Goal: Task Accomplishment & Management: Manage account settings

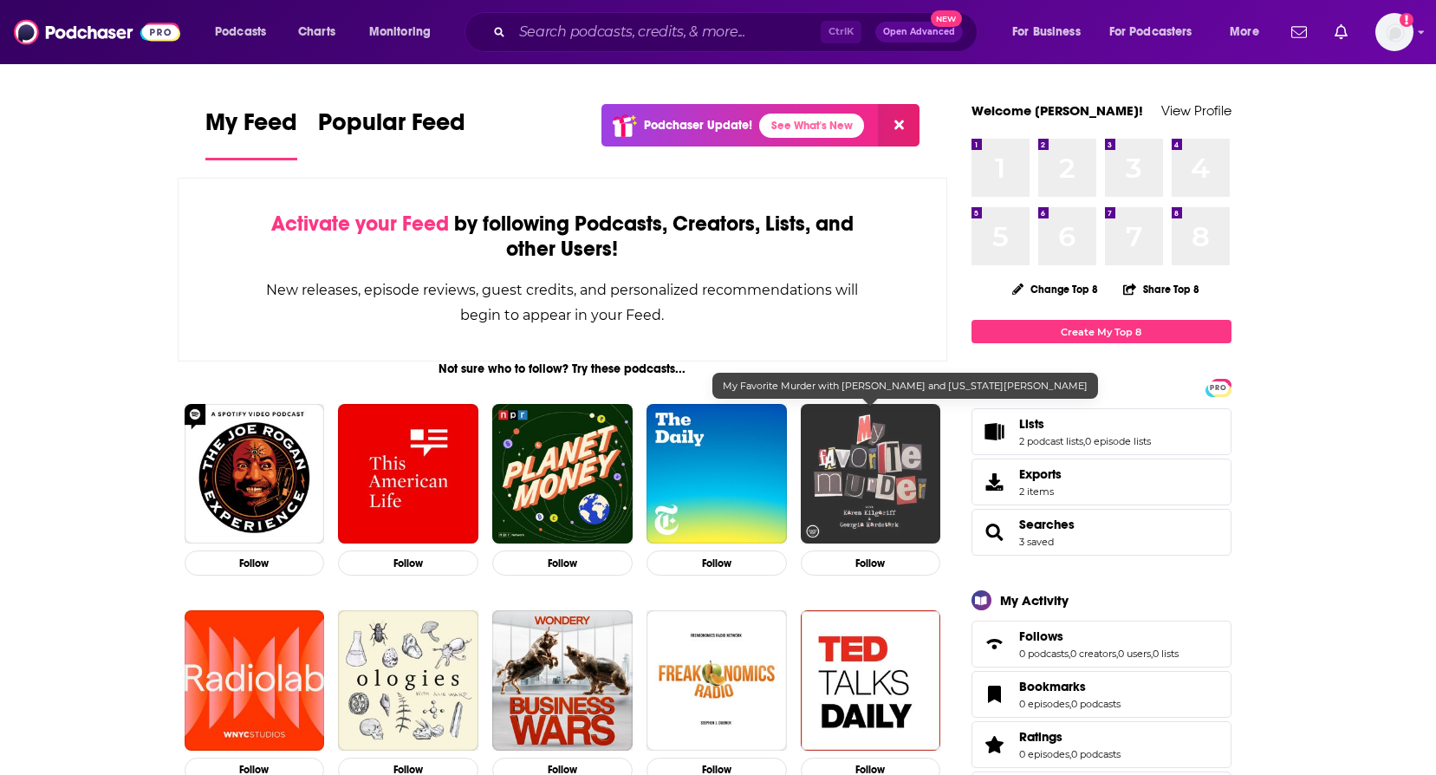
click at [854, 414] on img "My Favorite Murder with Karen Kilgariff and Georgia Hardstark" at bounding box center [871, 474] width 140 height 140
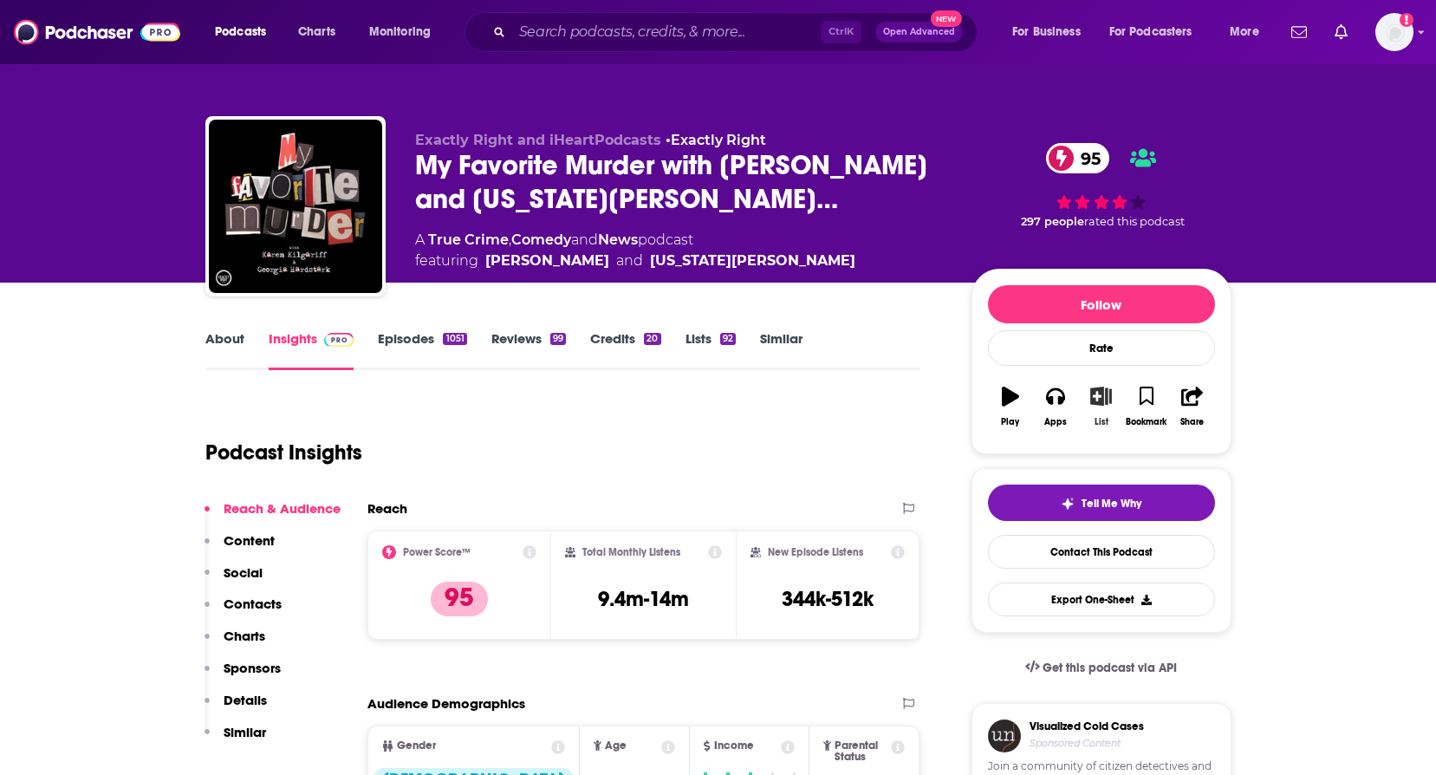
click at [1095, 397] on icon "button" at bounding box center [1101, 396] width 22 height 19
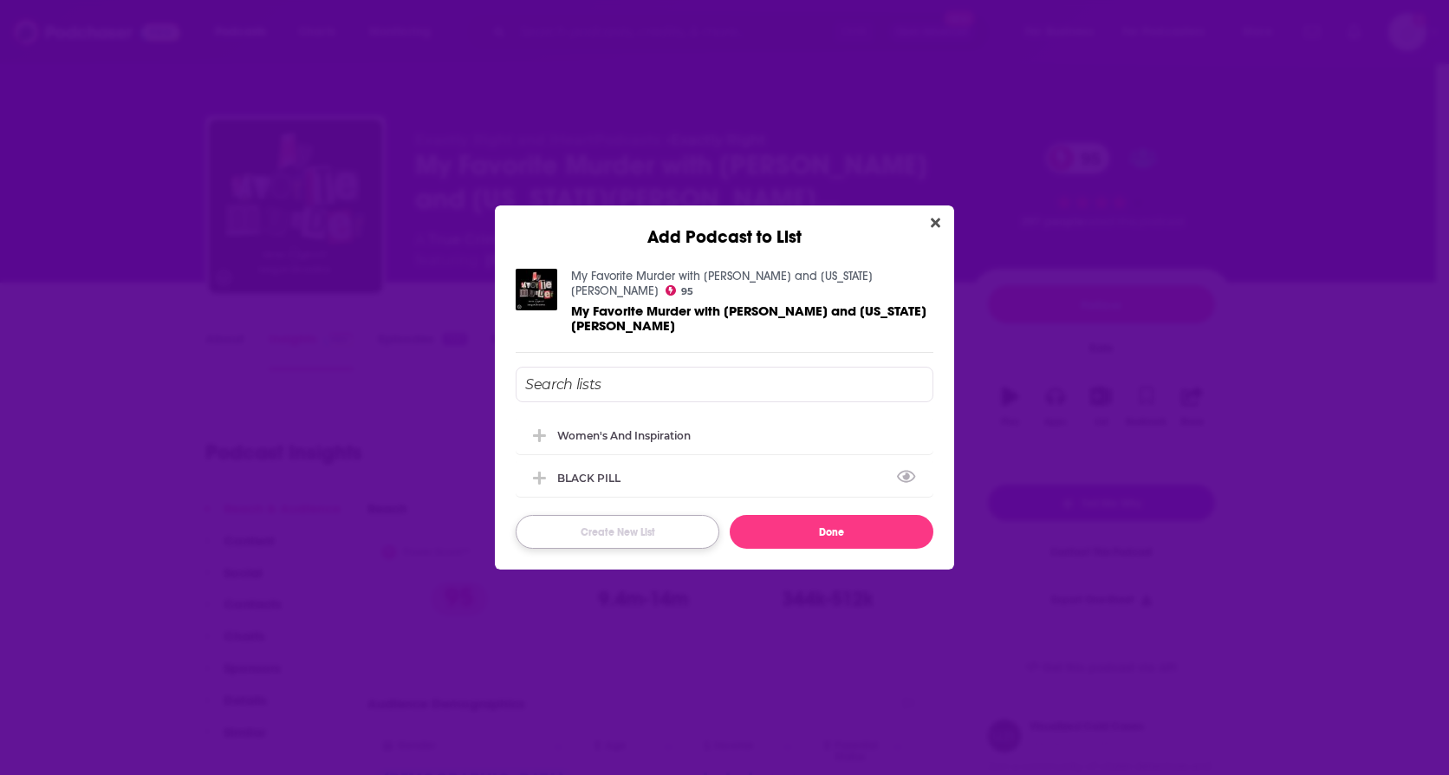
click at [621, 523] on button "Create New List" at bounding box center [618, 532] width 204 height 34
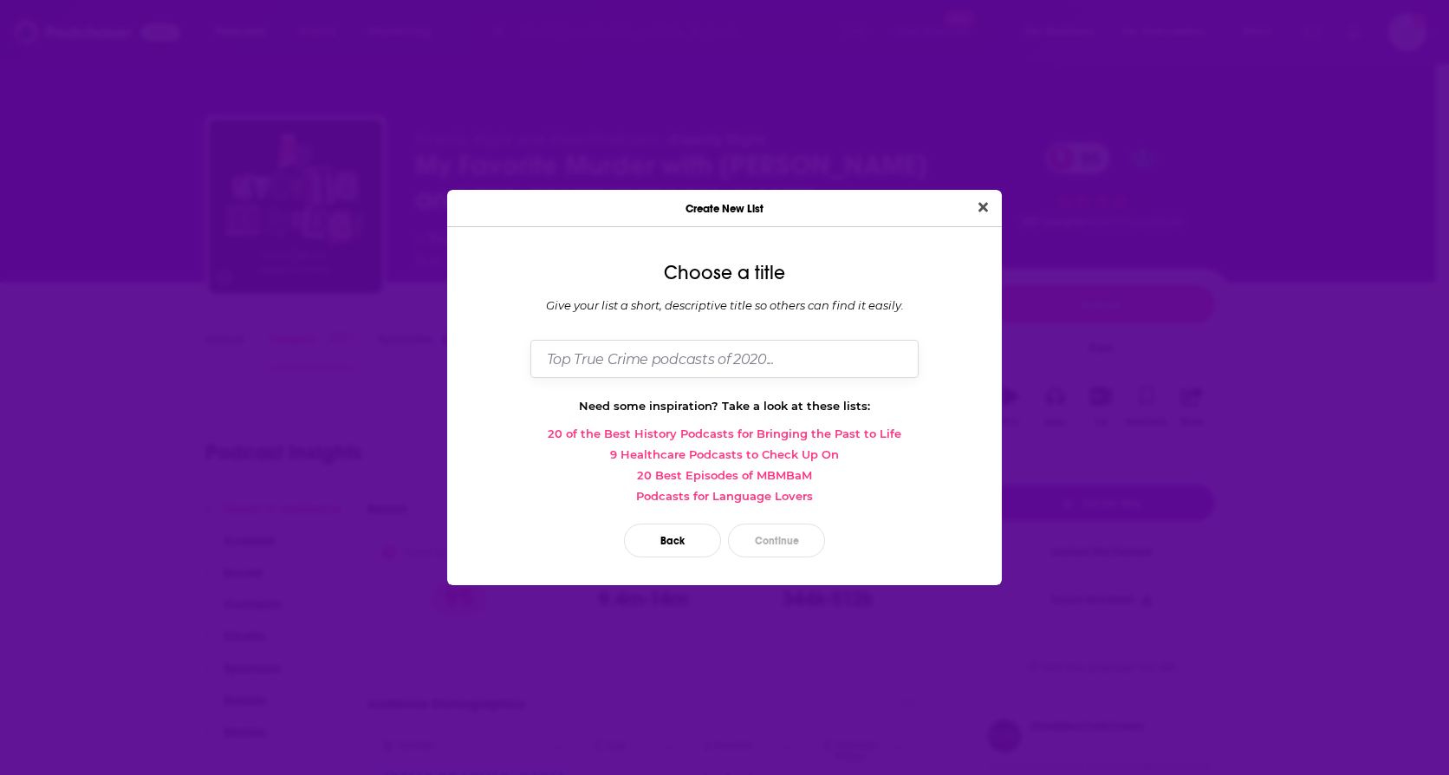
click at [634, 372] on input "Dialog" at bounding box center [724, 358] width 388 height 37
type input "STITCHING FREEDO"
click at [982, 198] on button "Close" at bounding box center [983, 208] width 23 height 22
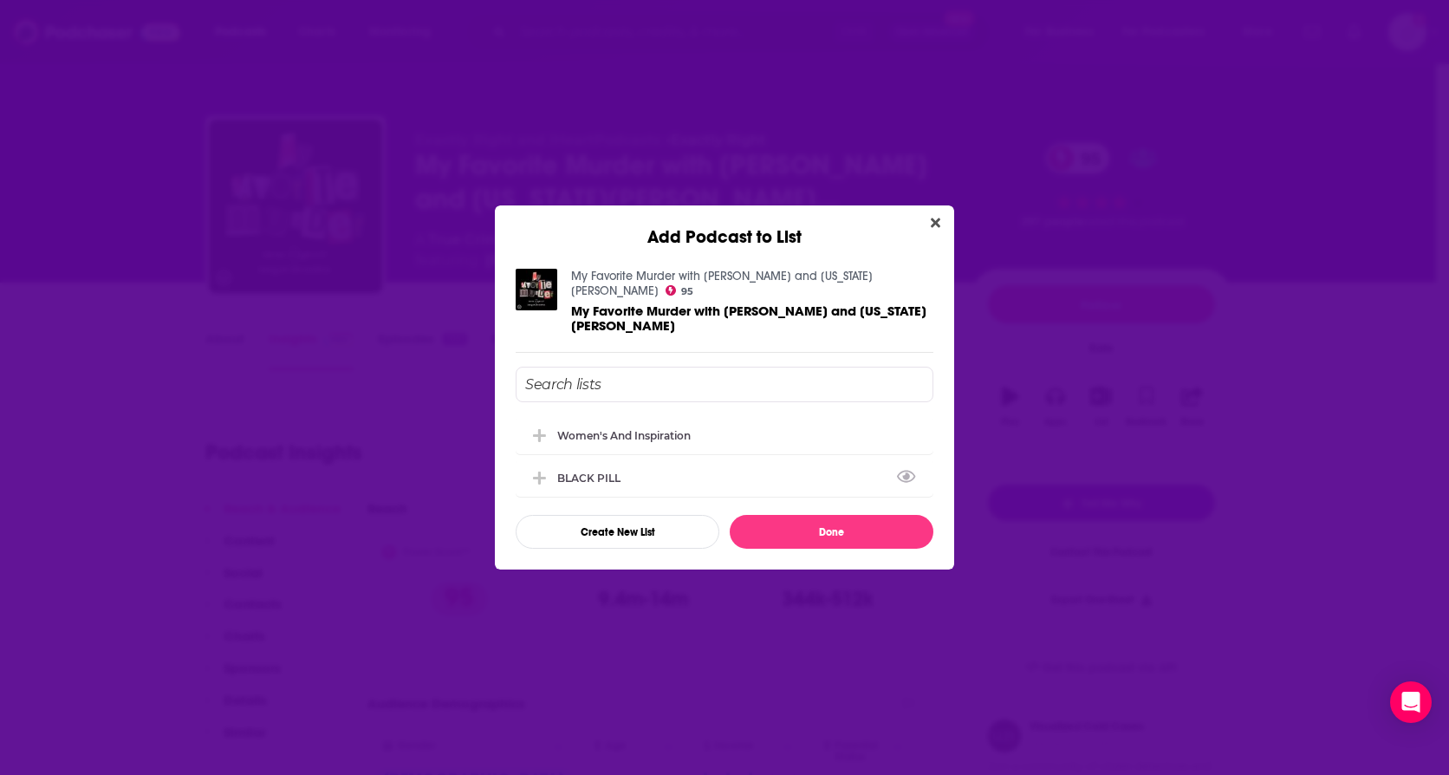
click at [642, 152] on div "Add Podcast to List My Favorite Murder with [PERSON_NAME] and [US_STATE][PERSON…" at bounding box center [724, 387] width 1449 height 775
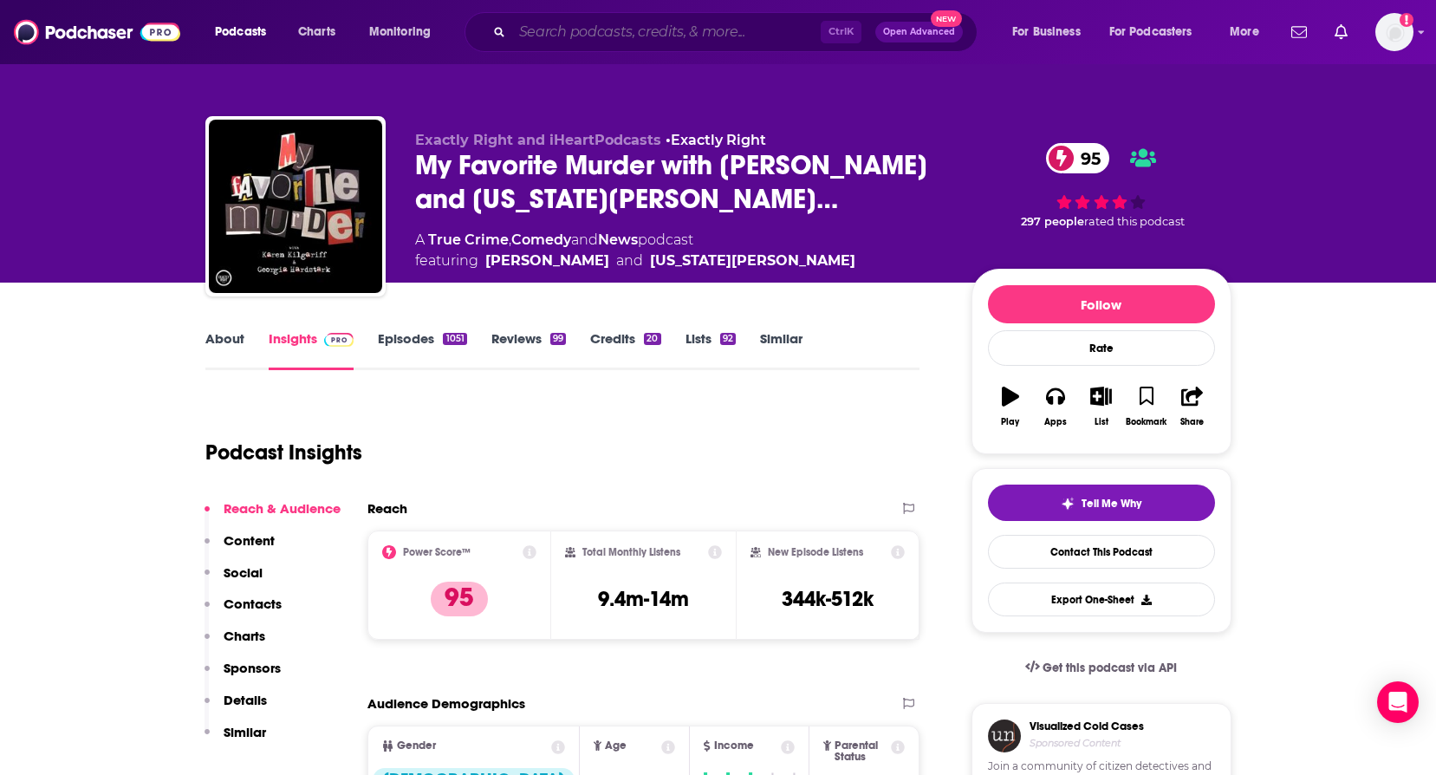
click at [627, 42] on input "Search podcasts, credits, & more..." at bounding box center [666, 32] width 309 height 28
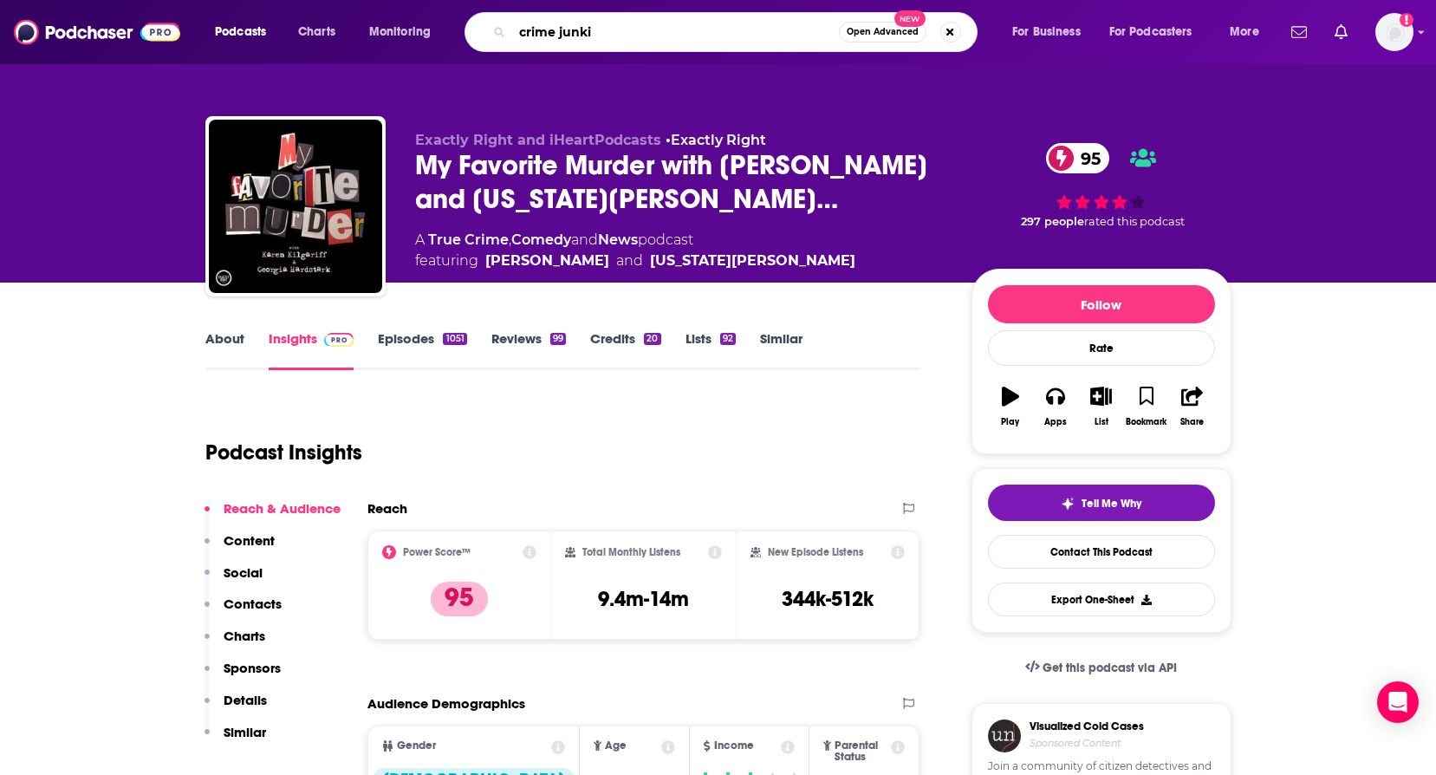
type input "crime junkie"
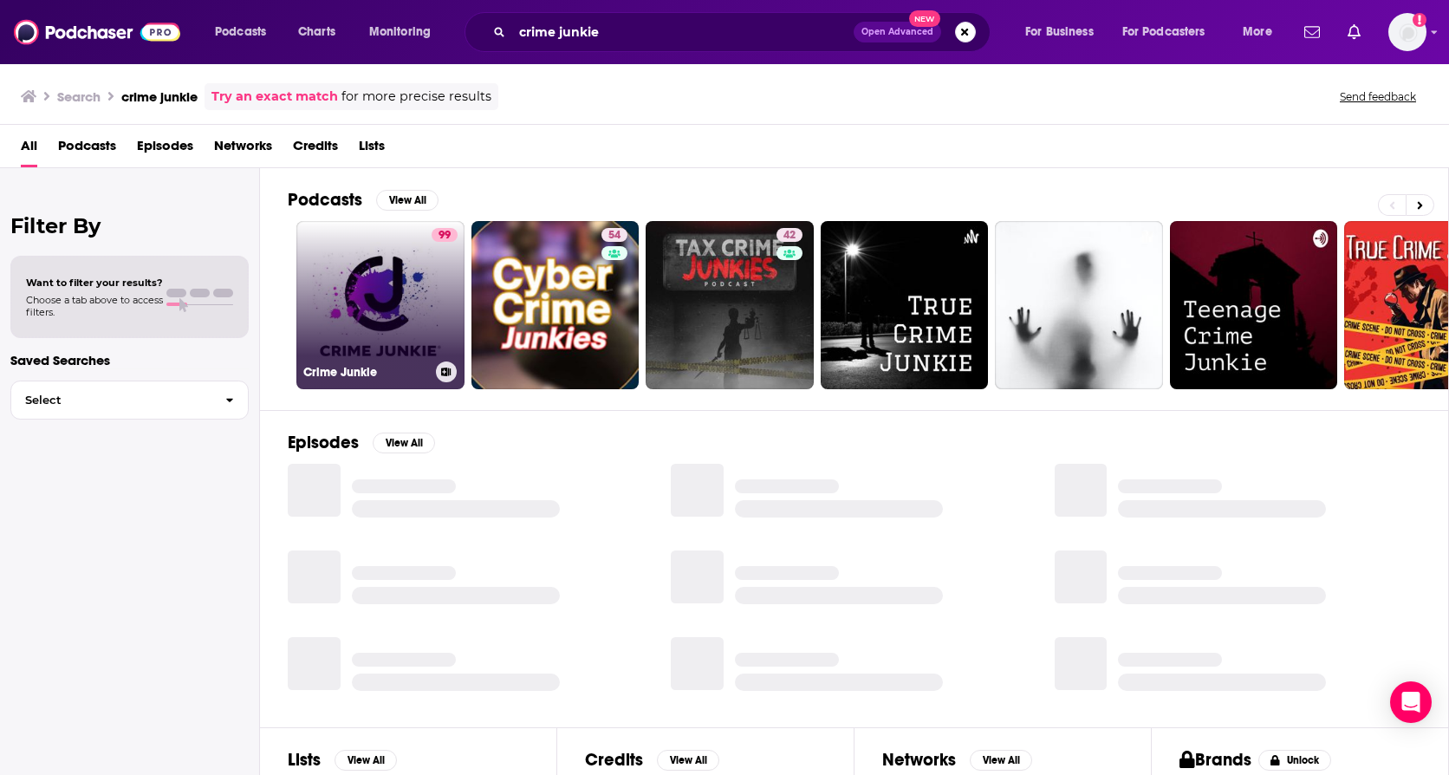
click at [403, 325] on link "99 Crime Junkie" at bounding box center [380, 305] width 168 height 168
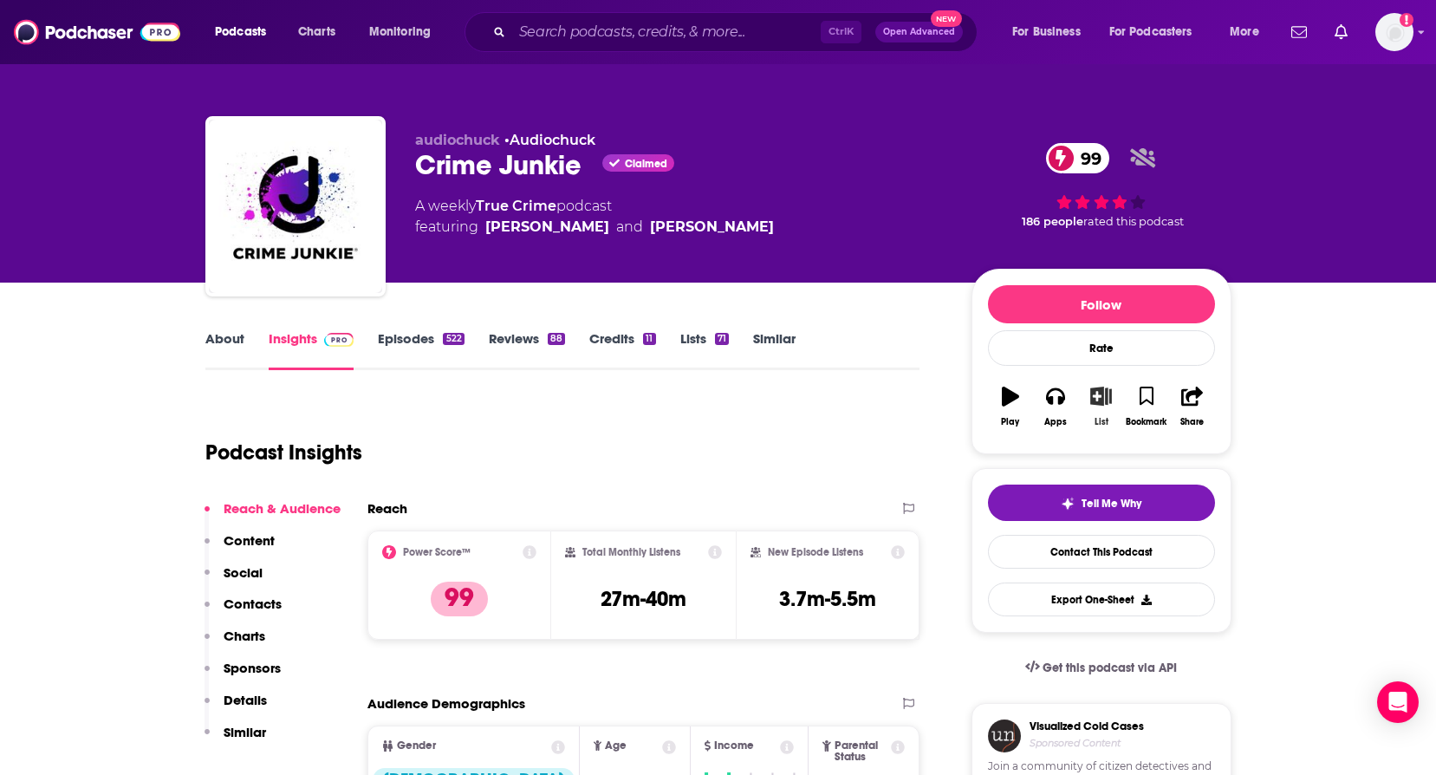
click at [1108, 399] on icon "button" at bounding box center [1101, 396] width 22 height 19
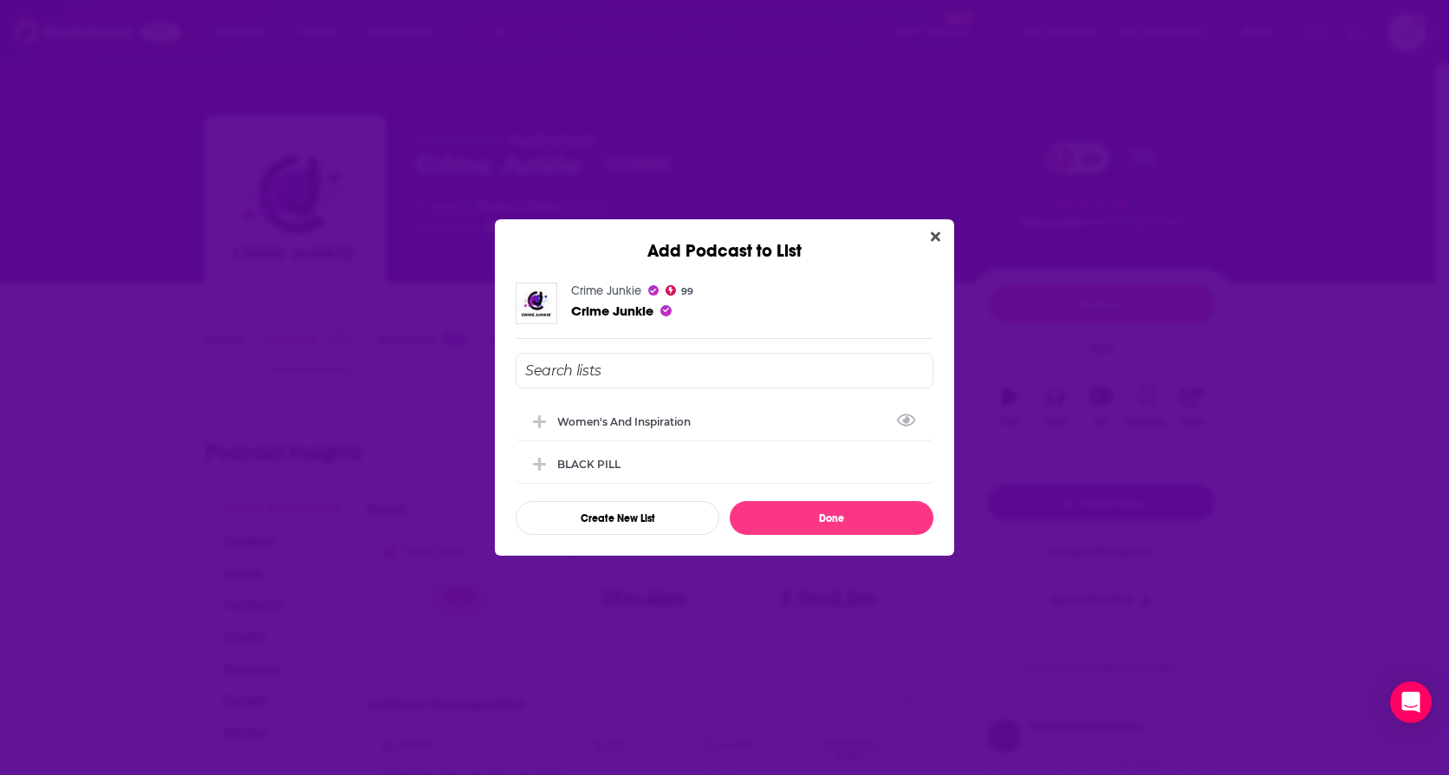
click at [604, 364] on input "Add Podcast To List" at bounding box center [725, 371] width 418 height 36
type input "S"
click at [637, 529] on button "Create New List" at bounding box center [618, 518] width 204 height 34
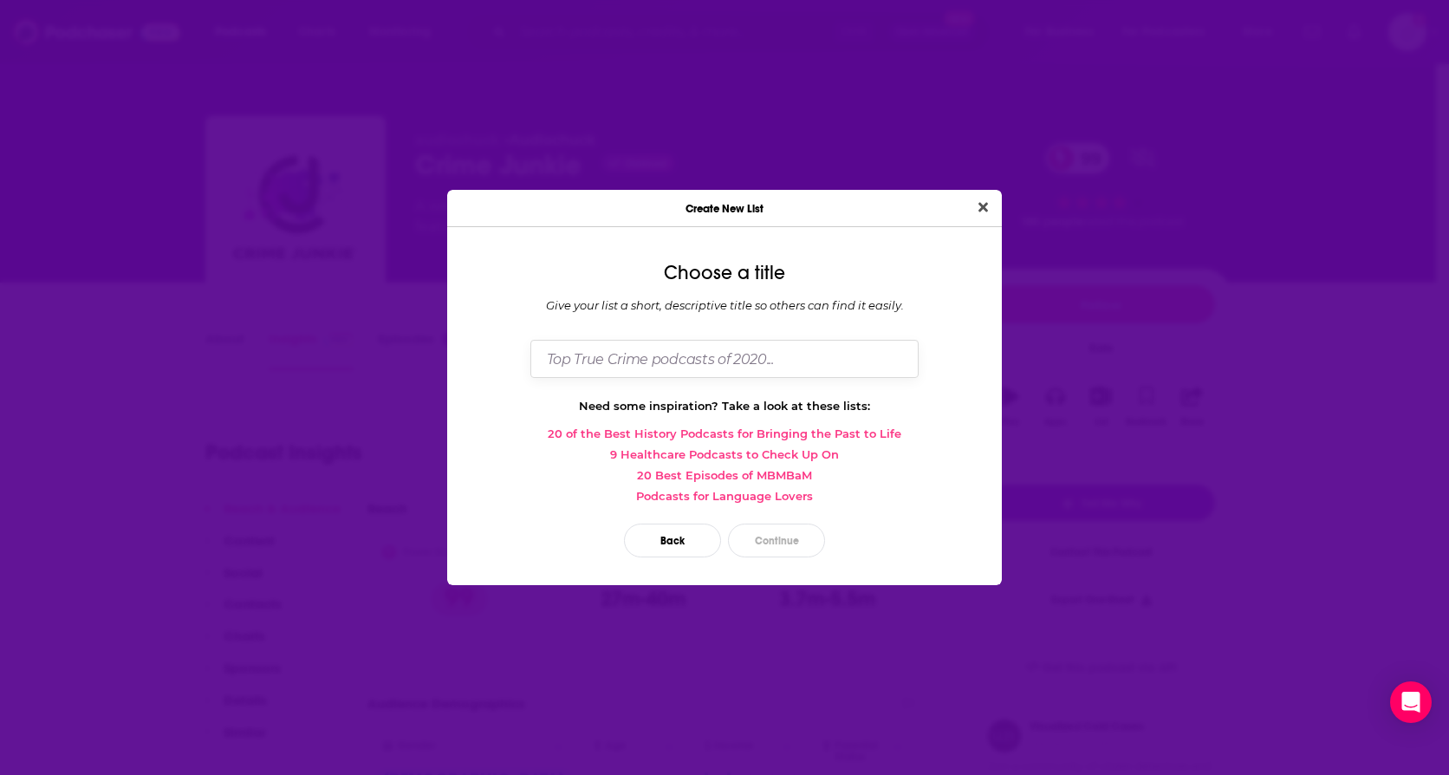
click at [688, 371] on input "Dialog" at bounding box center [724, 358] width 388 height 37
type input "STITCHING FREEDOM - True Crime"
click at [763, 544] on button "Continue" at bounding box center [776, 540] width 97 height 34
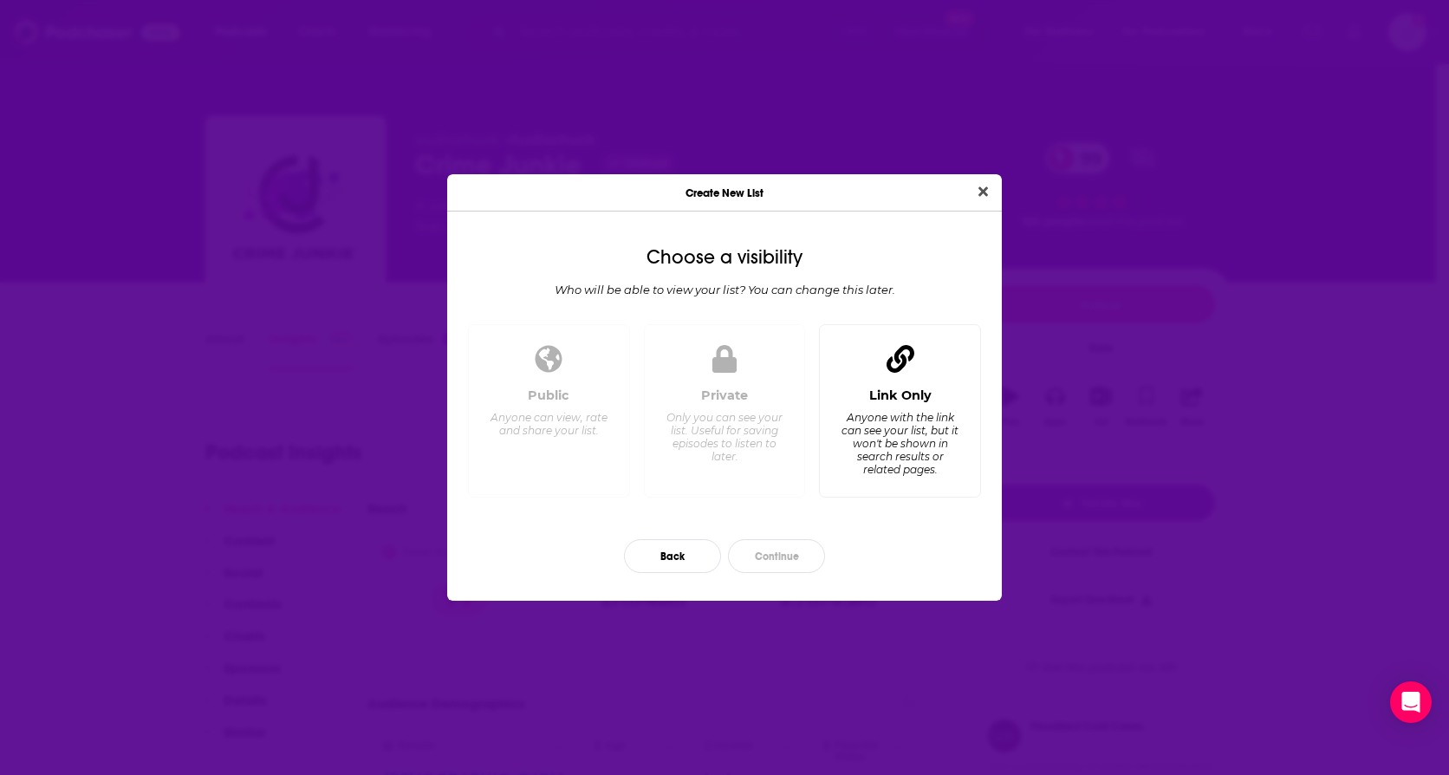
click at [954, 439] on div "Anyone with the link can see your list, but it won't be shown in search results…" at bounding box center [900, 443] width 119 height 65
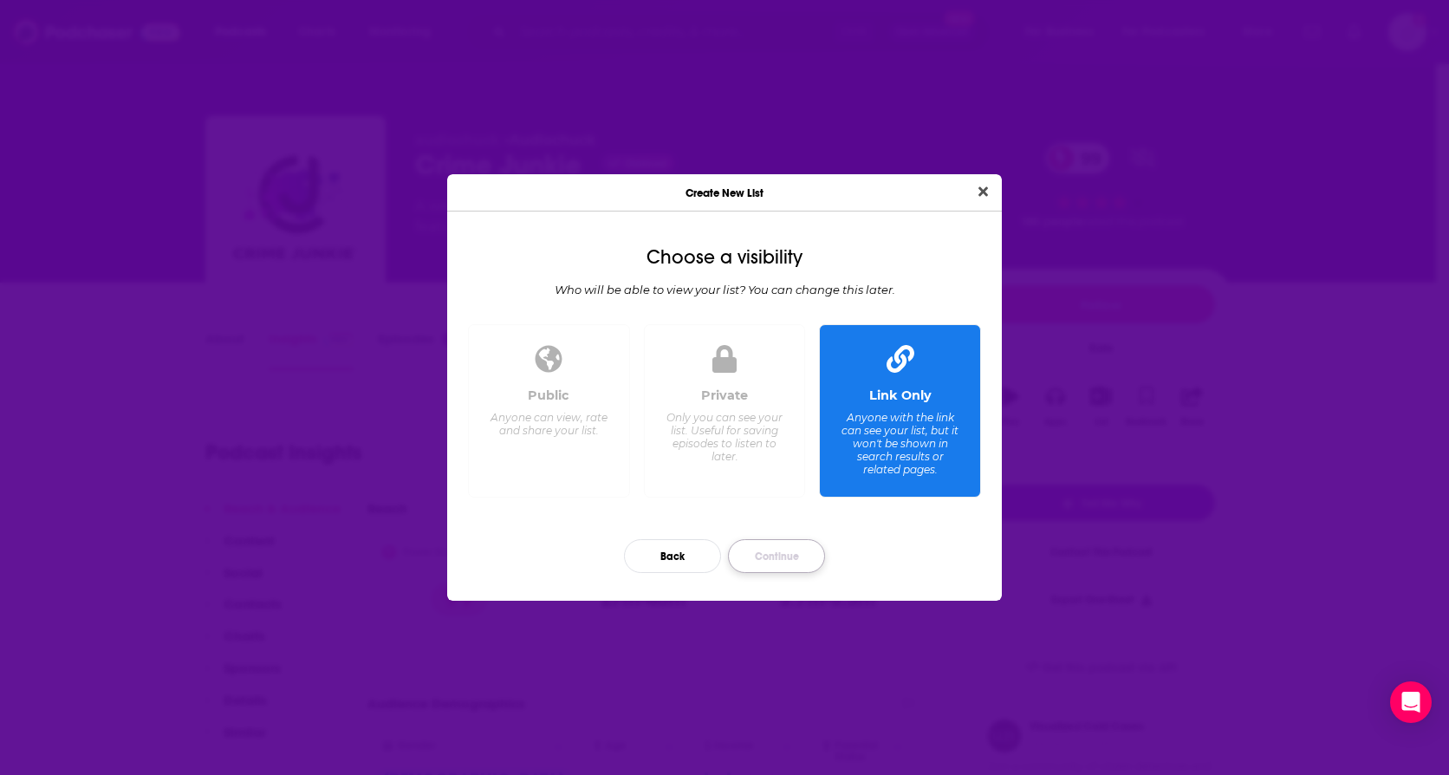
click at [788, 545] on button "Continue" at bounding box center [776, 556] width 97 height 34
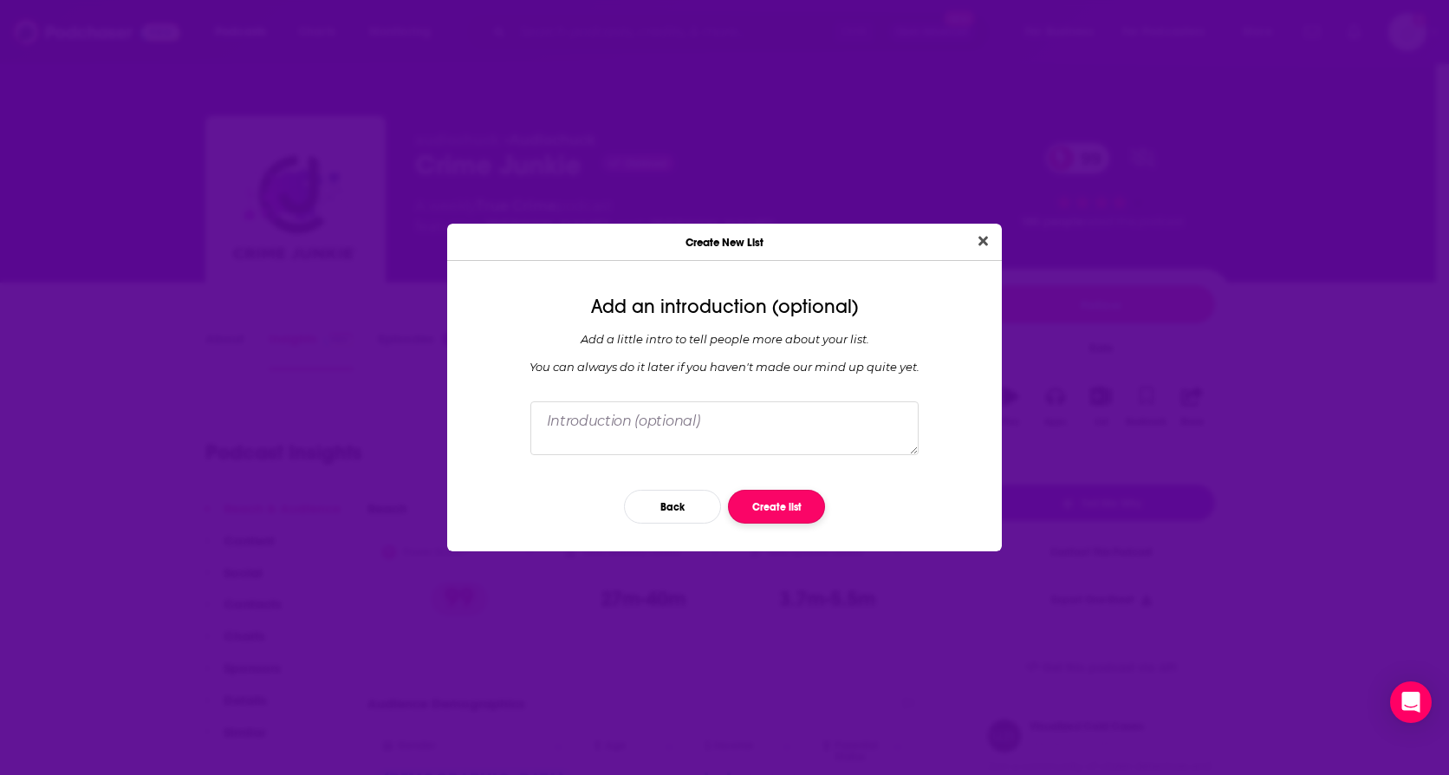
click at [767, 505] on button "Create list" at bounding box center [776, 507] width 97 height 34
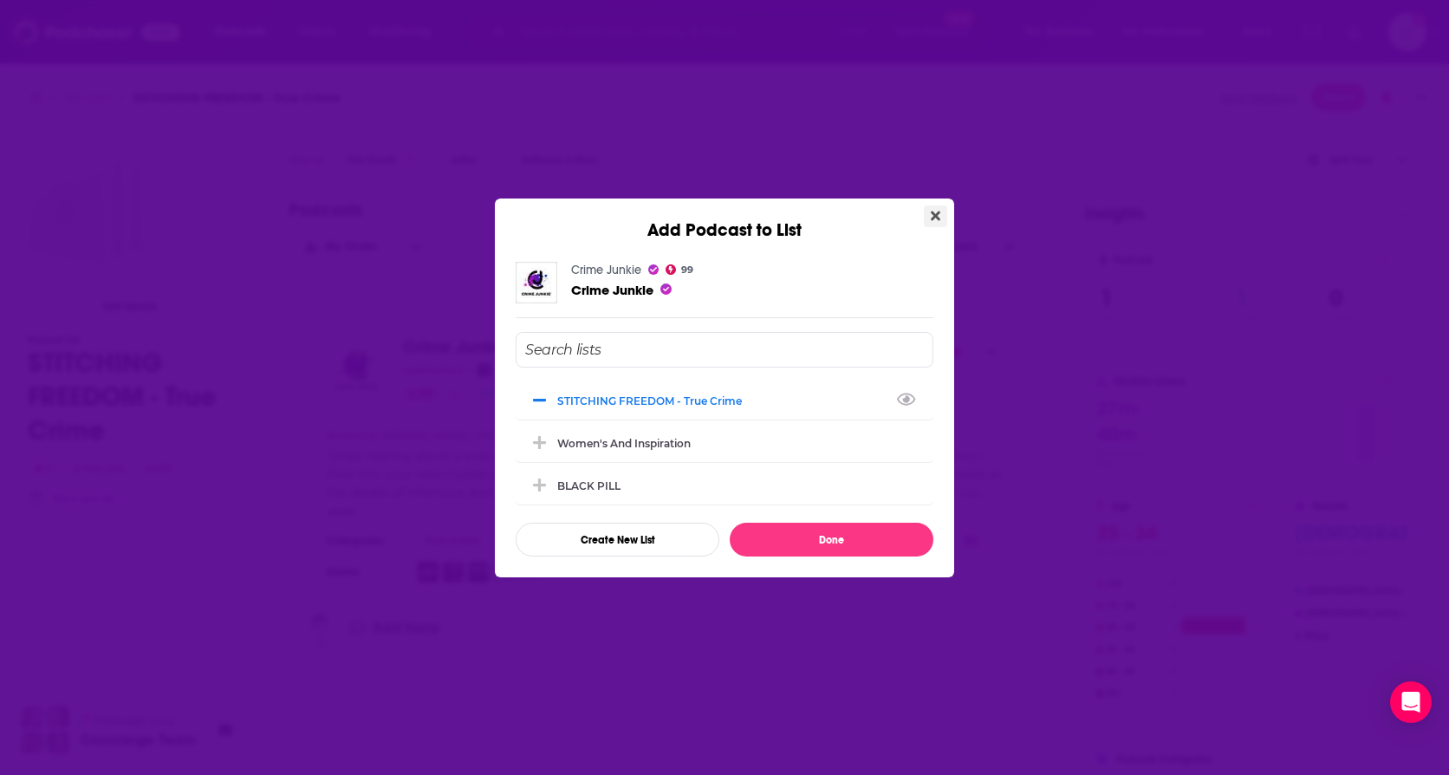
click at [933, 219] on icon "Close" at bounding box center [936, 216] width 10 height 10
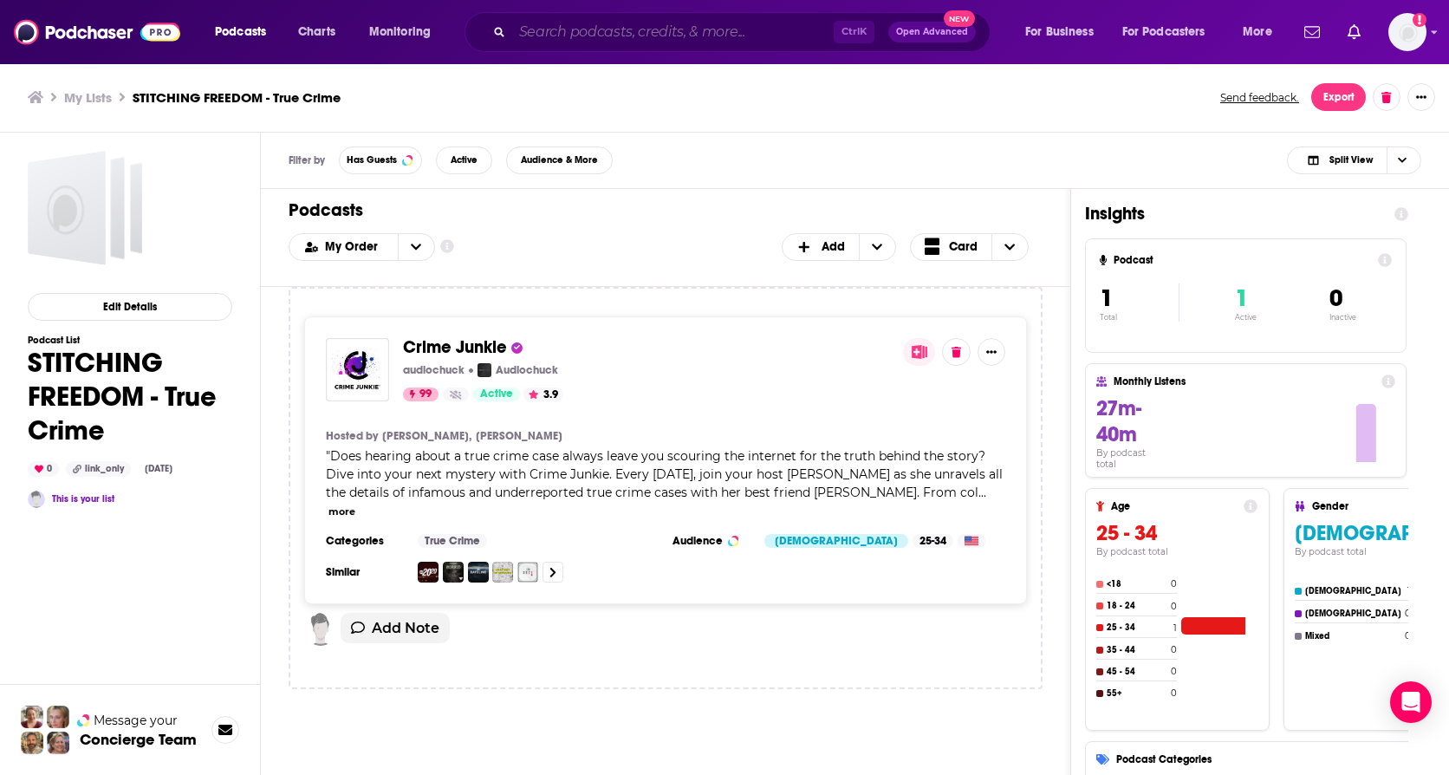
click at [532, 41] on input "Search podcasts, credits, & more..." at bounding box center [673, 32] width 322 height 28
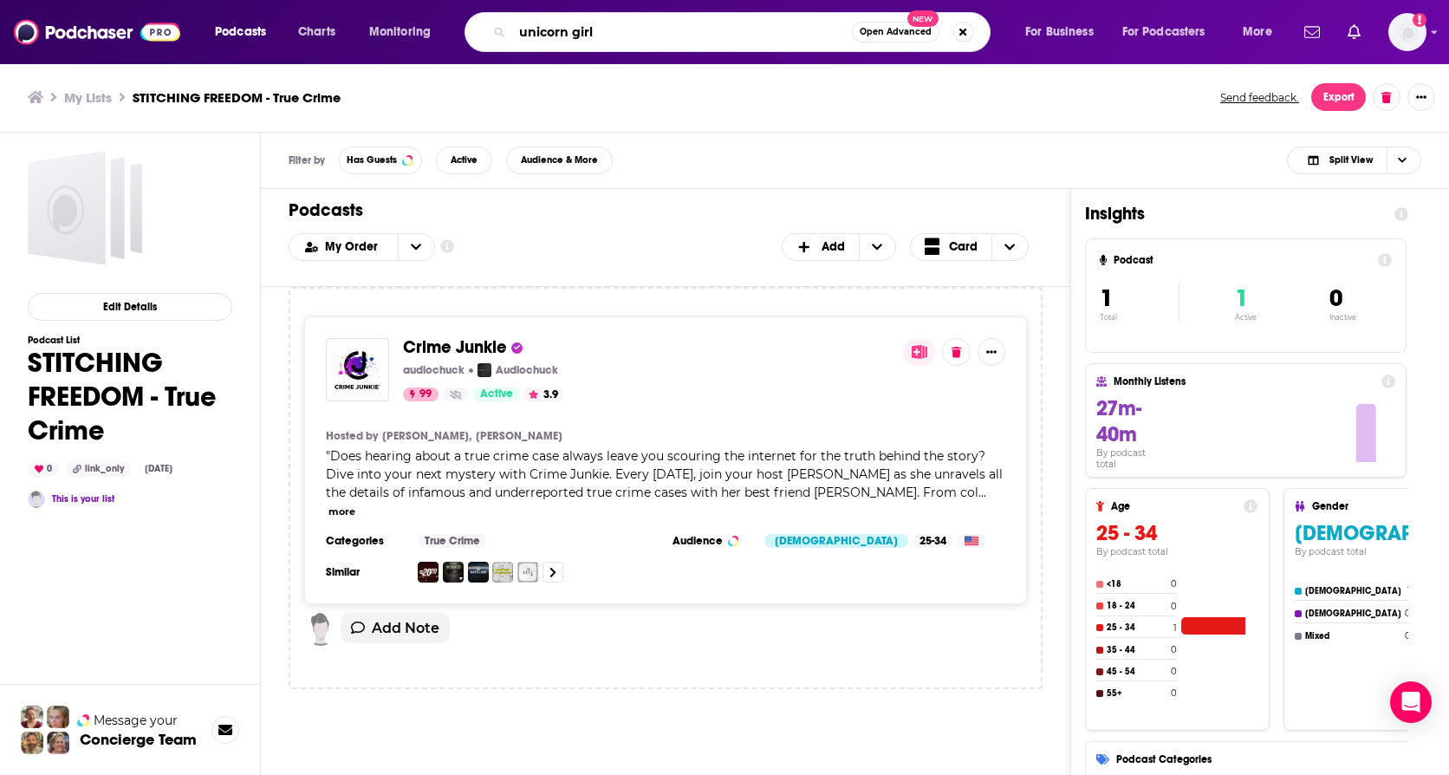
type input "unicorn girl"
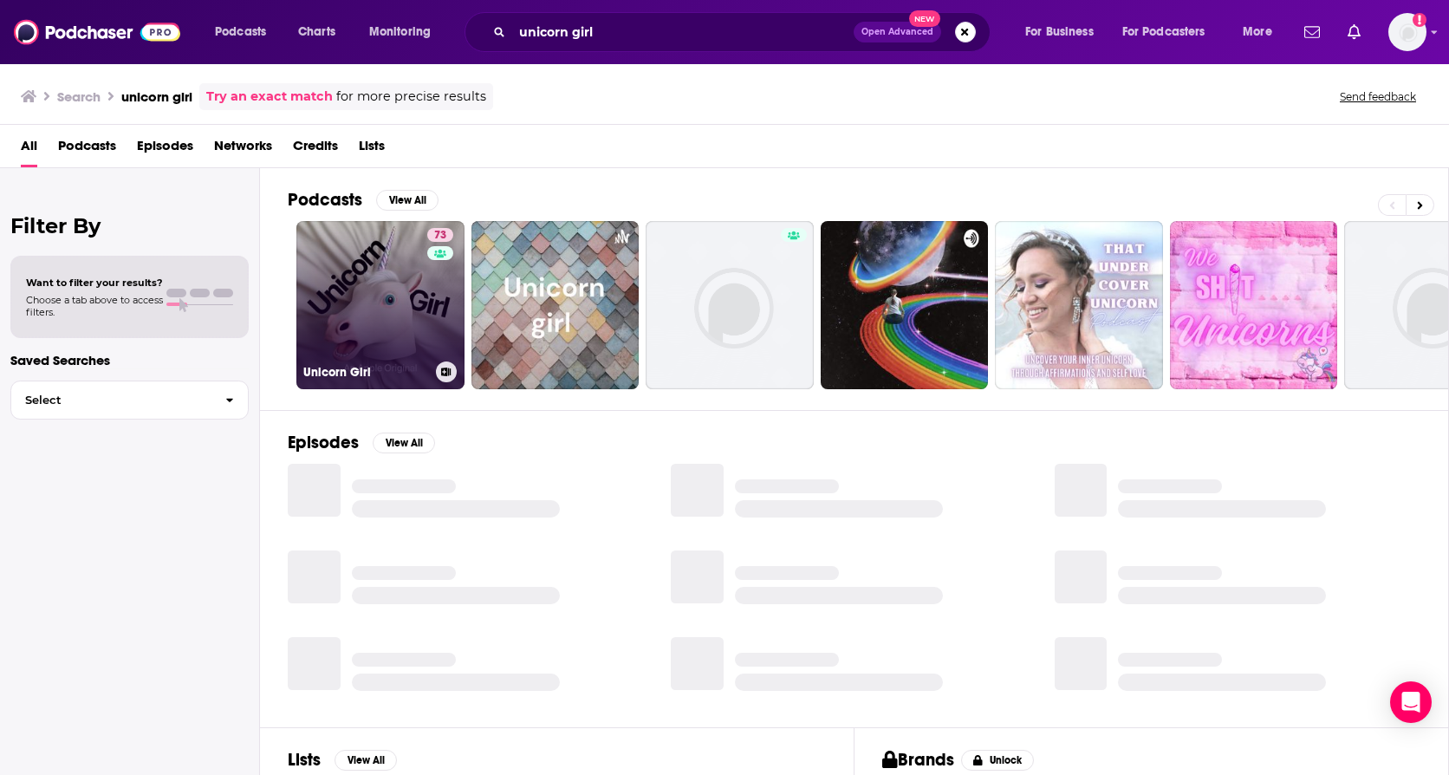
click at [379, 249] on link "73 Unicorn Girl" at bounding box center [380, 305] width 168 height 168
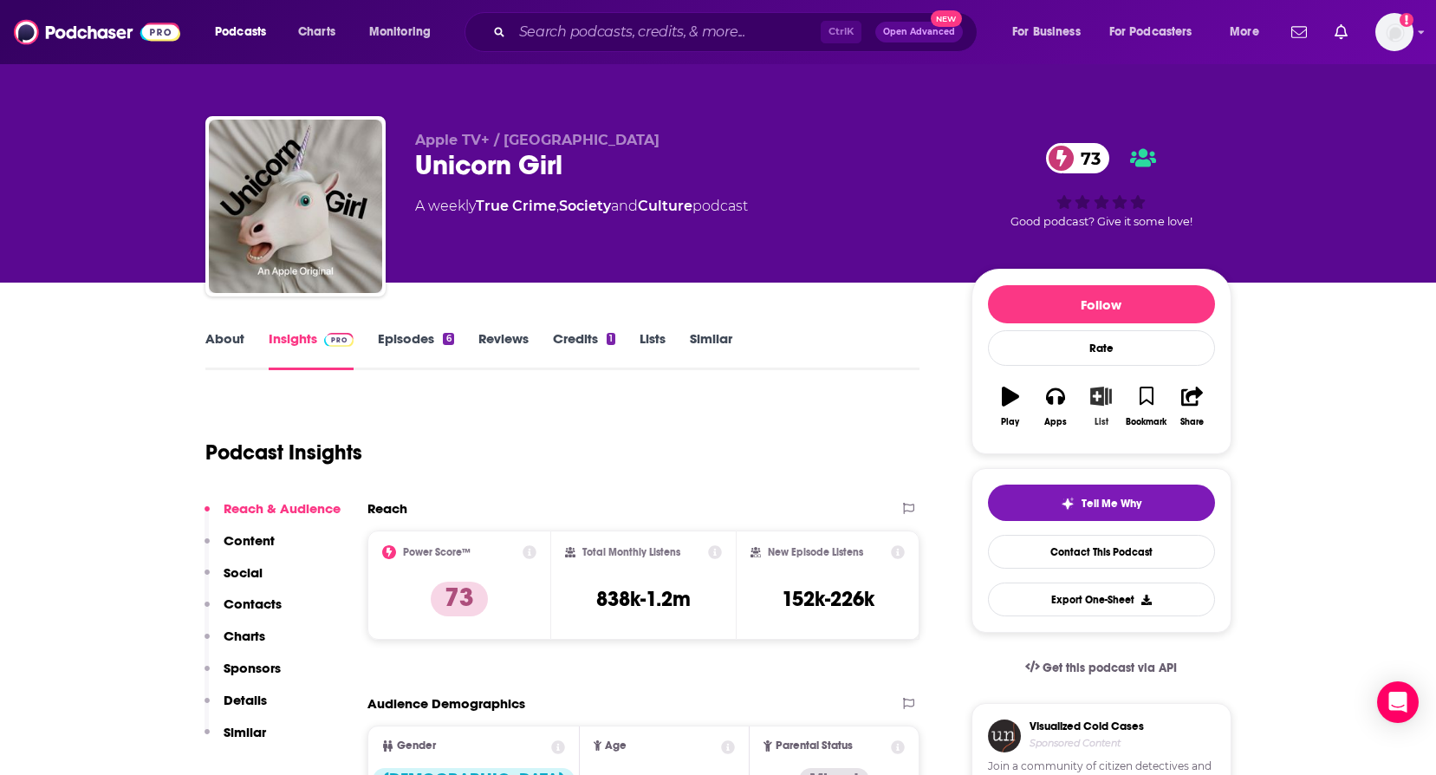
click at [1096, 402] on icon "button" at bounding box center [1101, 396] width 22 height 19
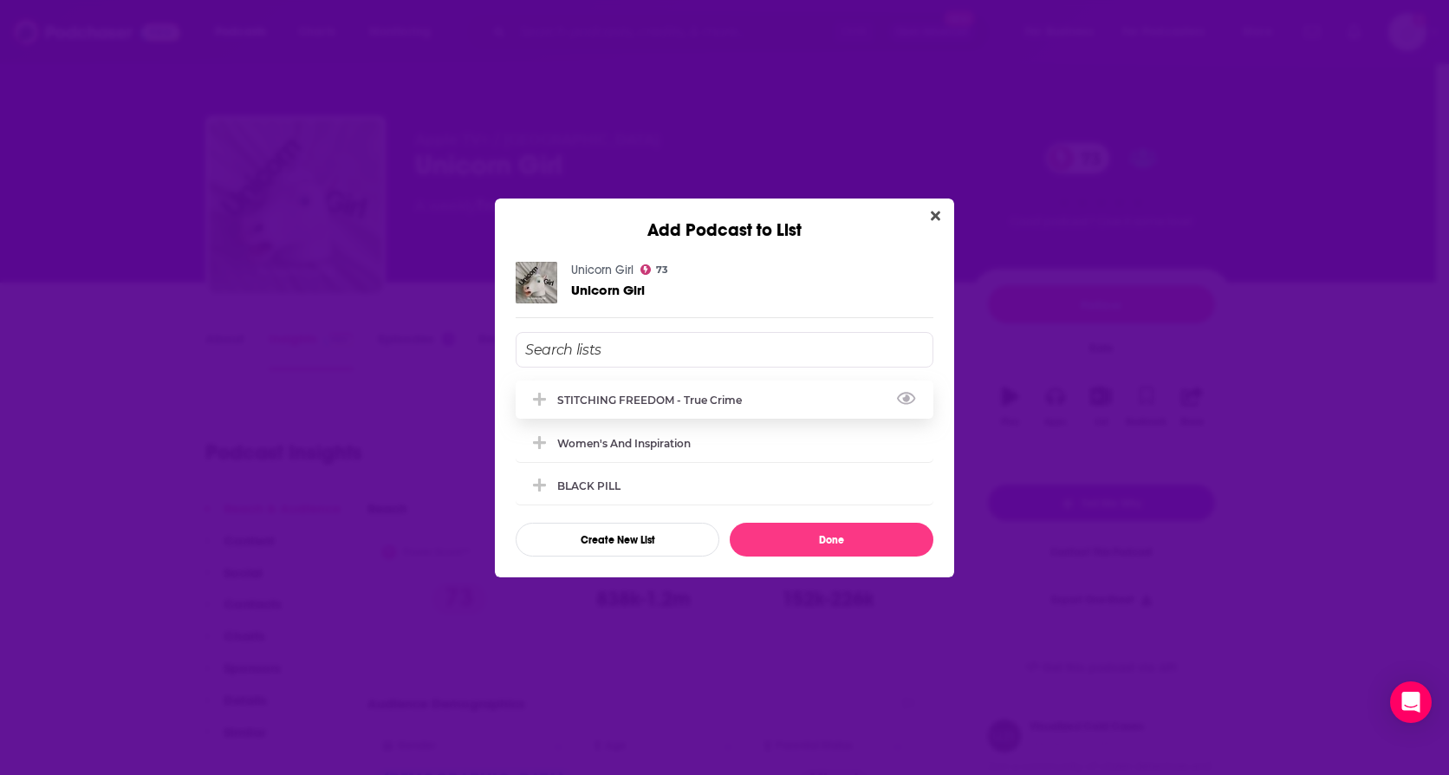
click at [608, 395] on div "STITCHING FREEDOM - True Crime" at bounding box center [654, 399] width 195 height 13
click at [791, 540] on button "Done" at bounding box center [832, 540] width 204 height 34
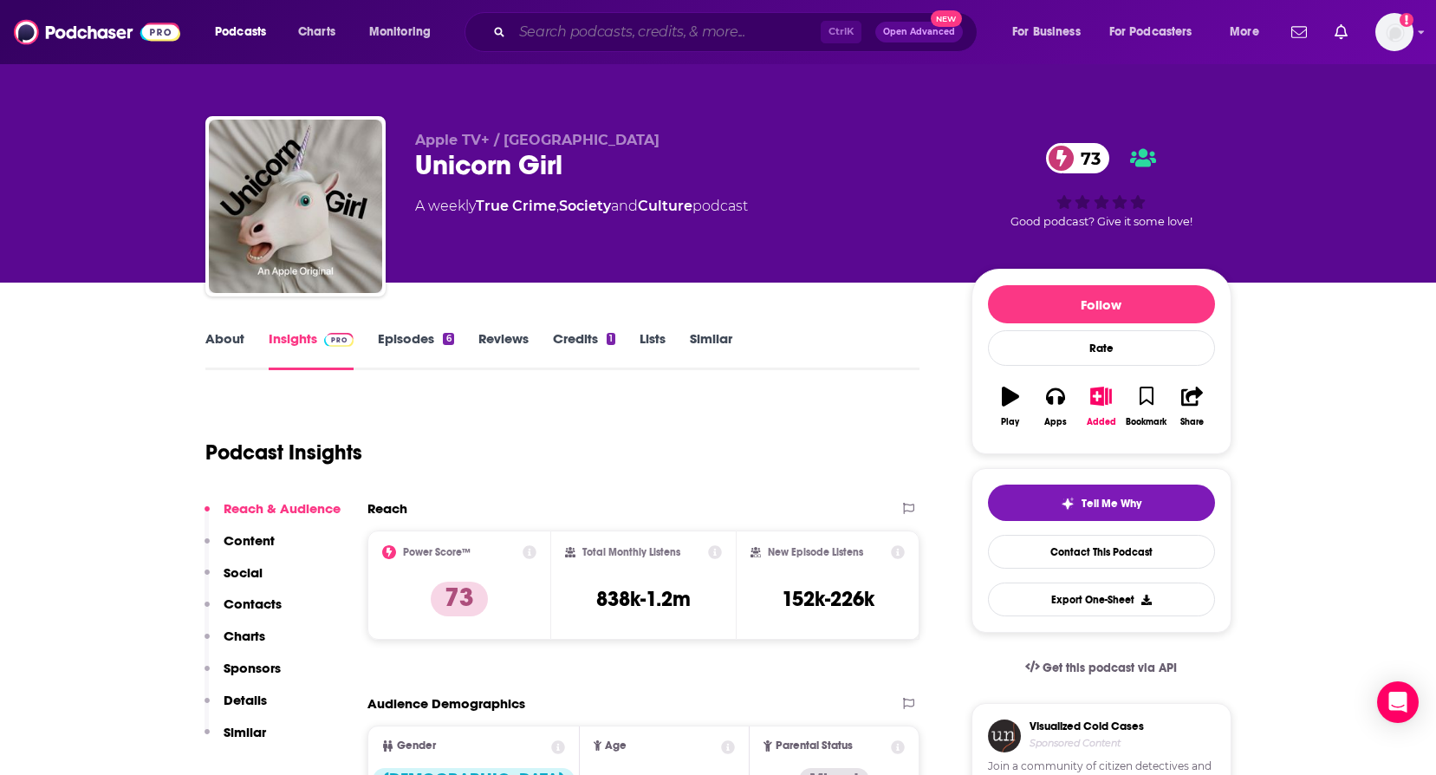
click at [580, 29] on input "Search podcasts, credits, & more..." at bounding box center [666, 32] width 309 height 28
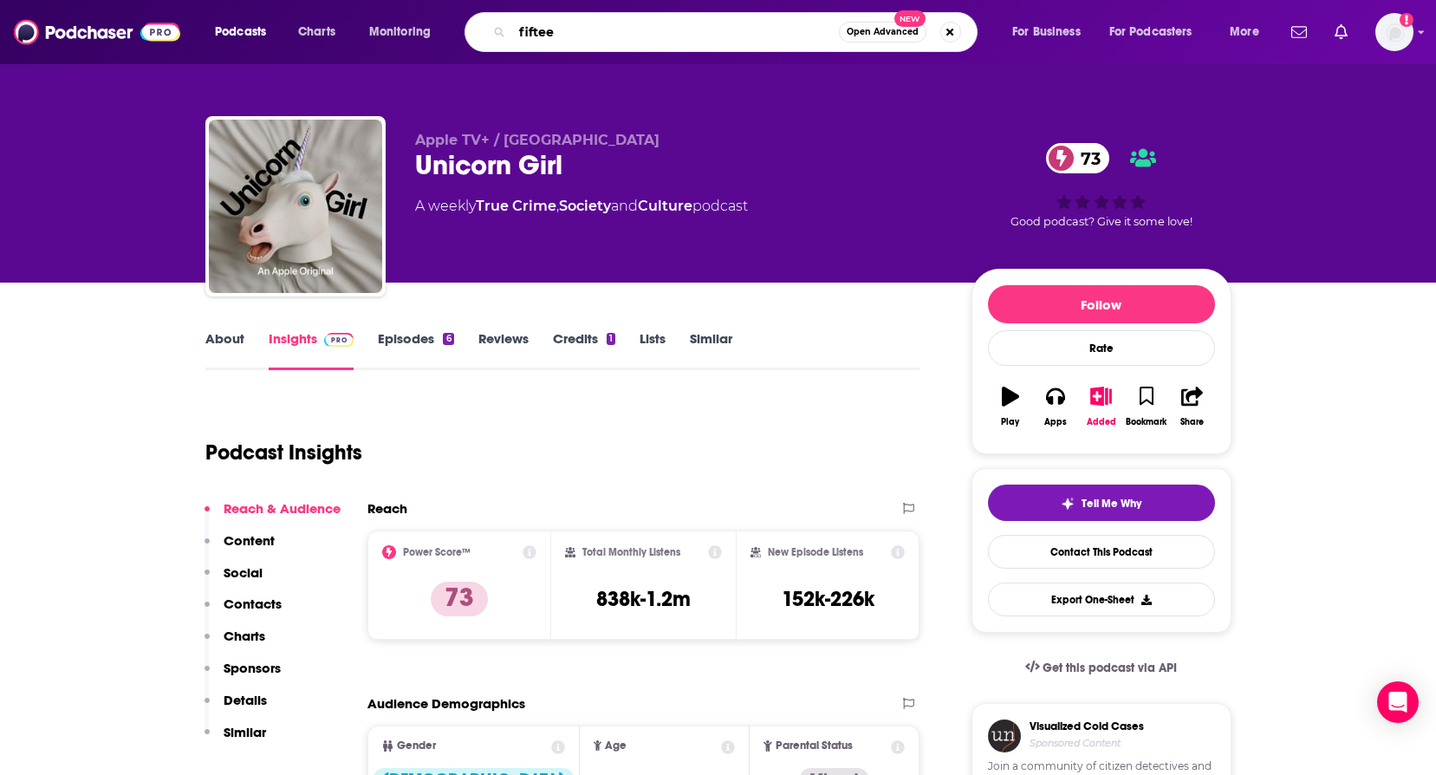
type input "fifteen"
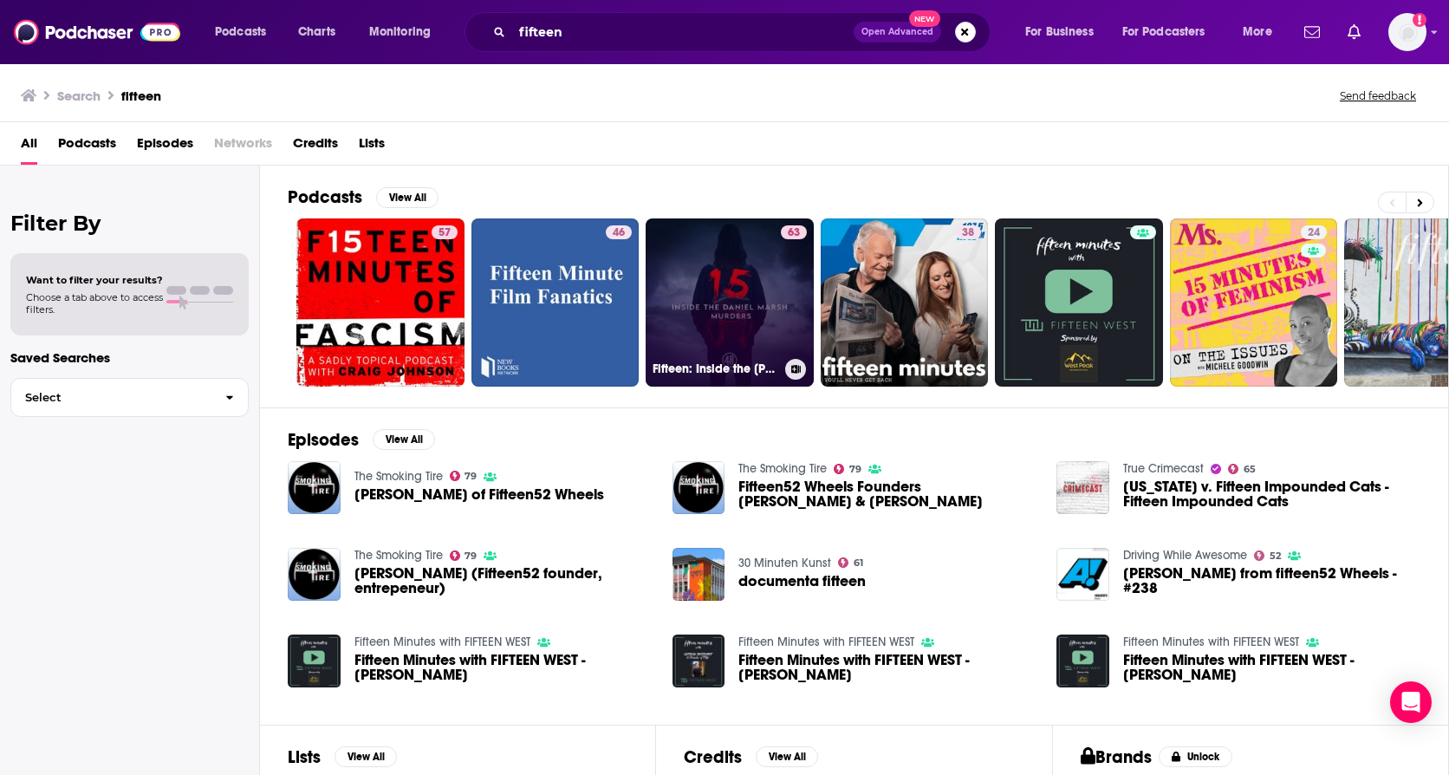
click at [701, 307] on link "63 Fifteen: Inside the [PERSON_NAME] Murders" at bounding box center [730, 302] width 168 height 168
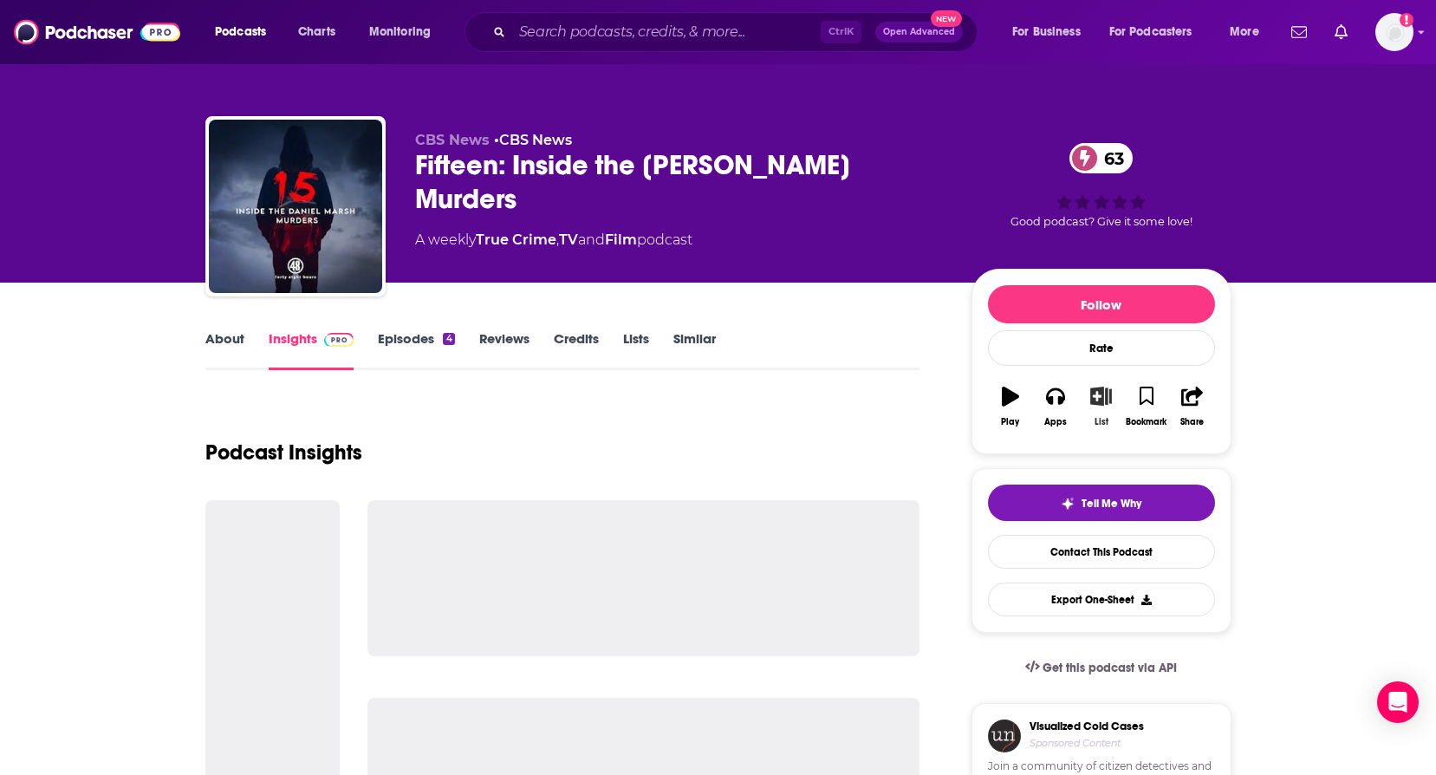
click at [1098, 400] on icon "button" at bounding box center [1101, 396] width 22 height 19
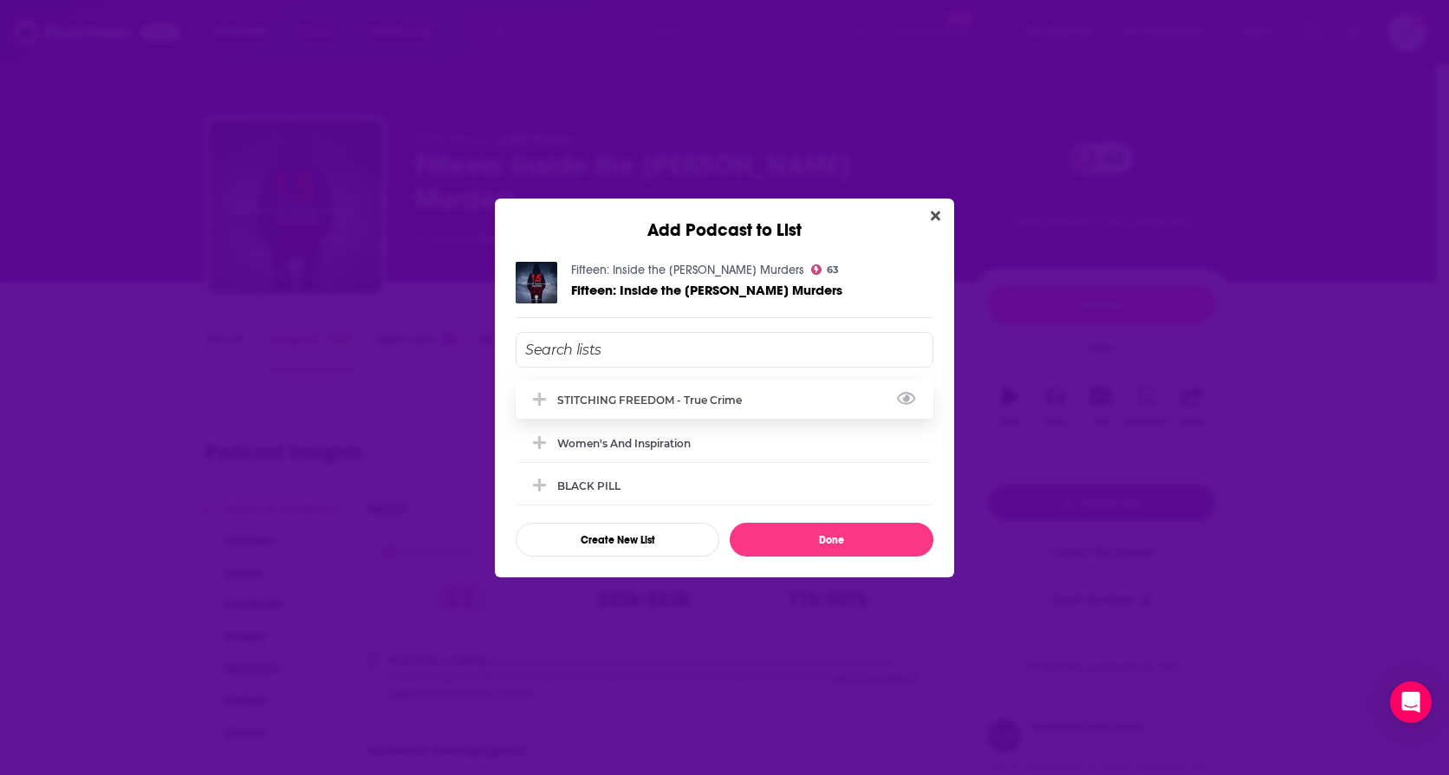
click at [657, 394] on div "STITCHING FREEDOM - True Crime" at bounding box center [654, 399] width 195 height 13
click at [809, 536] on button "Done" at bounding box center [832, 540] width 204 height 34
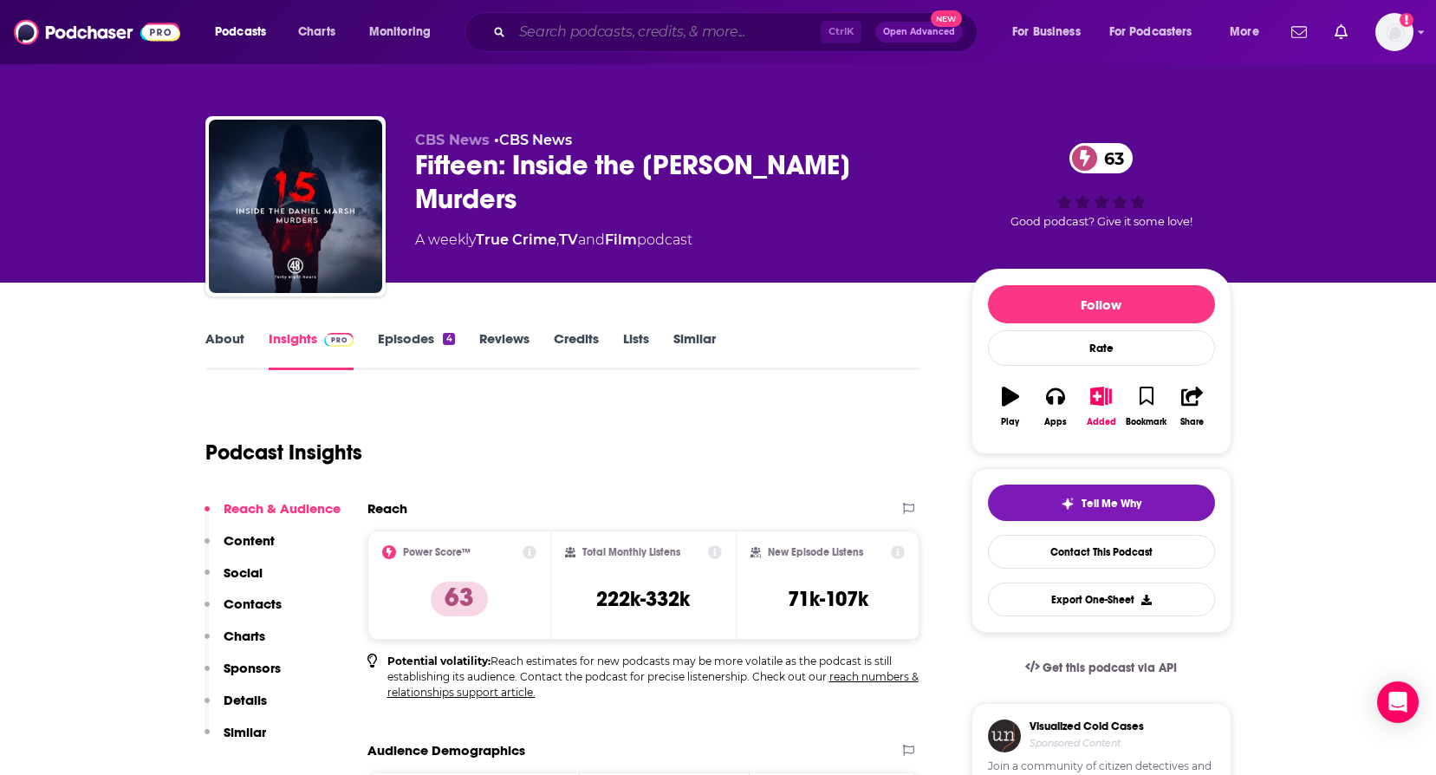
click at [619, 39] on input "Search podcasts, credits, & more..." at bounding box center [666, 32] width 309 height 28
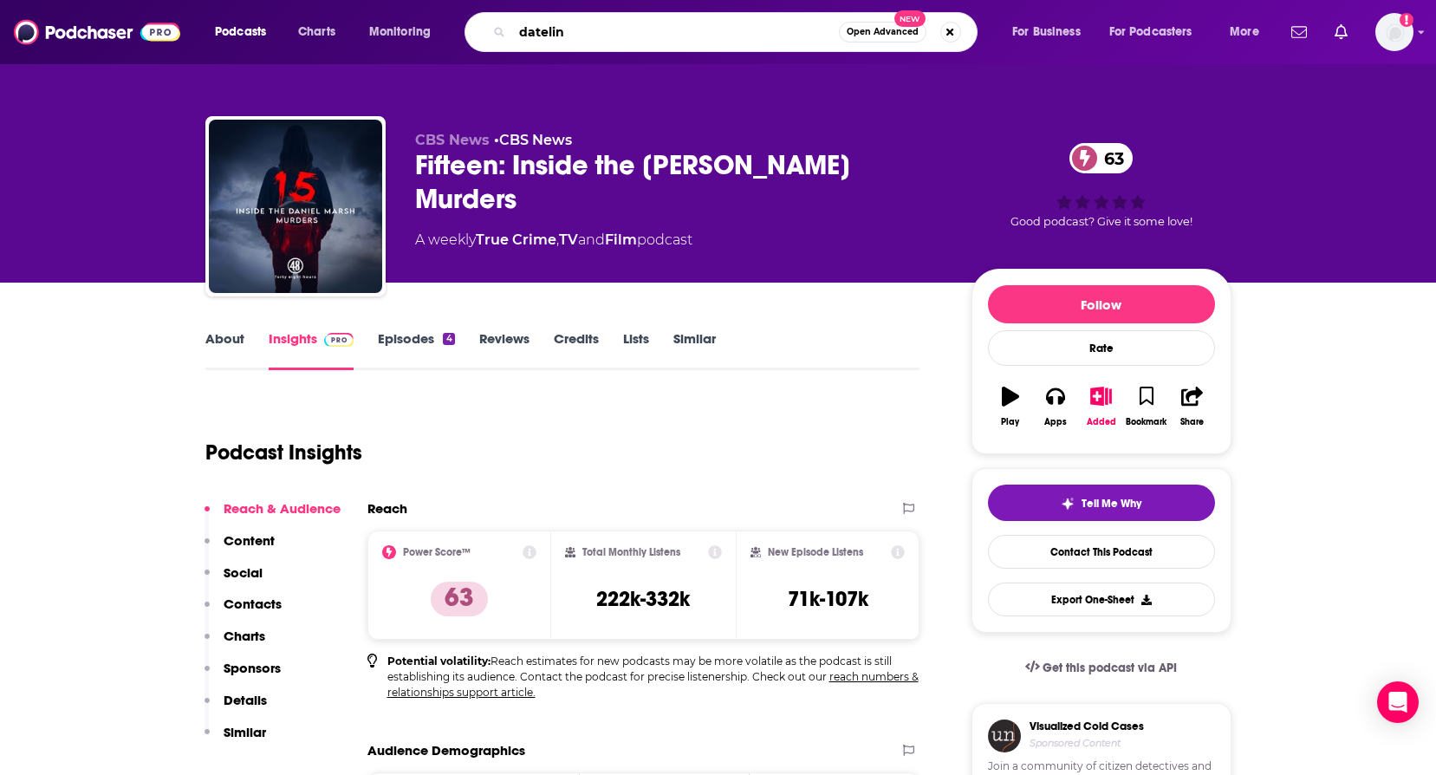
type input "dateline"
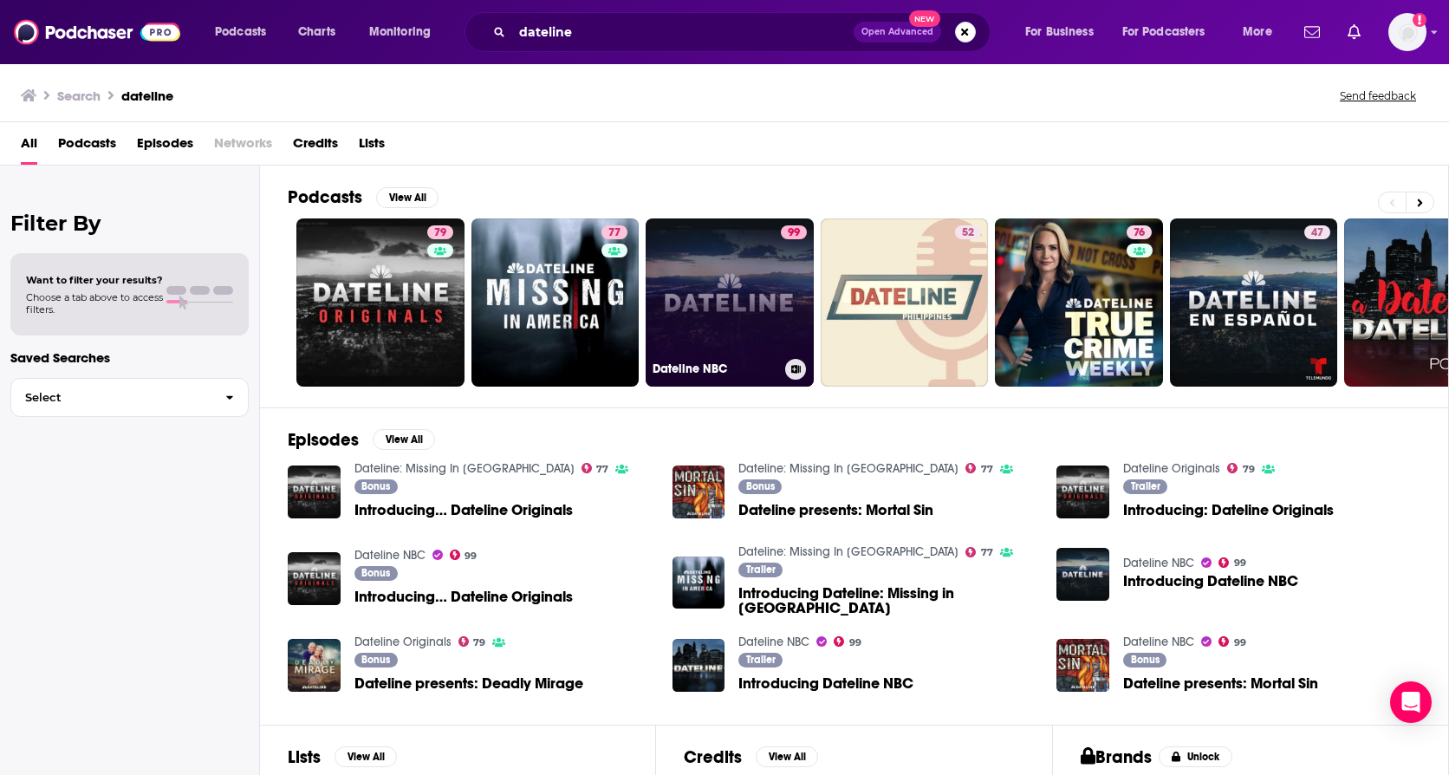
click at [679, 298] on link "99 Dateline NBC" at bounding box center [730, 302] width 168 height 168
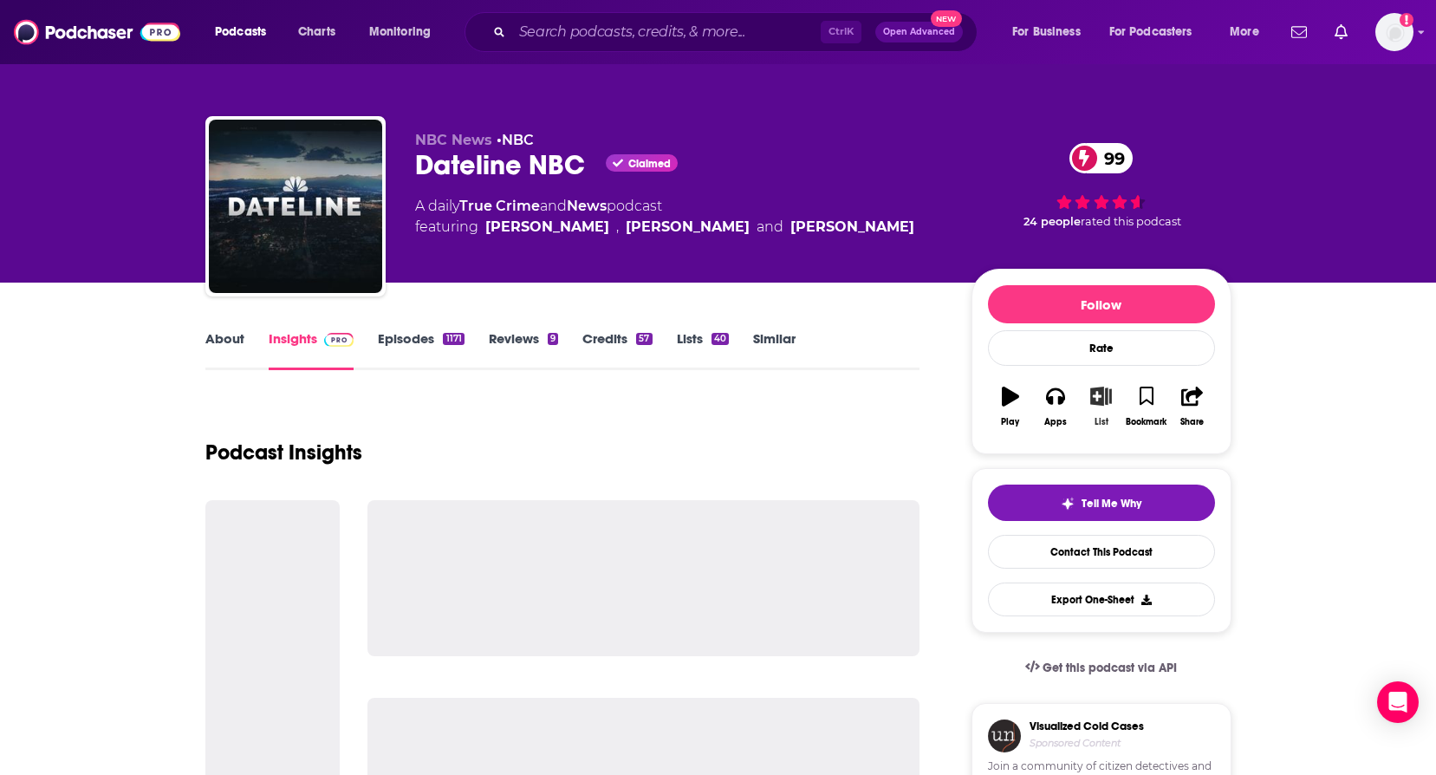
click at [1095, 394] on icon "button" at bounding box center [1101, 396] width 22 height 19
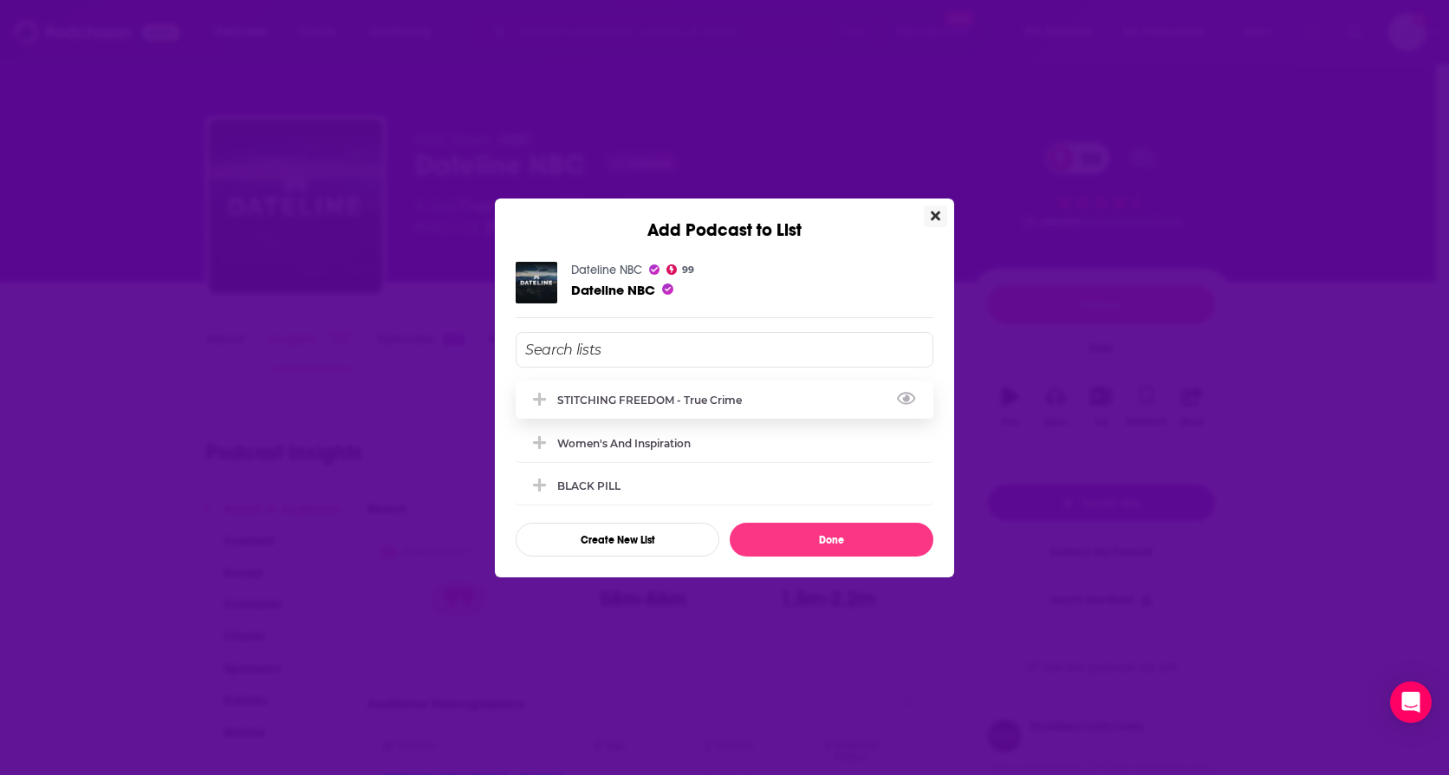
click at [726, 407] on div "STITCHING FREEDOM - True Crime" at bounding box center [725, 399] width 418 height 38
click at [824, 543] on button "Done" at bounding box center [832, 540] width 204 height 34
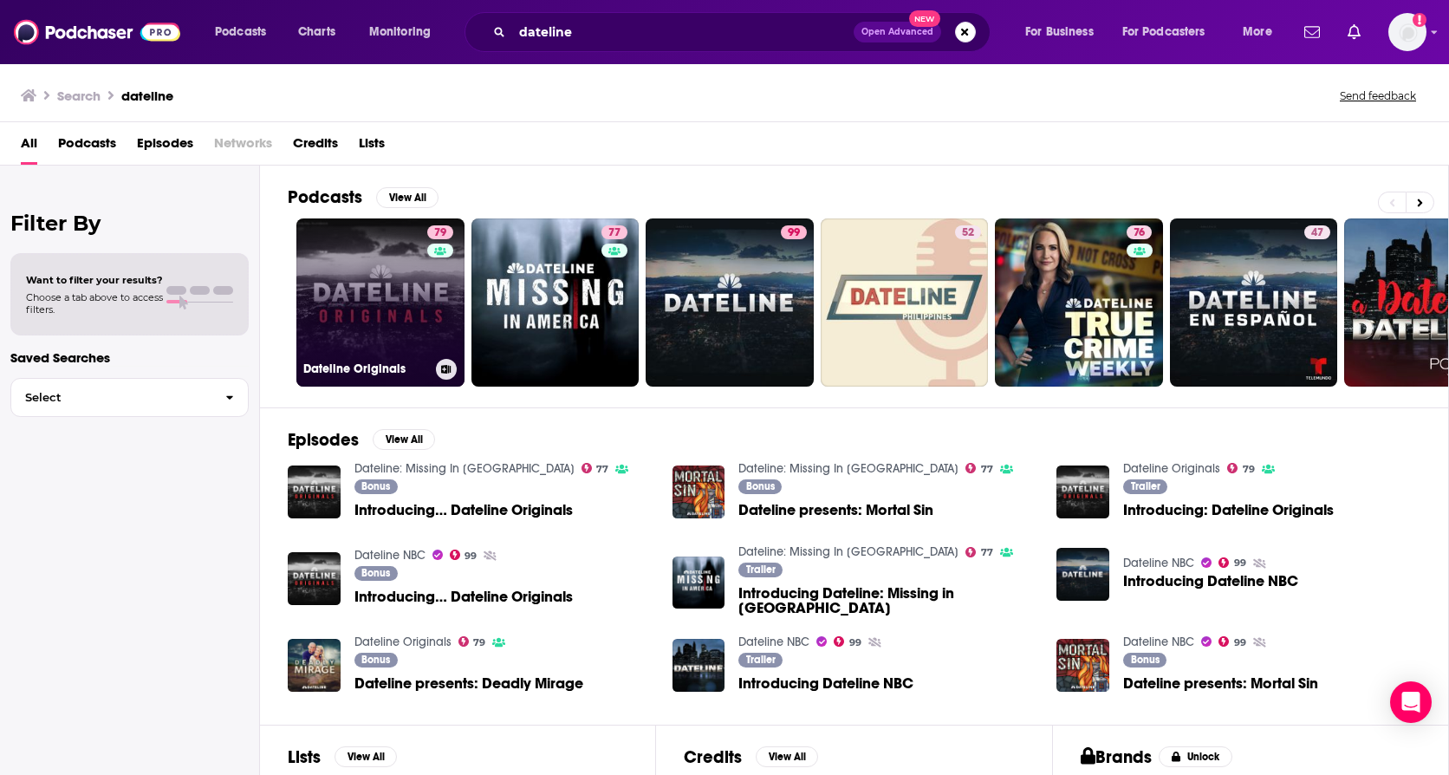
click at [351, 317] on link "79 Dateline Originals" at bounding box center [380, 302] width 168 height 168
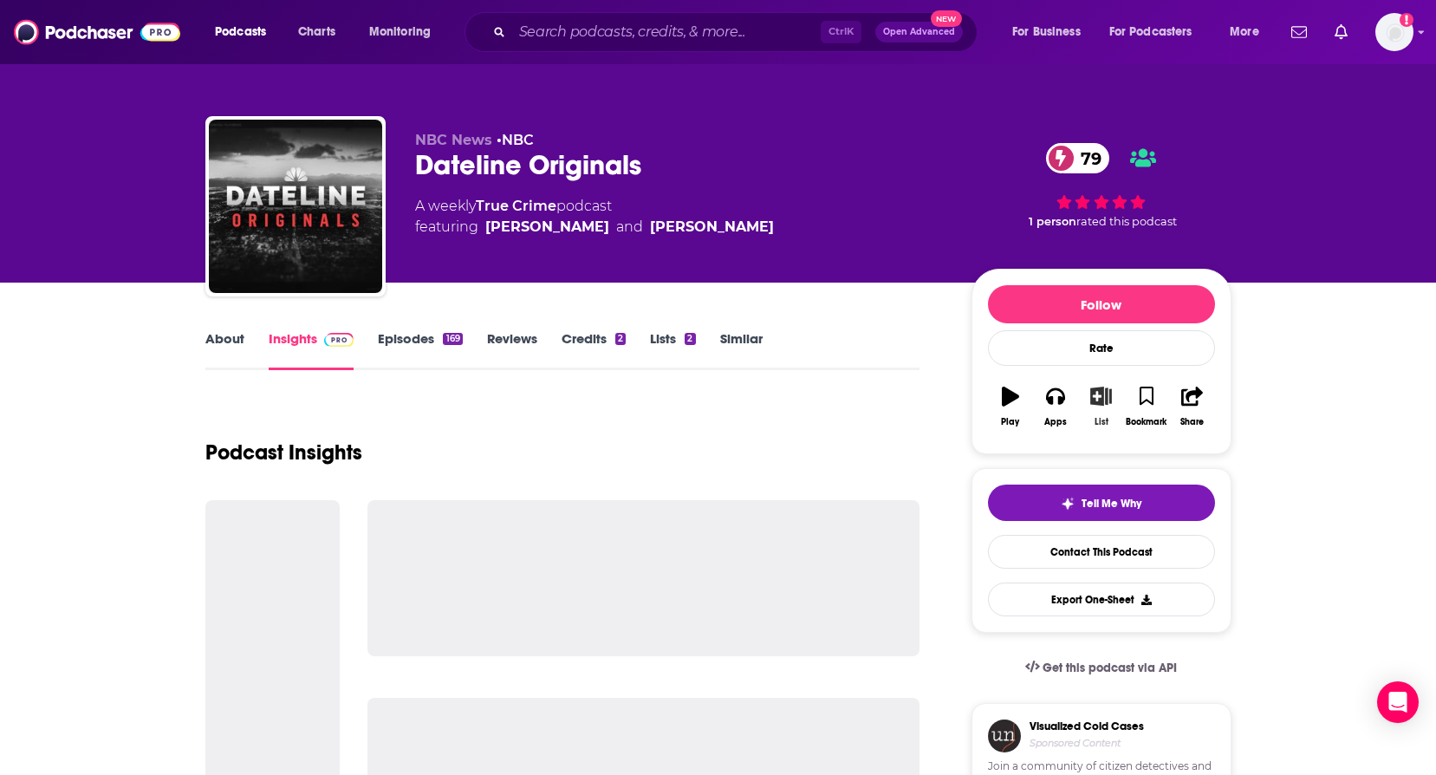
click at [1105, 406] on button "List" at bounding box center [1100, 406] width 45 height 62
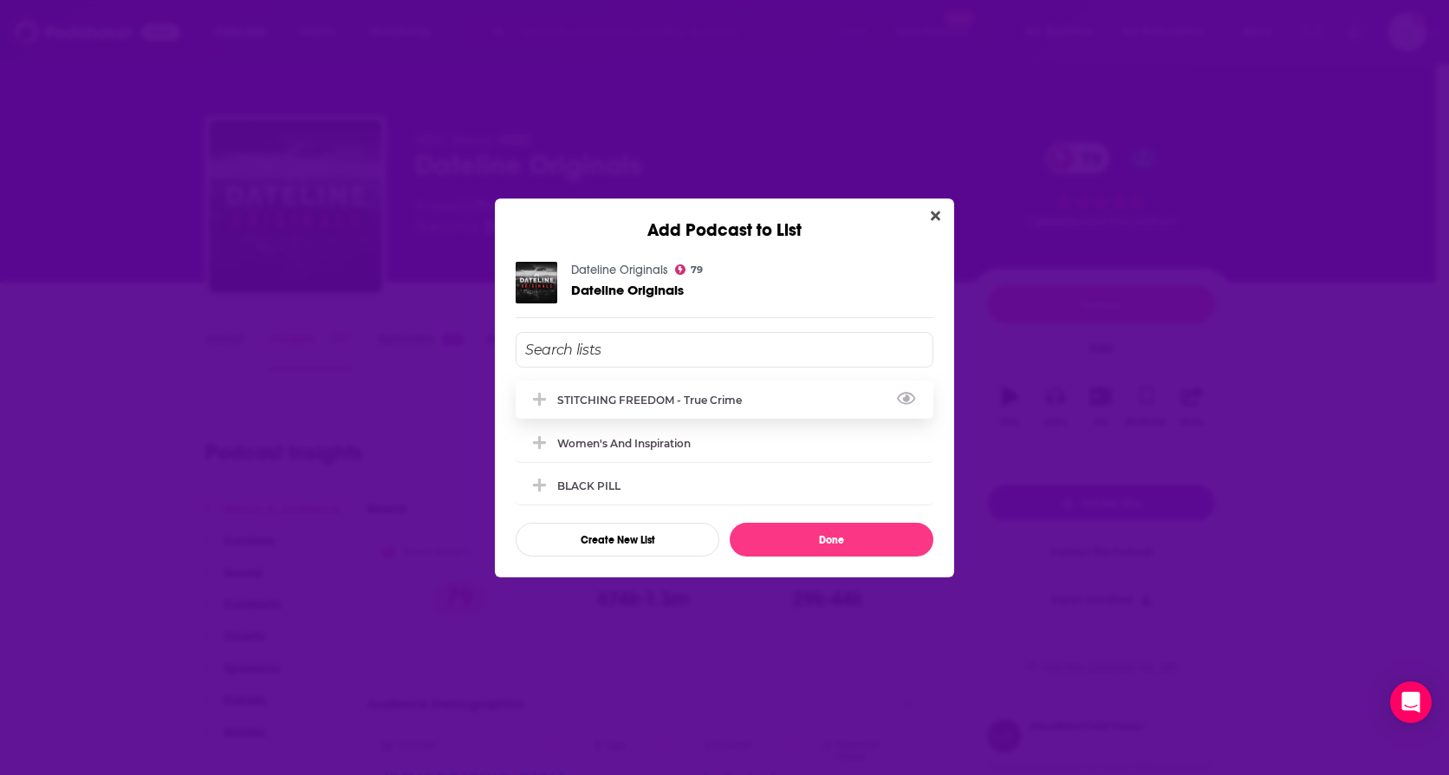
click at [628, 405] on div "STITCHING FREEDOM - True Crime" at bounding box center [654, 399] width 195 height 13
click at [801, 548] on button "Done" at bounding box center [832, 540] width 204 height 34
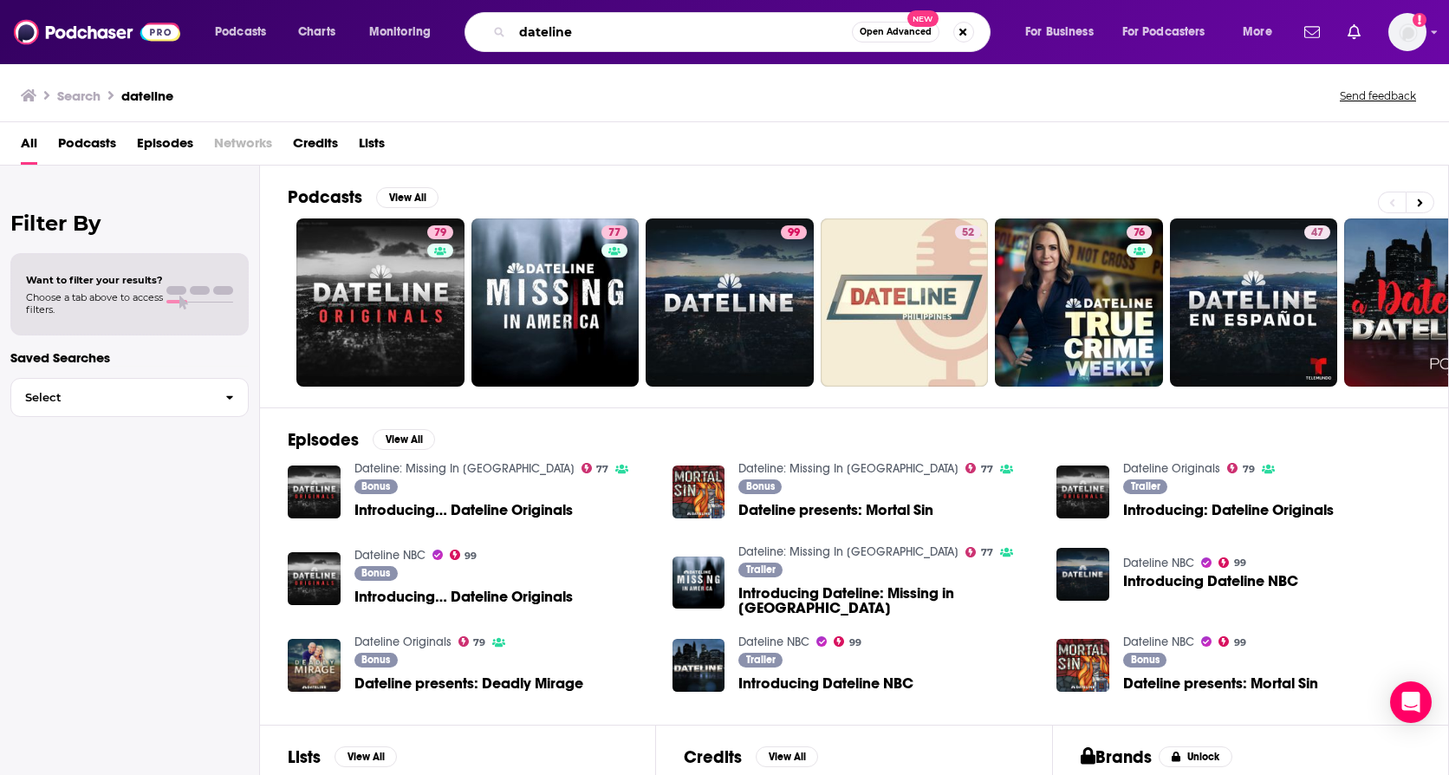
drag, startPoint x: 601, startPoint y: 33, endPoint x: 479, endPoint y: 33, distance: 121.3
click at [479, 33] on div "dateline Open Advanced New" at bounding box center [728, 32] width 526 height 40
type input "juicy crimes"
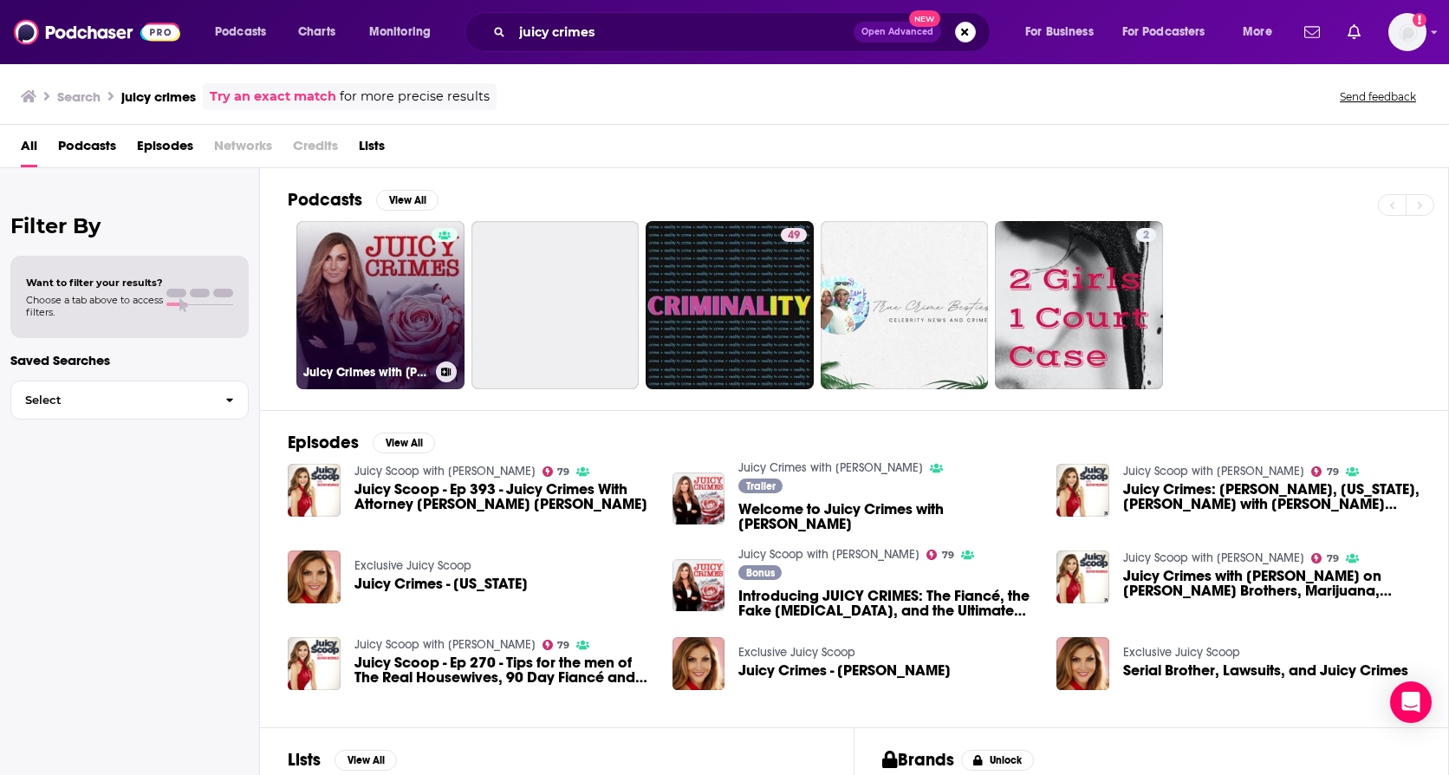
click at [357, 312] on link "Juicy Crimes with [PERSON_NAME]" at bounding box center [380, 305] width 168 height 168
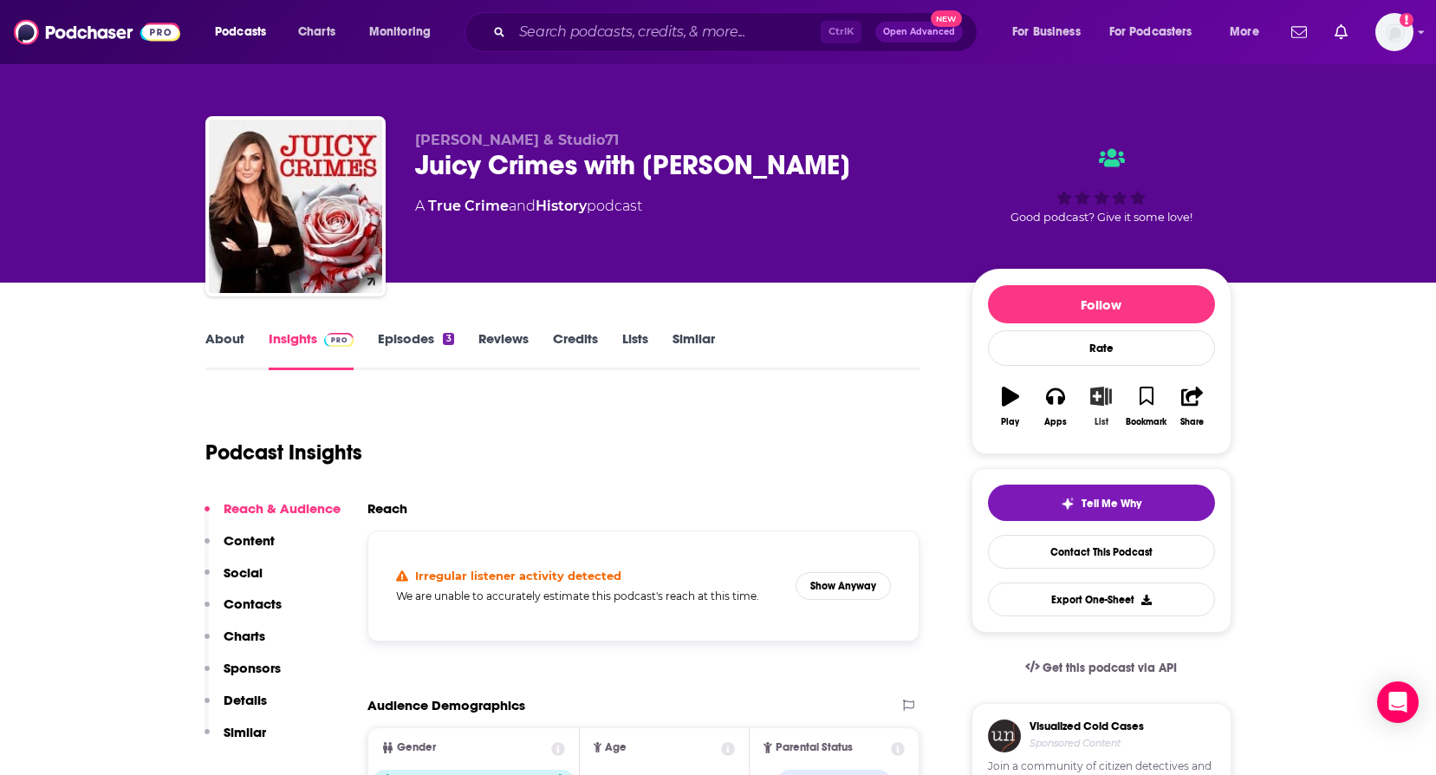
click at [1107, 399] on icon "button" at bounding box center [1101, 396] width 22 height 19
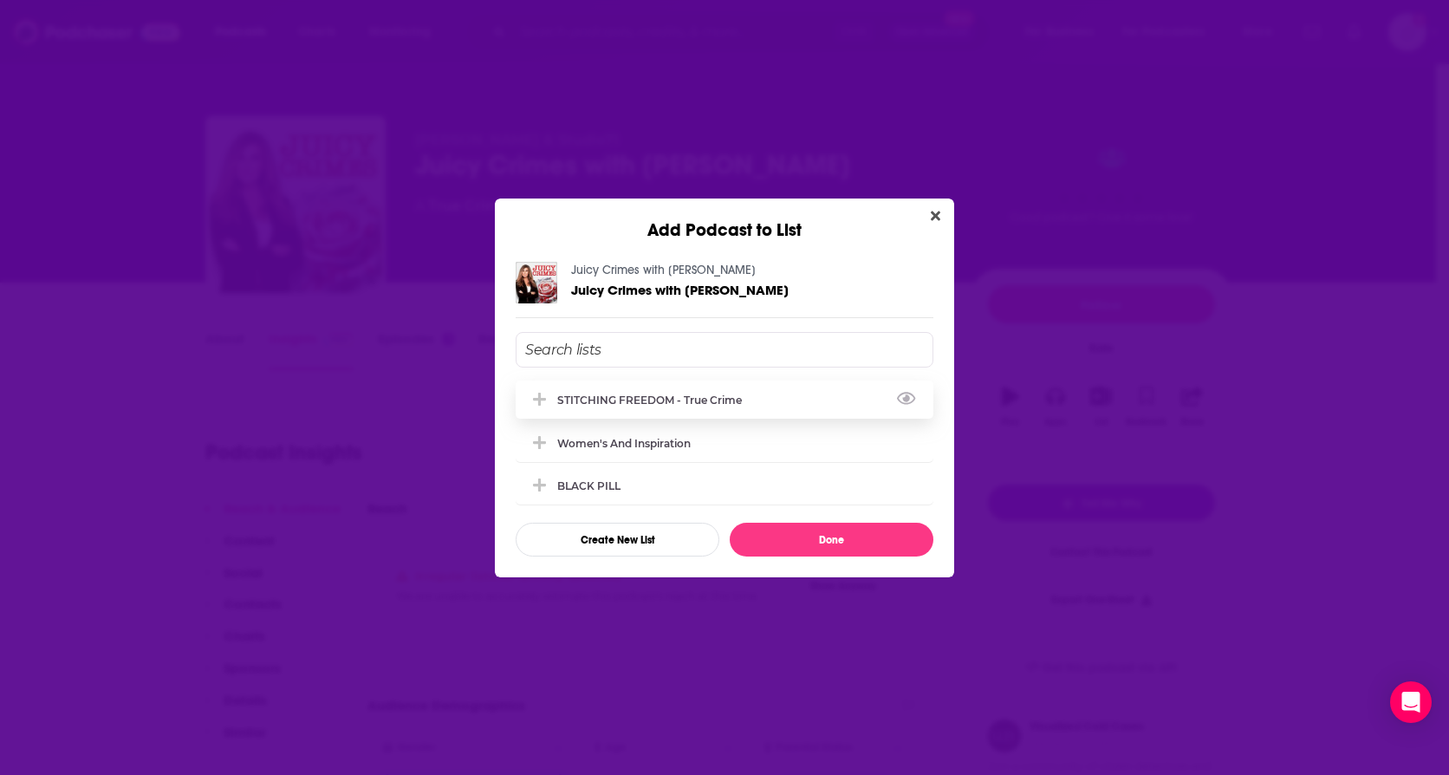
click at [673, 389] on div "STITCHING FREEDOM - True Crime" at bounding box center [725, 399] width 418 height 38
click at [796, 549] on button "Done" at bounding box center [832, 540] width 204 height 34
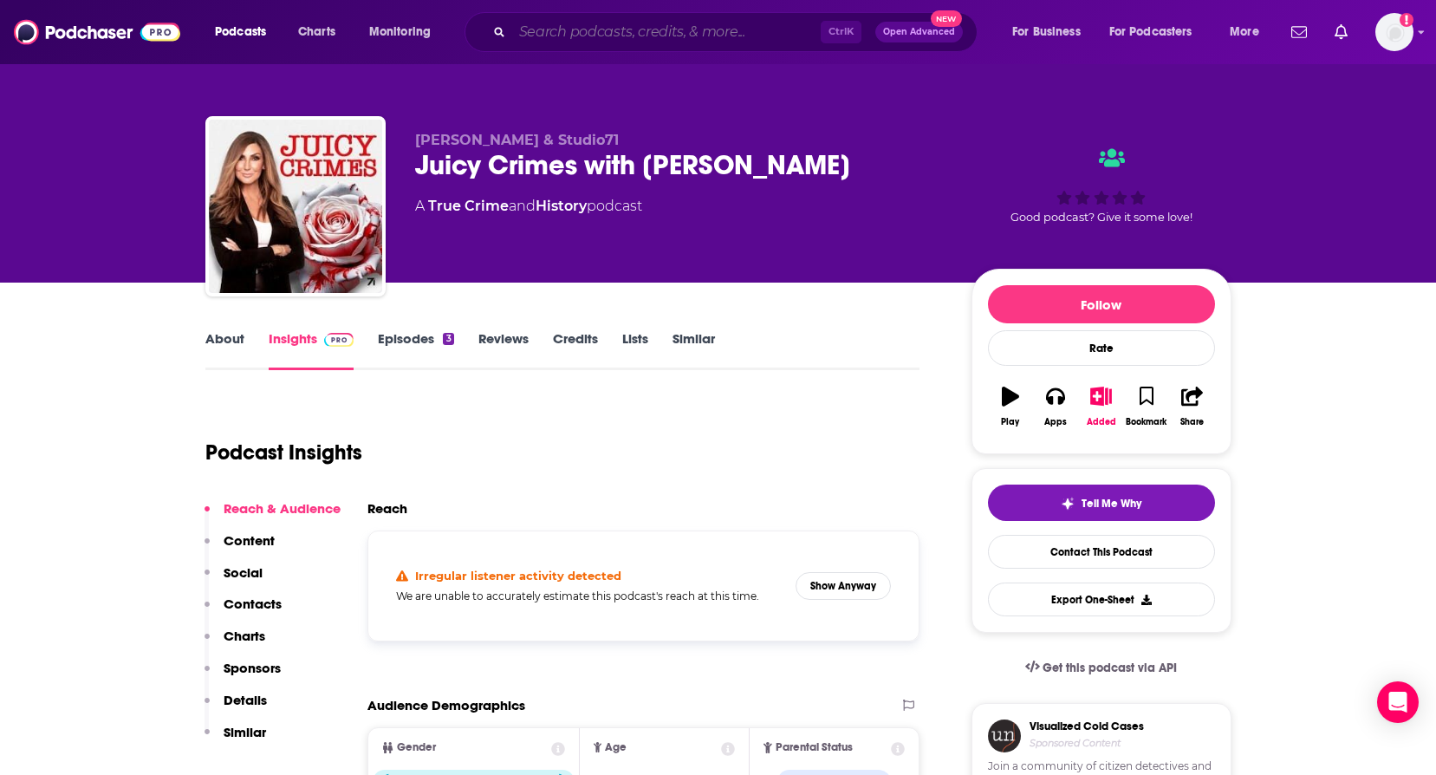
click at [549, 27] on input "Search podcasts, credits, & more..." at bounding box center [666, 32] width 309 height 28
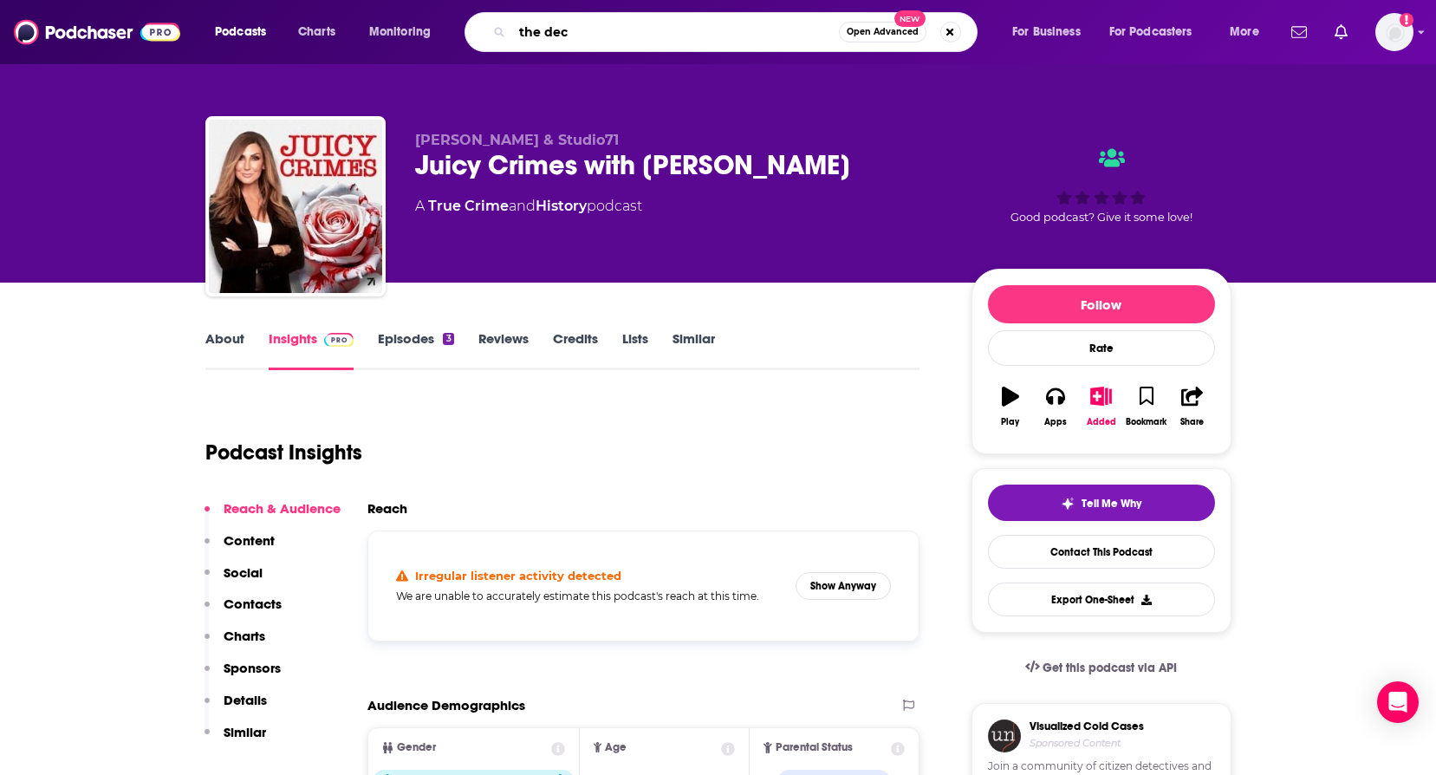
type input "the deck"
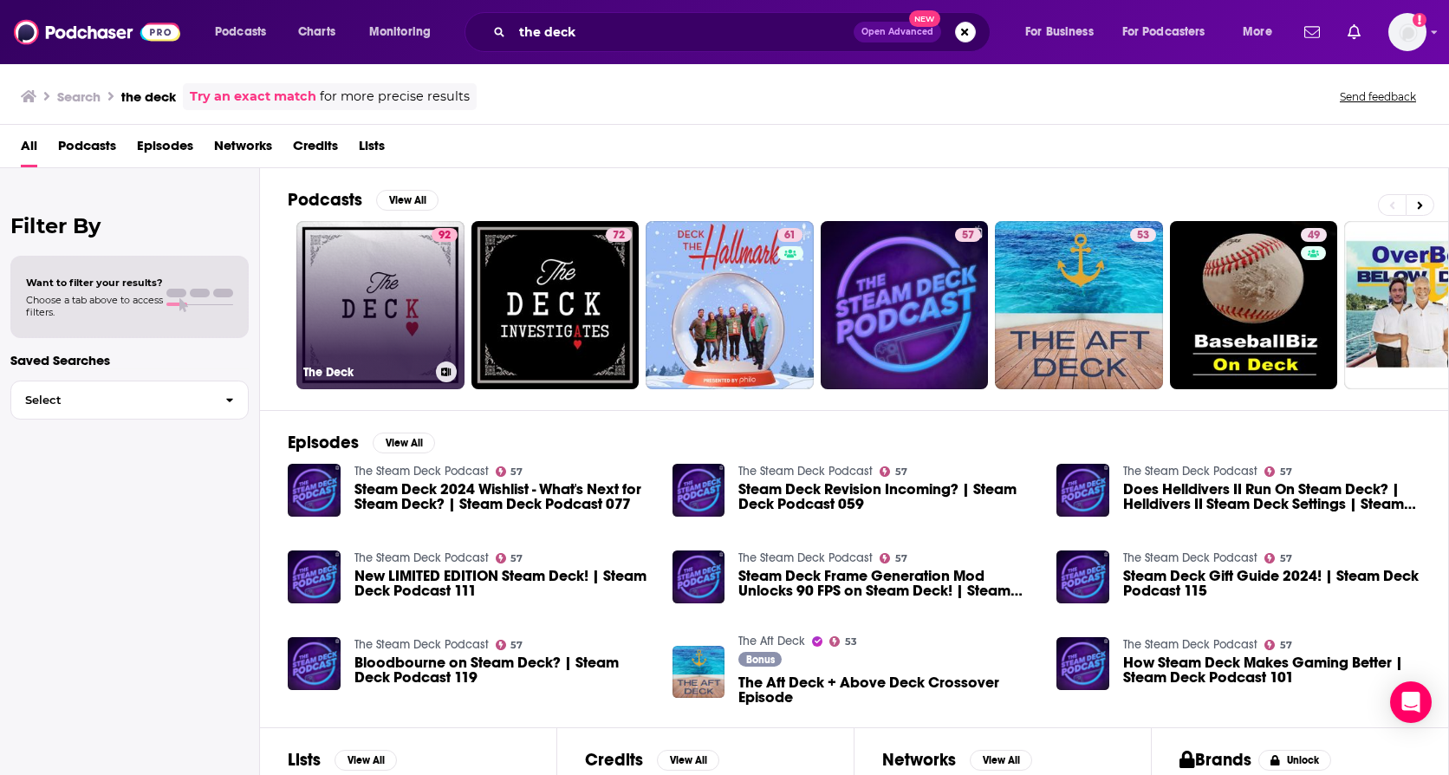
click at [403, 280] on link "92 The Deck" at bounding box center [380, 305] width 168 height 168
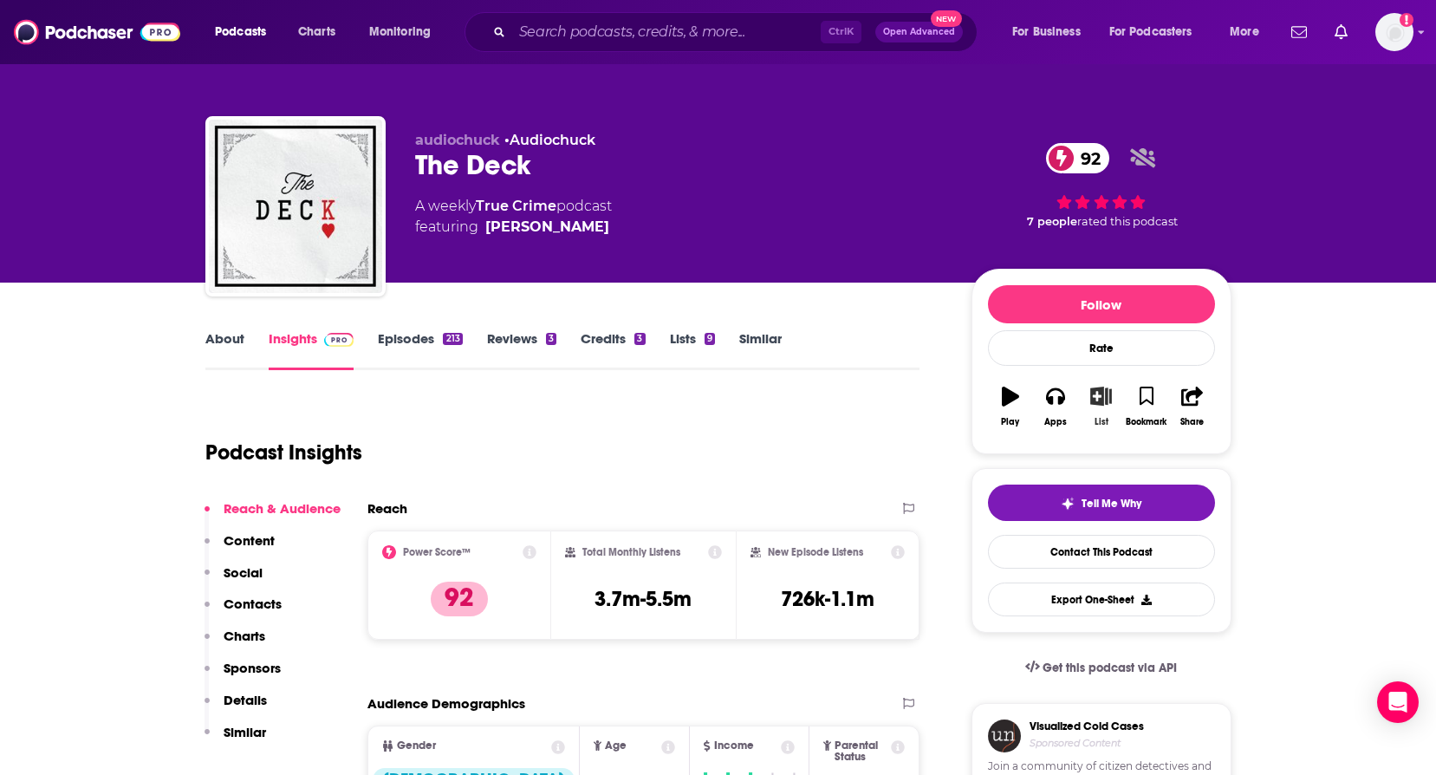
click at [1107, 393] on icon "button" at bounding box center [1101, 396] width 22 height 19
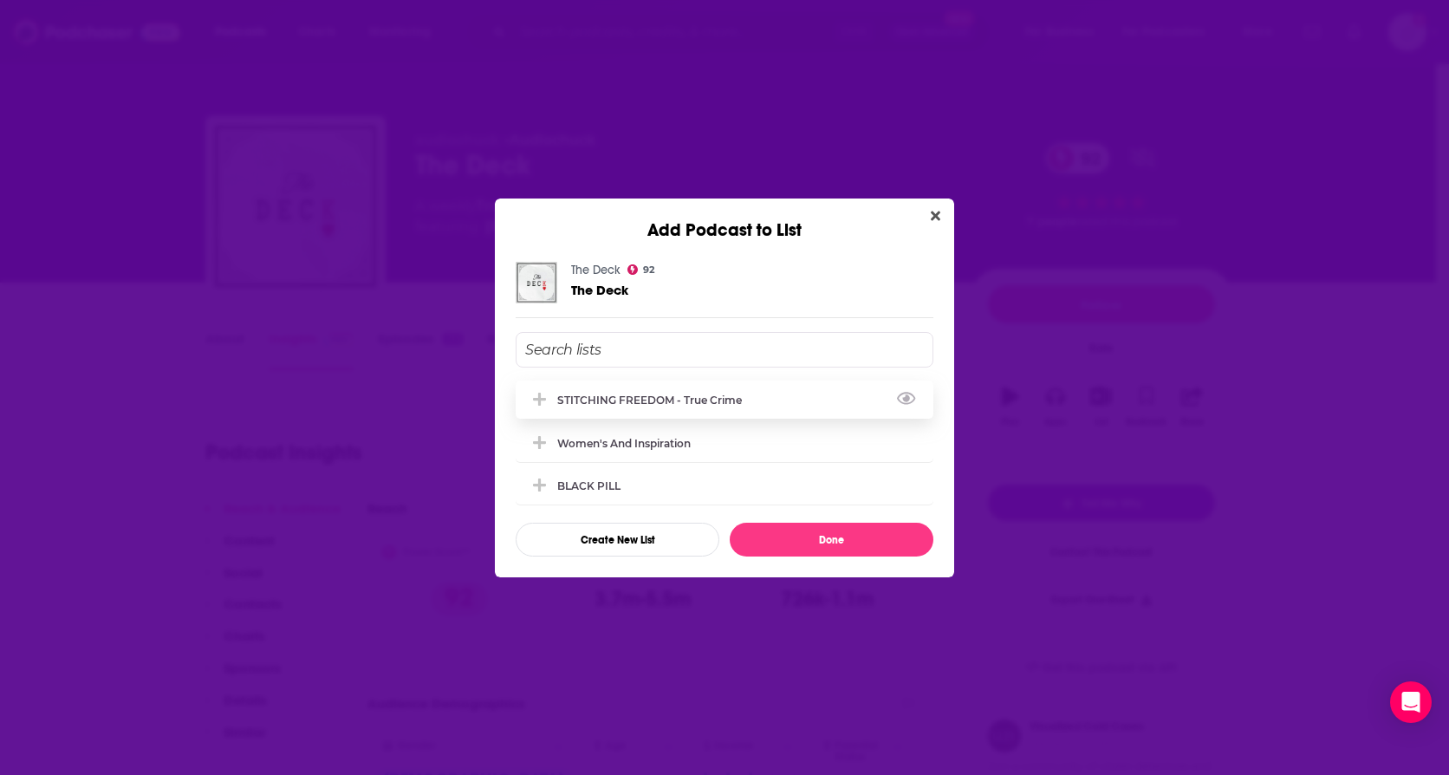
click at [666, 396] on div "STITCHING FREEDOM - True Crime" at bounding box center [654, 399] width 195 height 13
click at [814, 536] on button "Done" at bounding box center [832, 540] width 204 height 34
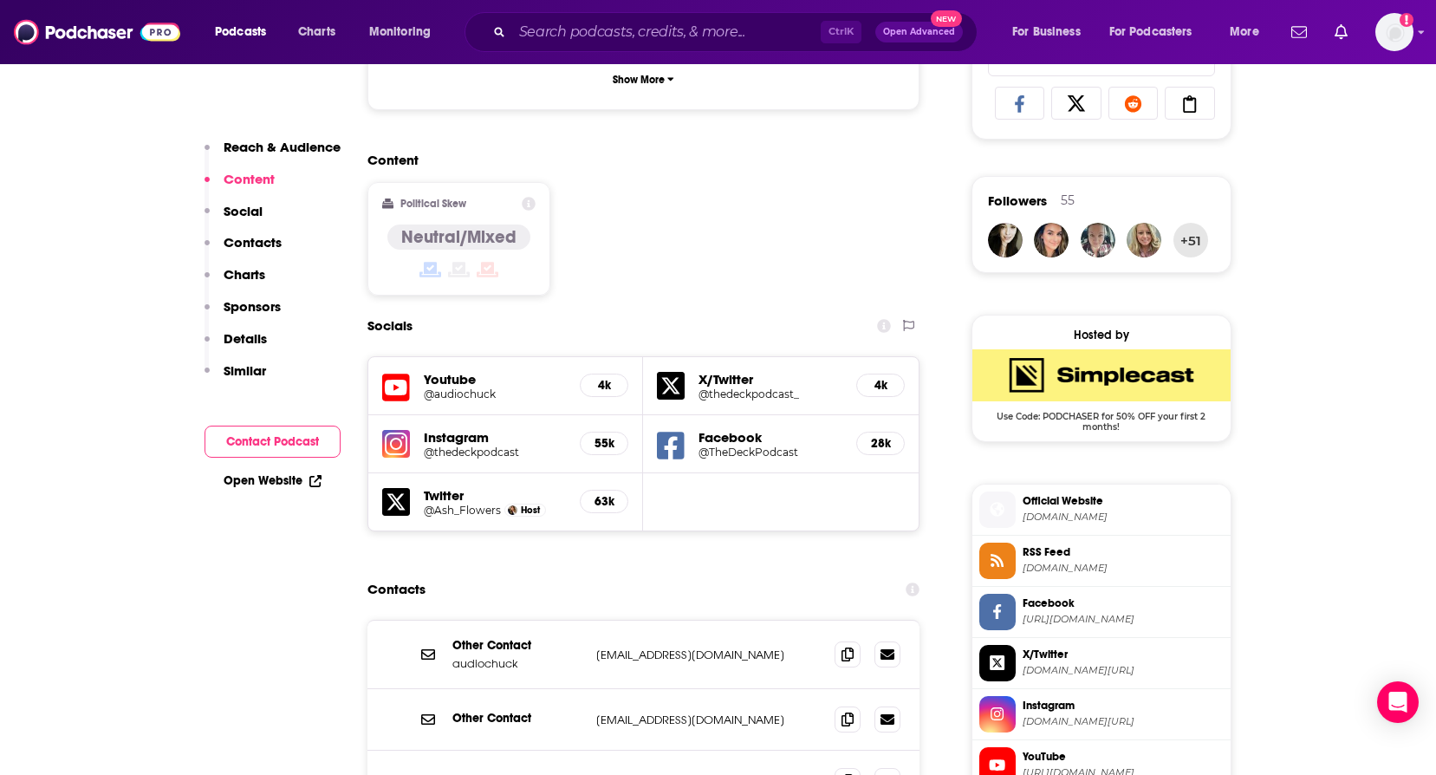
scroll to position [1473, 0]
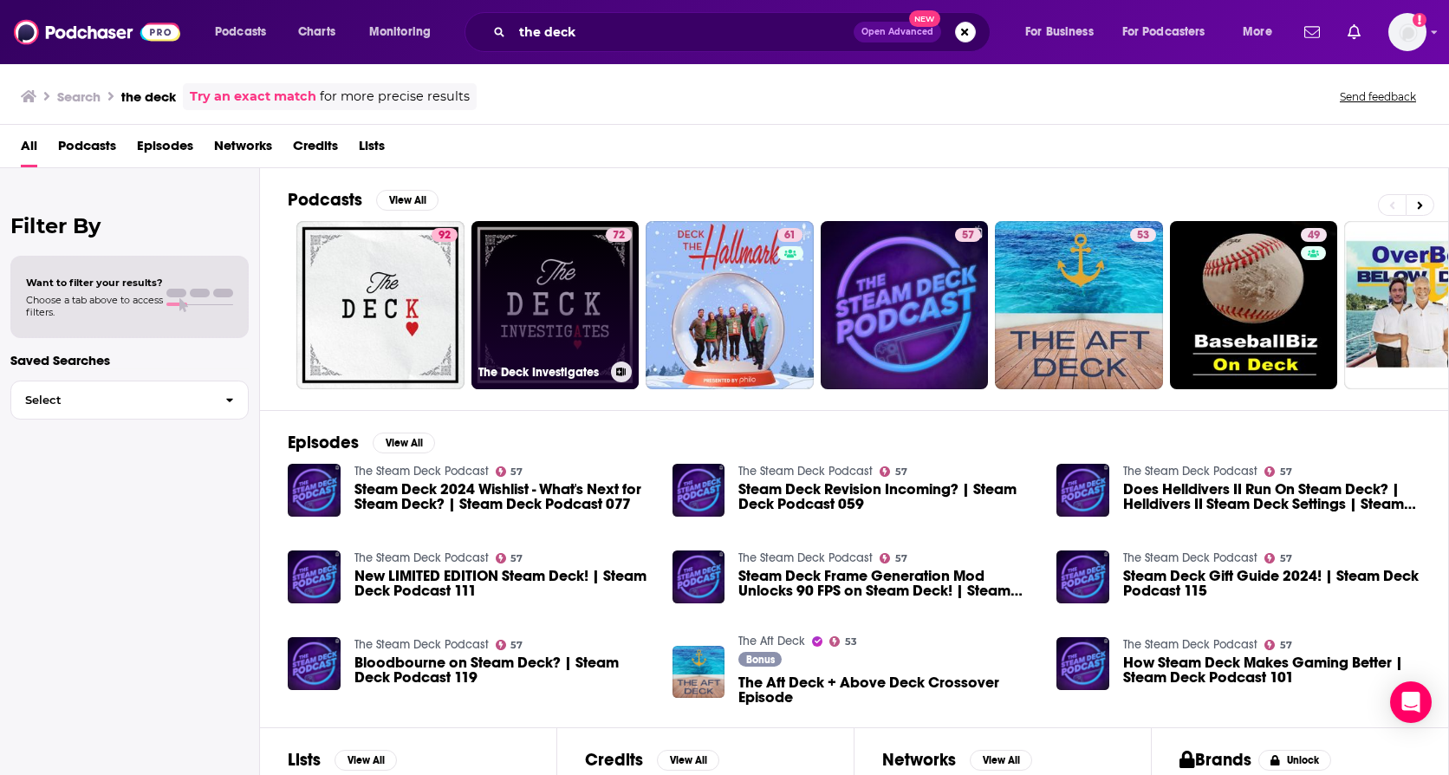
click at [545, 295] on link "72 The Deck Investigates" at bounding box center [555, 305] width 168 height 168
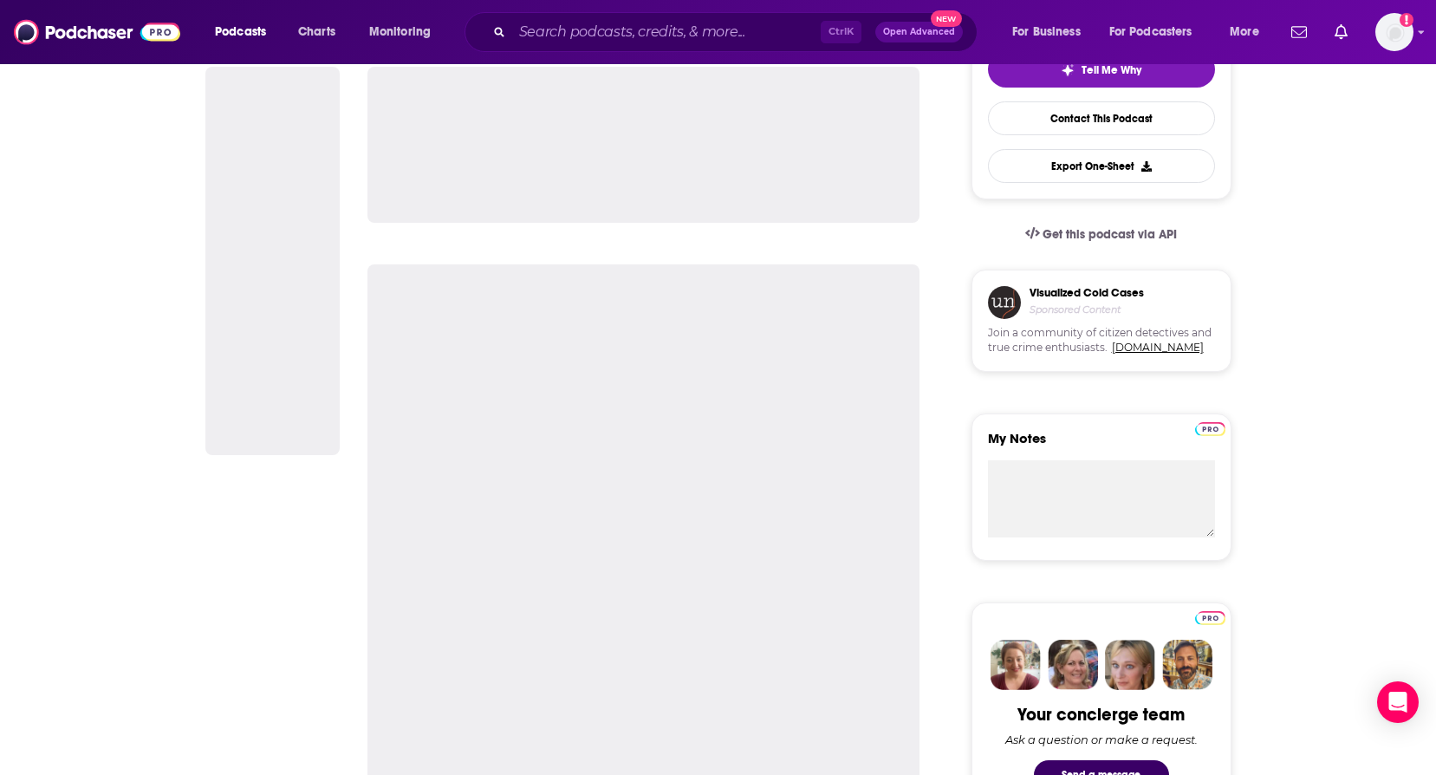
scroll to position [260, 0]
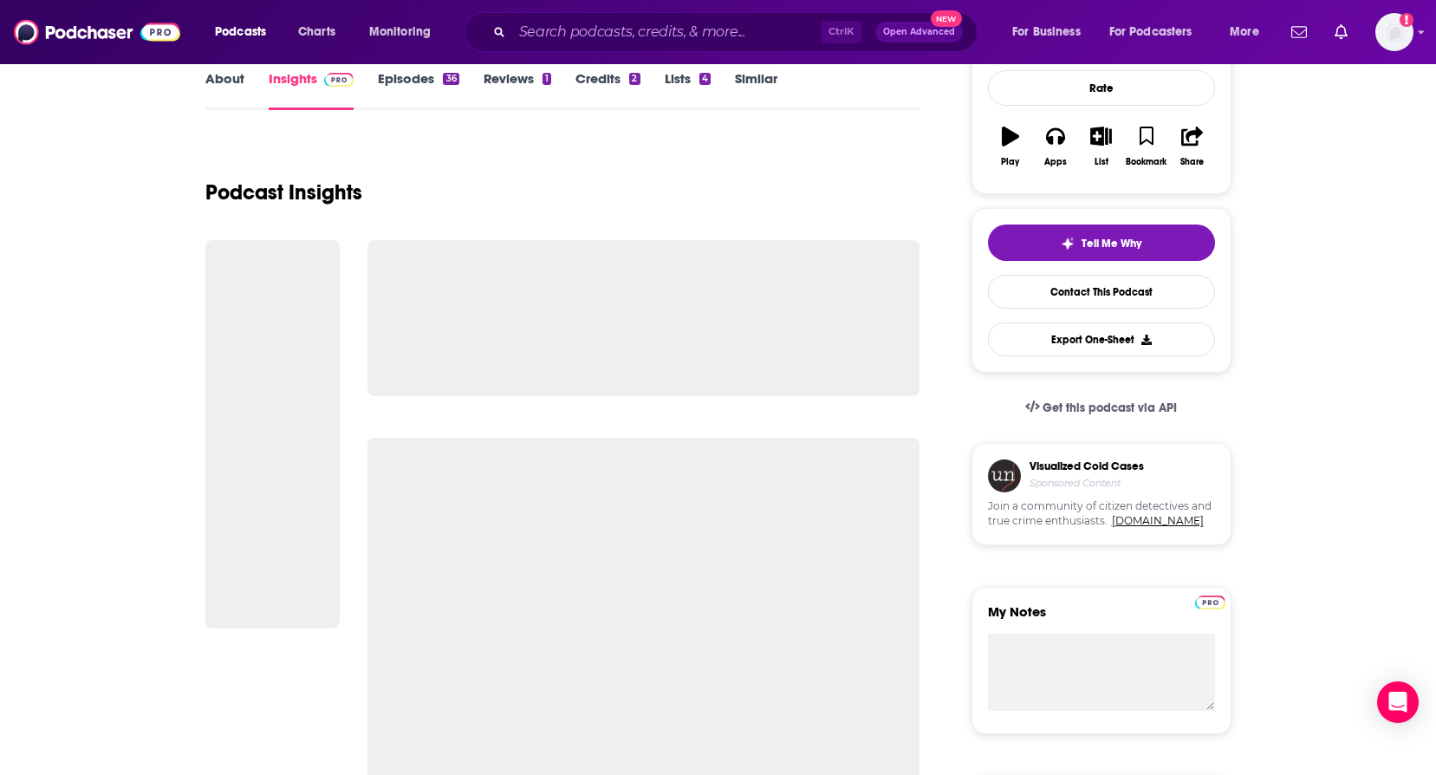
click at [233, 86] on link "About" at bounding box center [224, 90] width 39 height 40
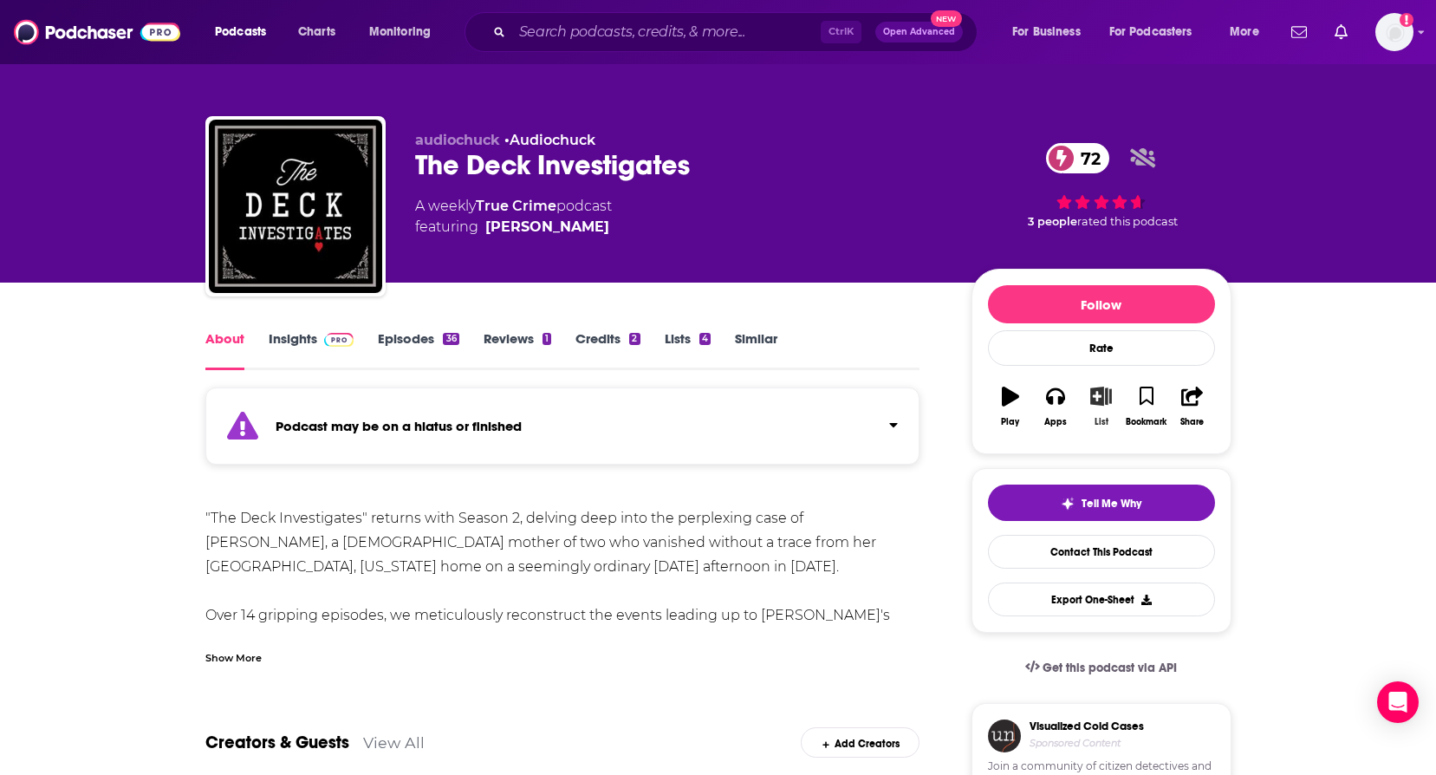
click at [1095, 395] on icon "button" at bounding box center [1101, 396] width 22 height 19
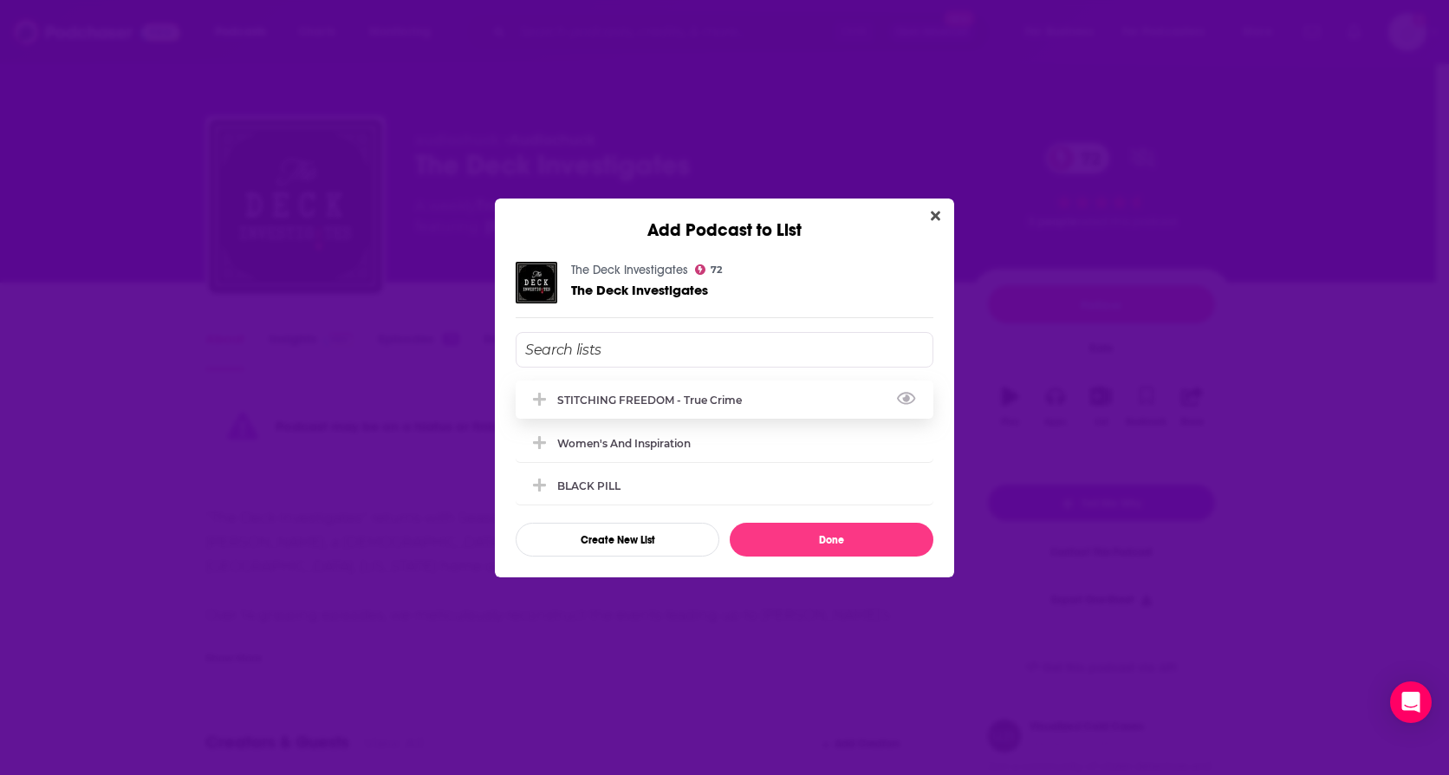
click at [682, 393] on div "STITCHING FREEDOM - True Crime" at bounding box center [654, 399] width 195 height 13
click at [828, 542] on button "Done" at bounding box center [832, 540] width 204 height 34
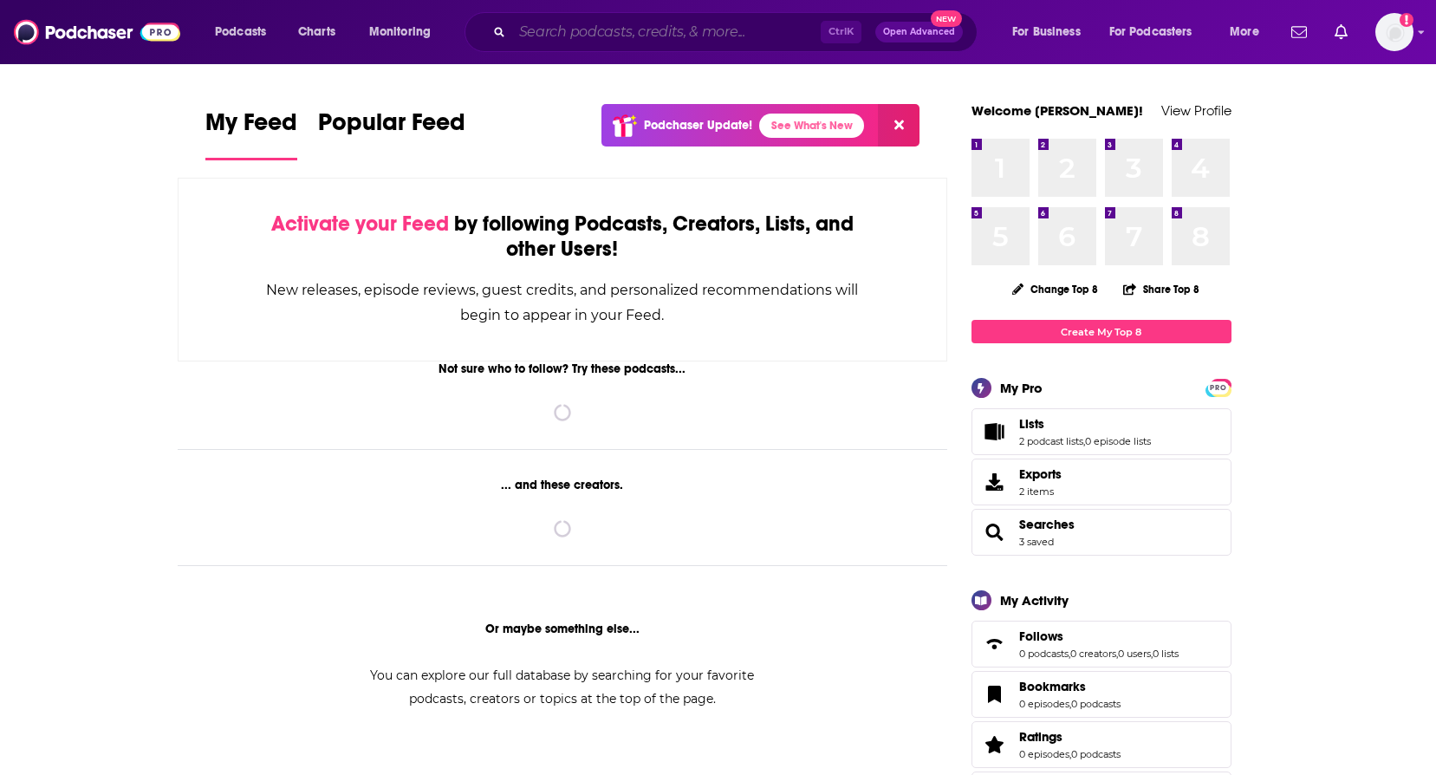
click at [781, 34] on input "Search podcasts, credits, & more..." at bounding box center [666, 32] width 309 height 28
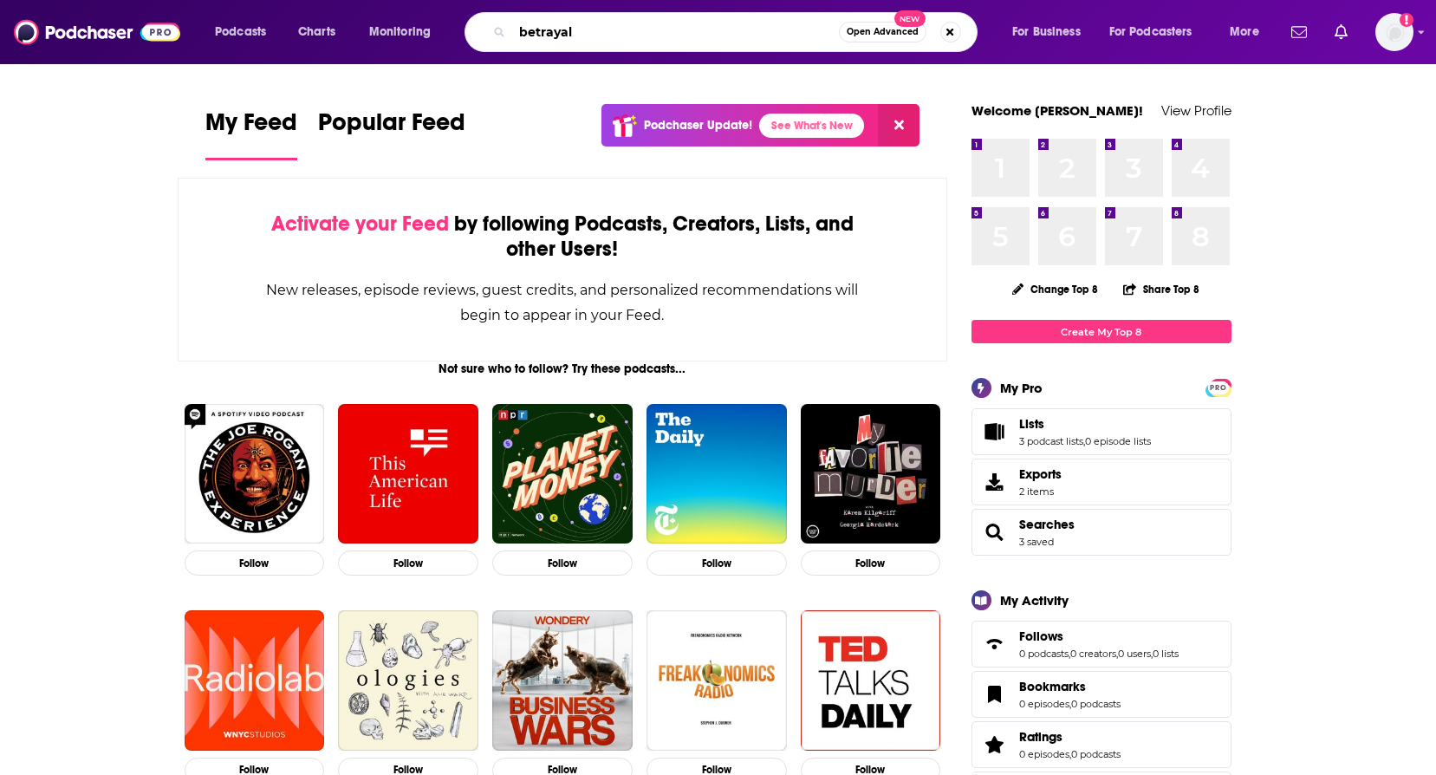
type input "betrayal"
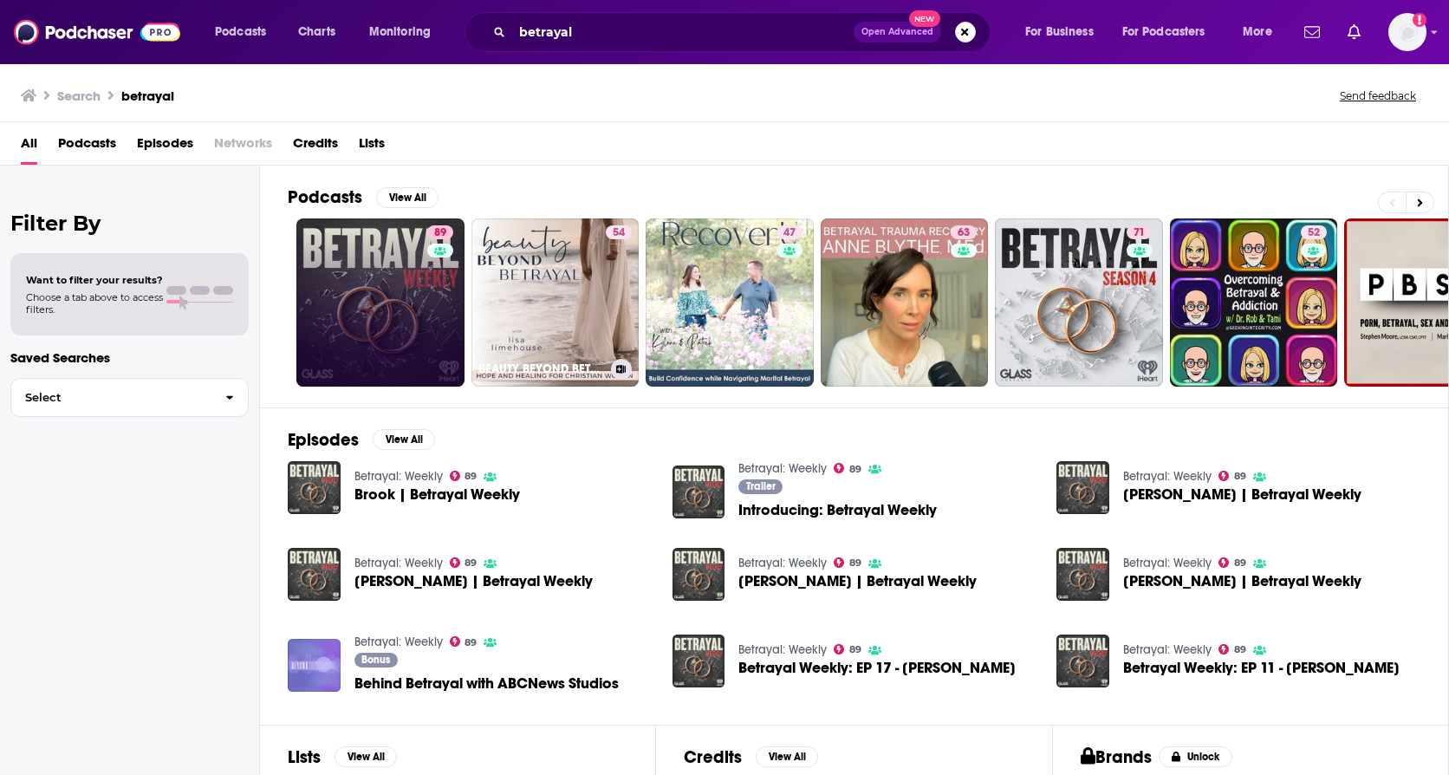
click at [377, 293] on link "89" at bounding box center [380, 302] width 168 height 168
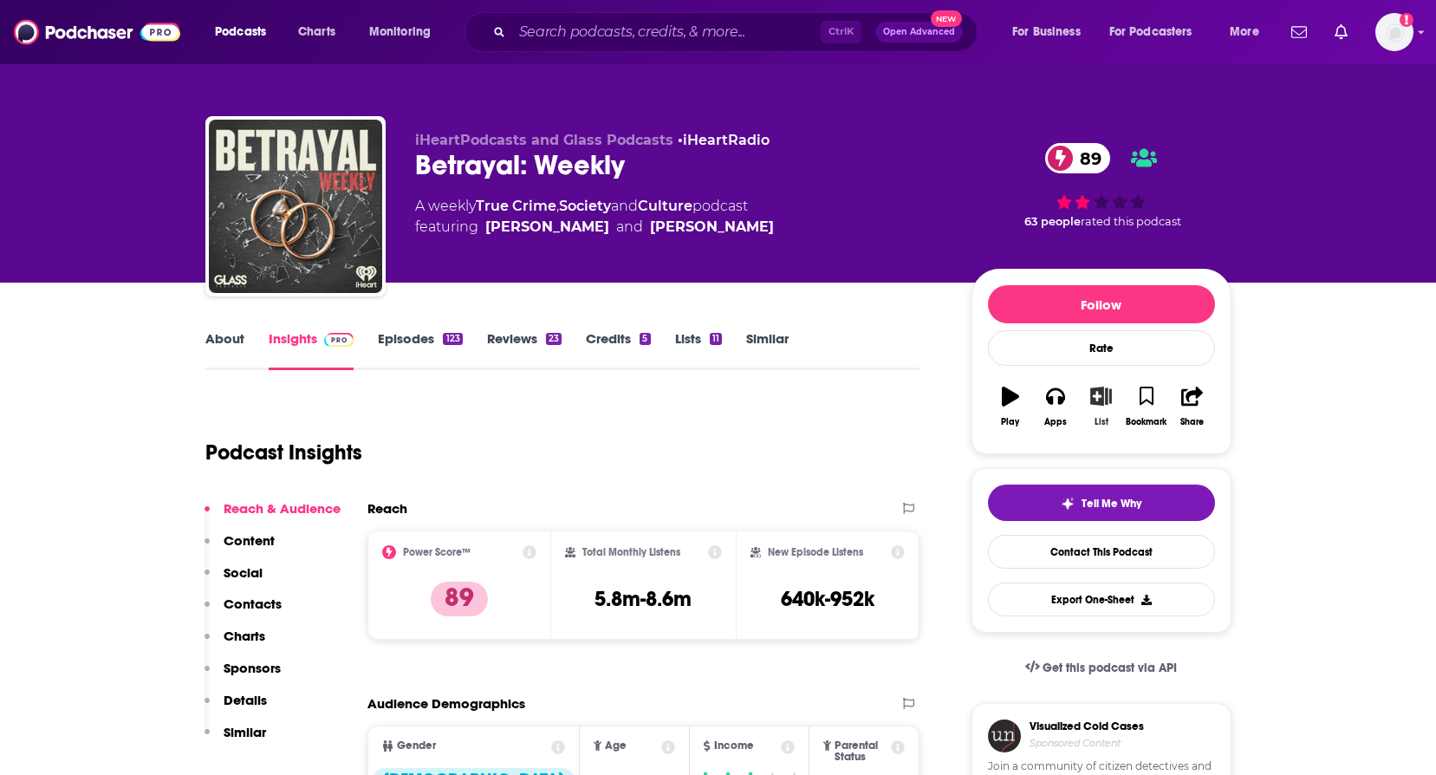
click at [1095, 398] on icon "button" at bounding box center [1101, 396] width 22 height 19
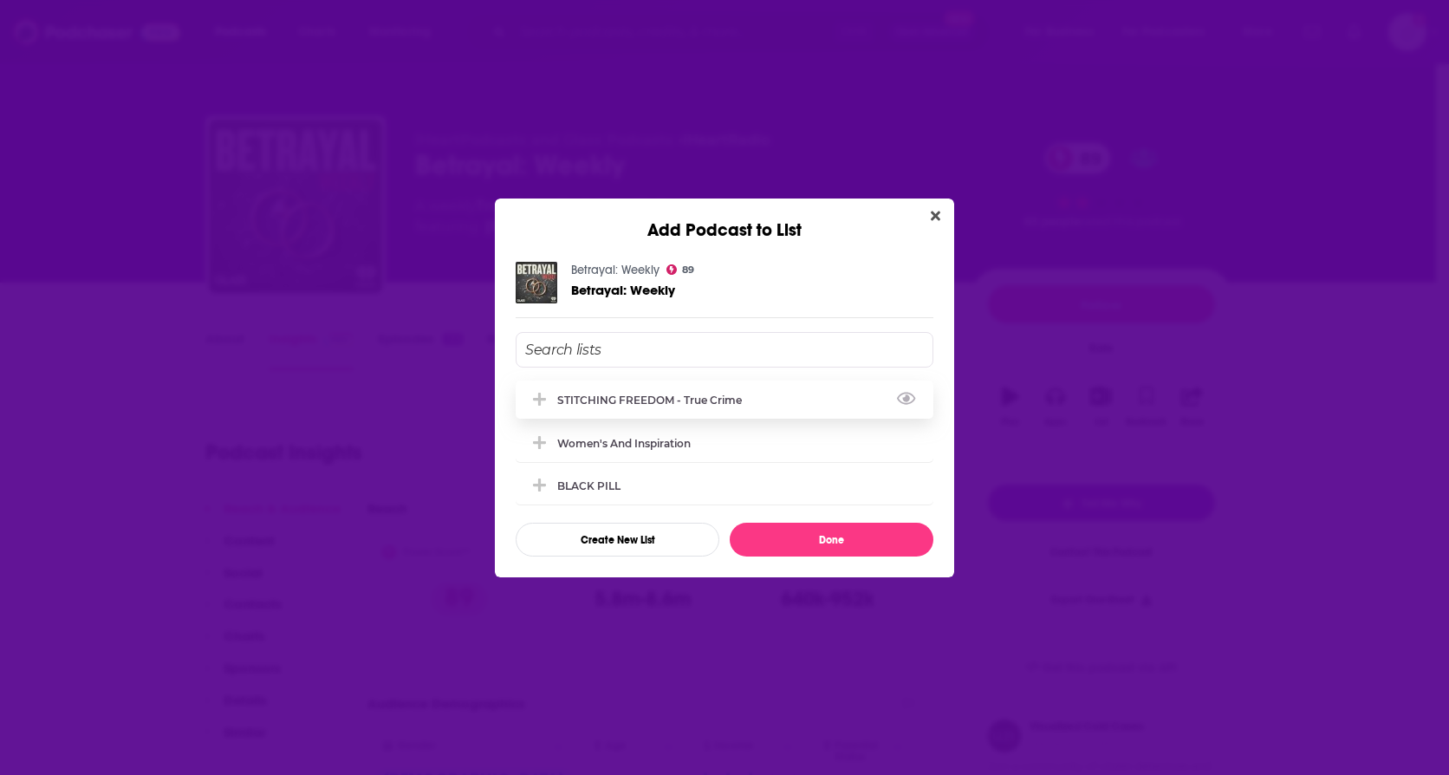
click at [693, 402] on div "STITCHING FREEDOM - True Crime" at bounding box center [654, 399] width 195 height 13
click at [824, 536] on button "Done" at bounding box center [832, 540] width 204 height 34
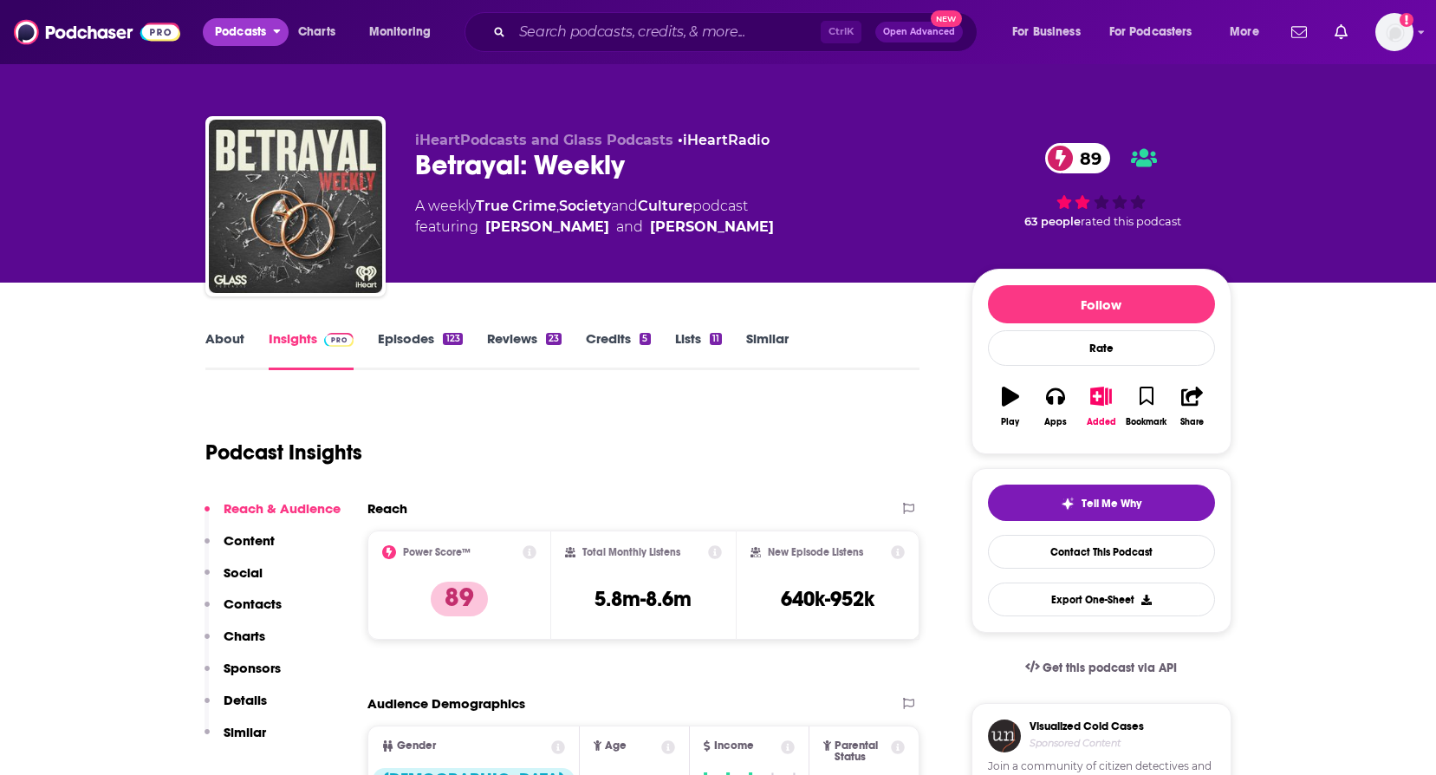
click at [279, 26] on icon "open menu" at bounding box center [277, 29] width 8 height 12
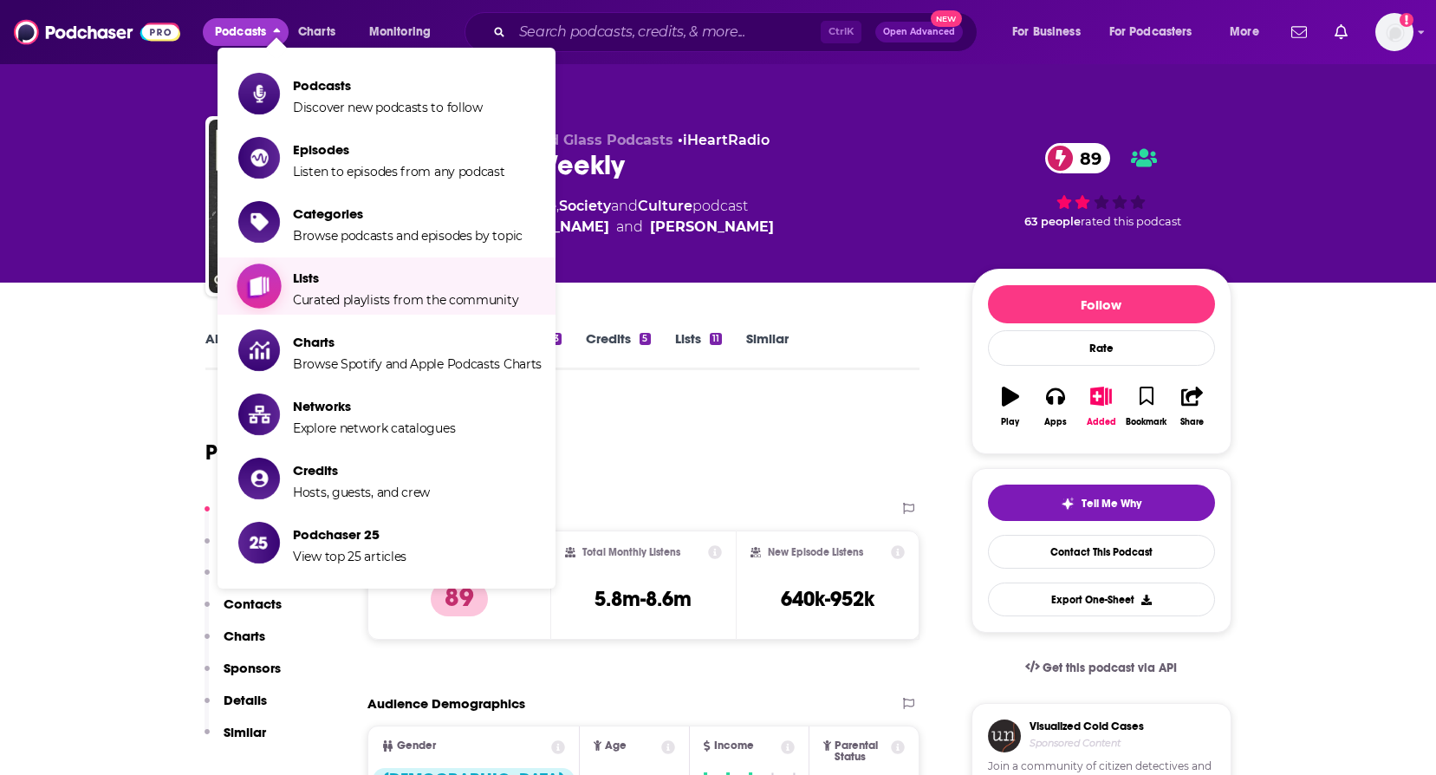
click at [324, 273] on span "Lists" at bounding box center [405, 278] width 225 height 16
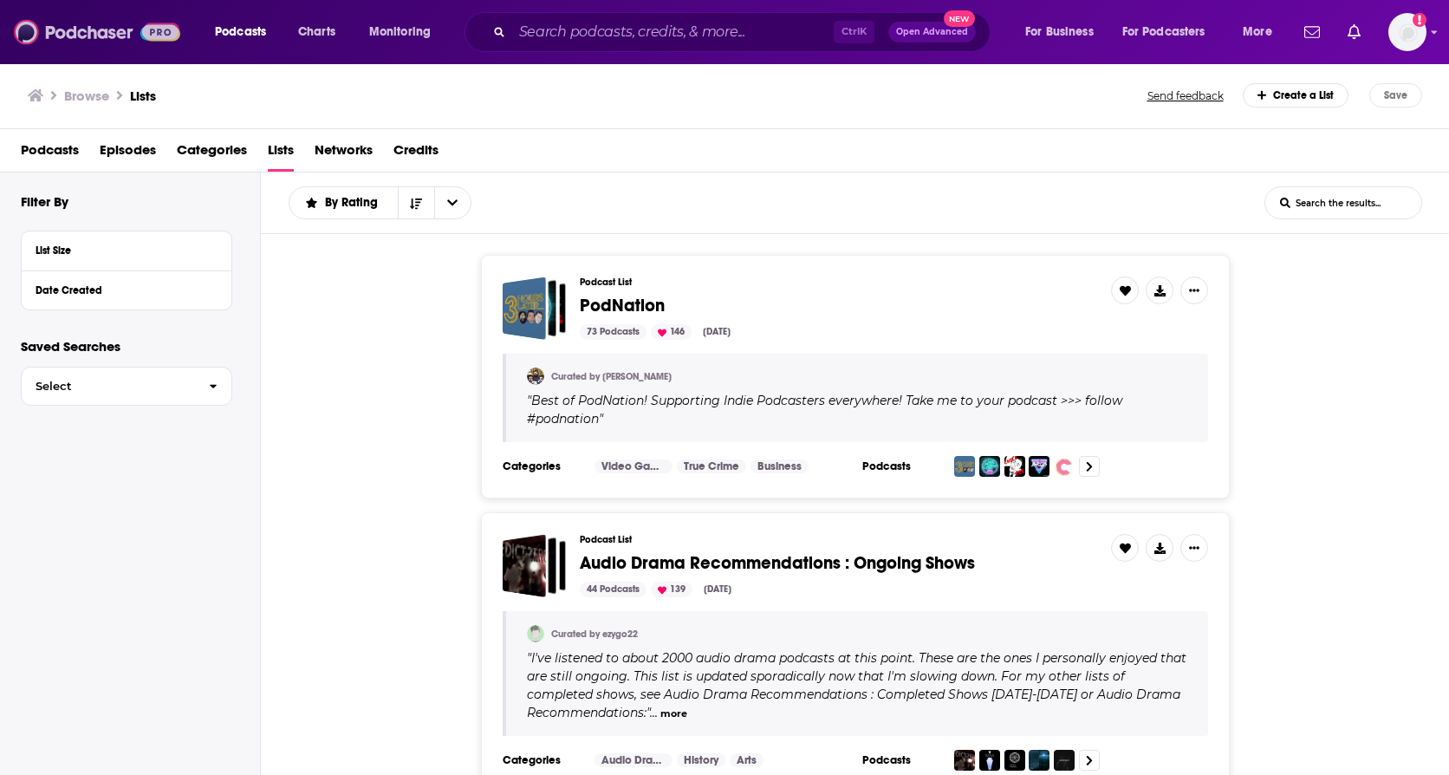
click at [75, 31] on img at bounding box center [97, 32] width 166 height 33
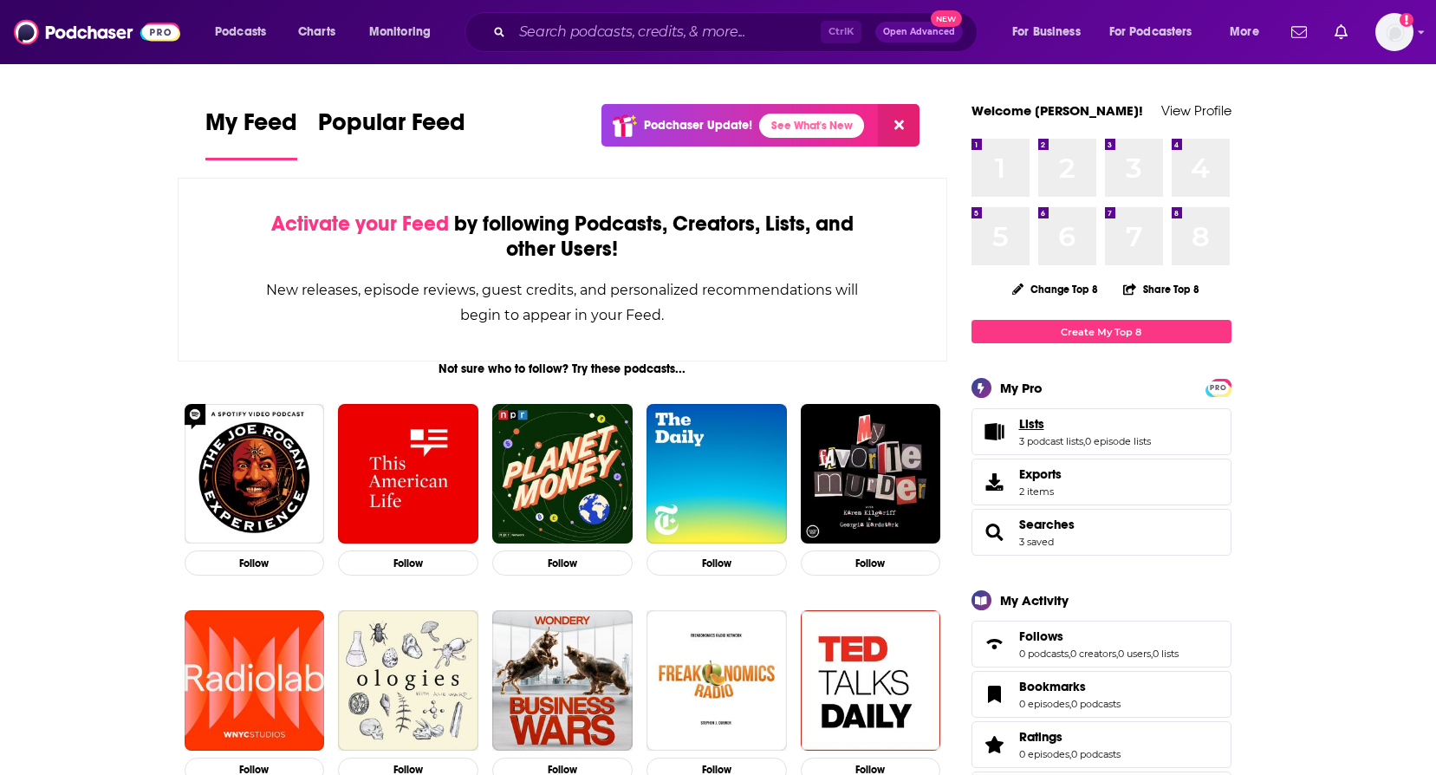
click at [1048, 420] on link "Lists" at bounding box center [1085, 424] width 132 height 16
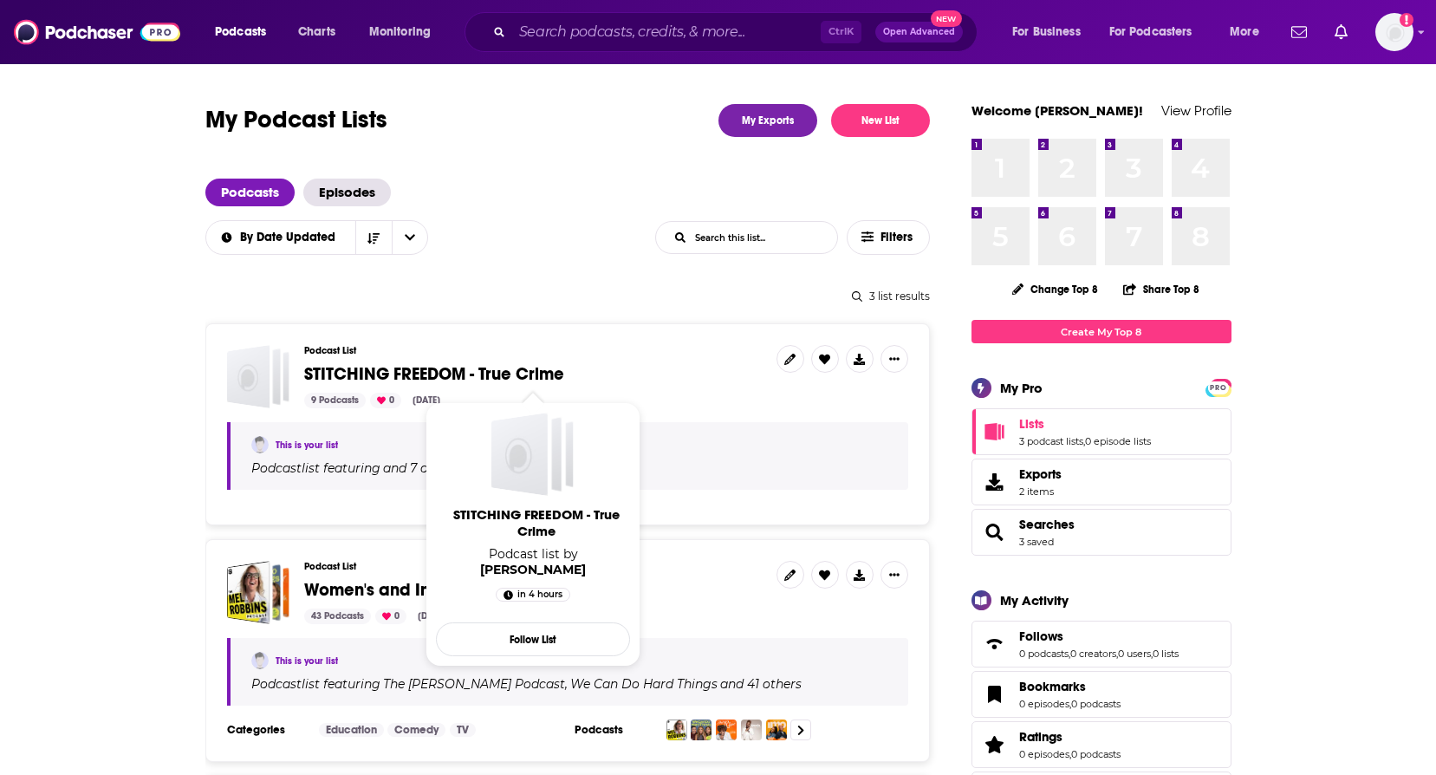
click at [463, 363] on span "STITCHING FREEDOM - True Crime" at bounding box center [434, 374] width 260 height 22
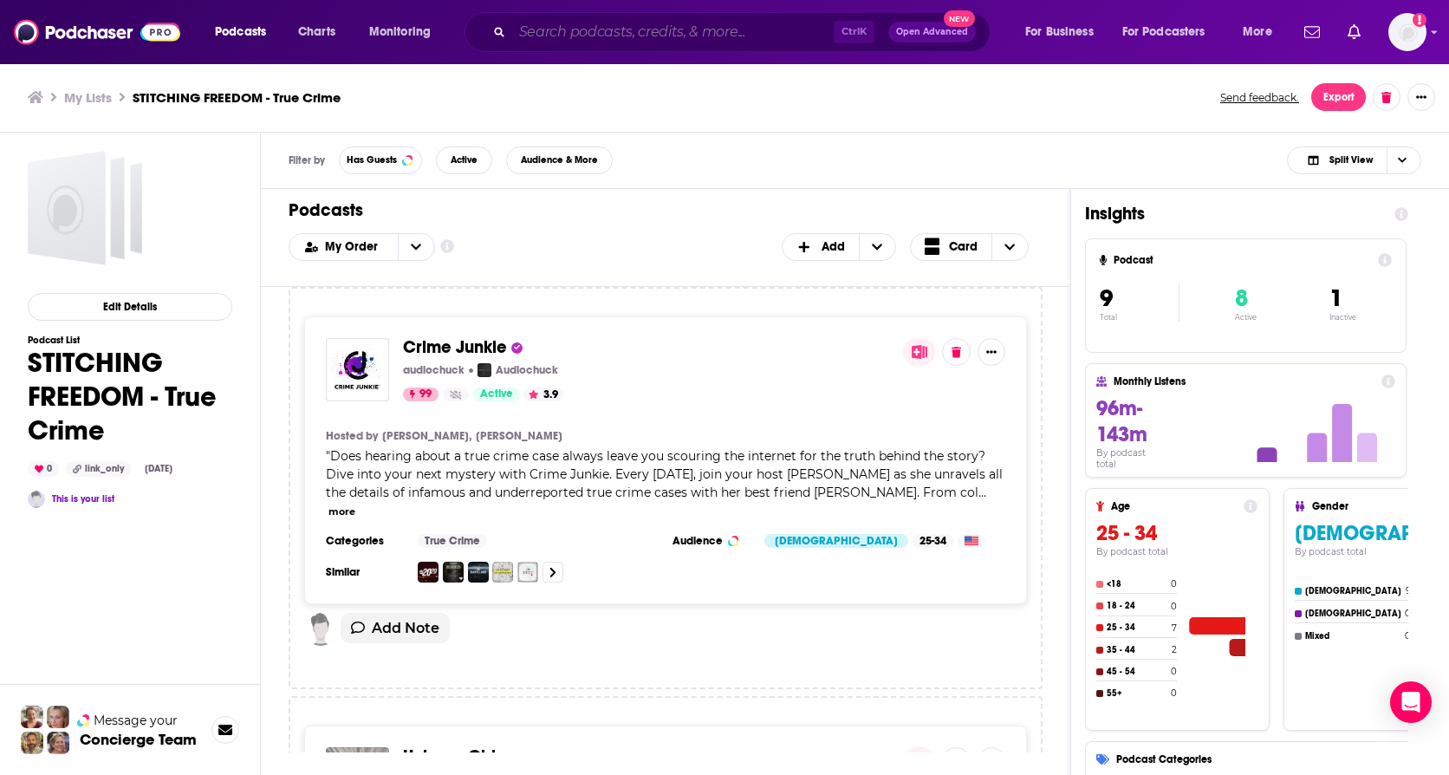
click at [564, 27] on input "Search podcasts, credits, & more..." at bounding box center [673, 32] width 322 height 28
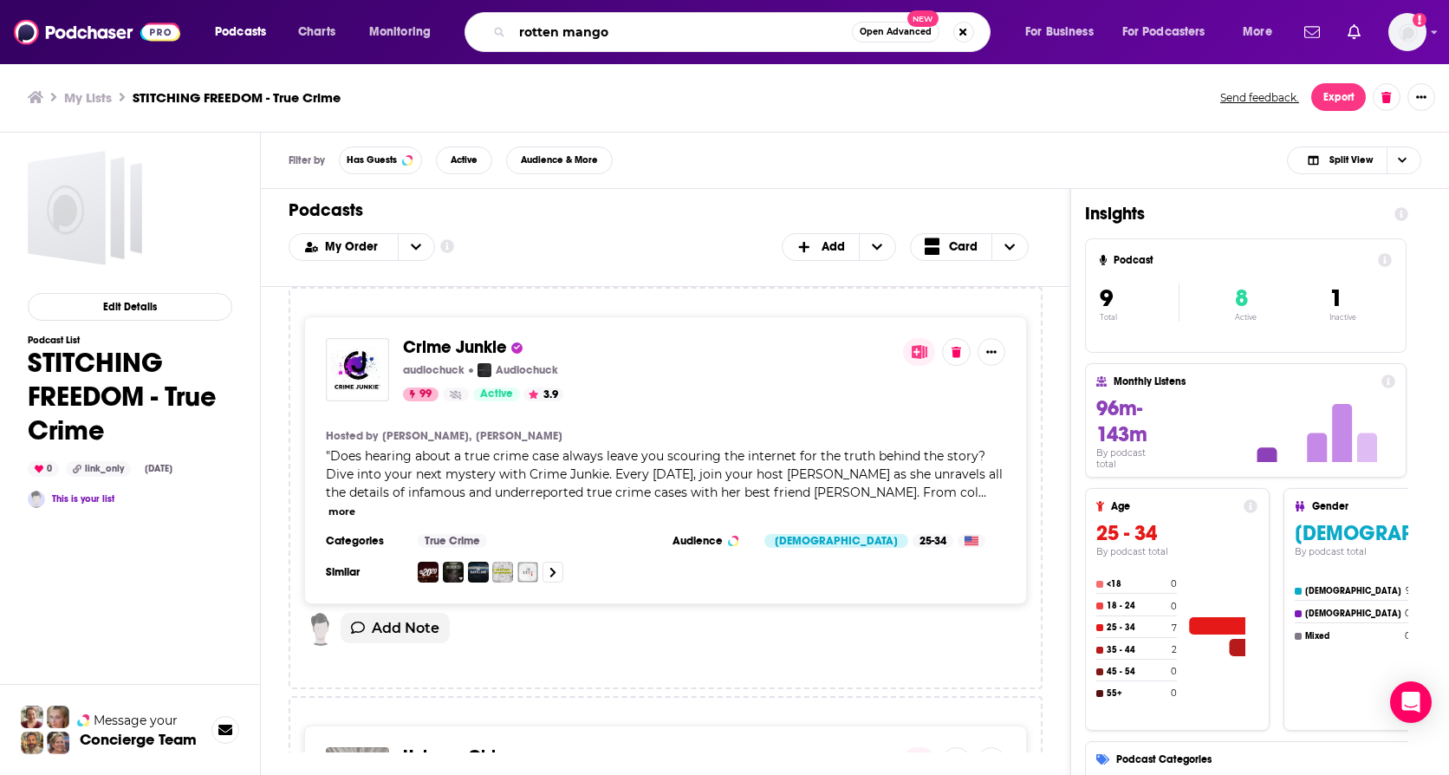
type input "rotten mango"
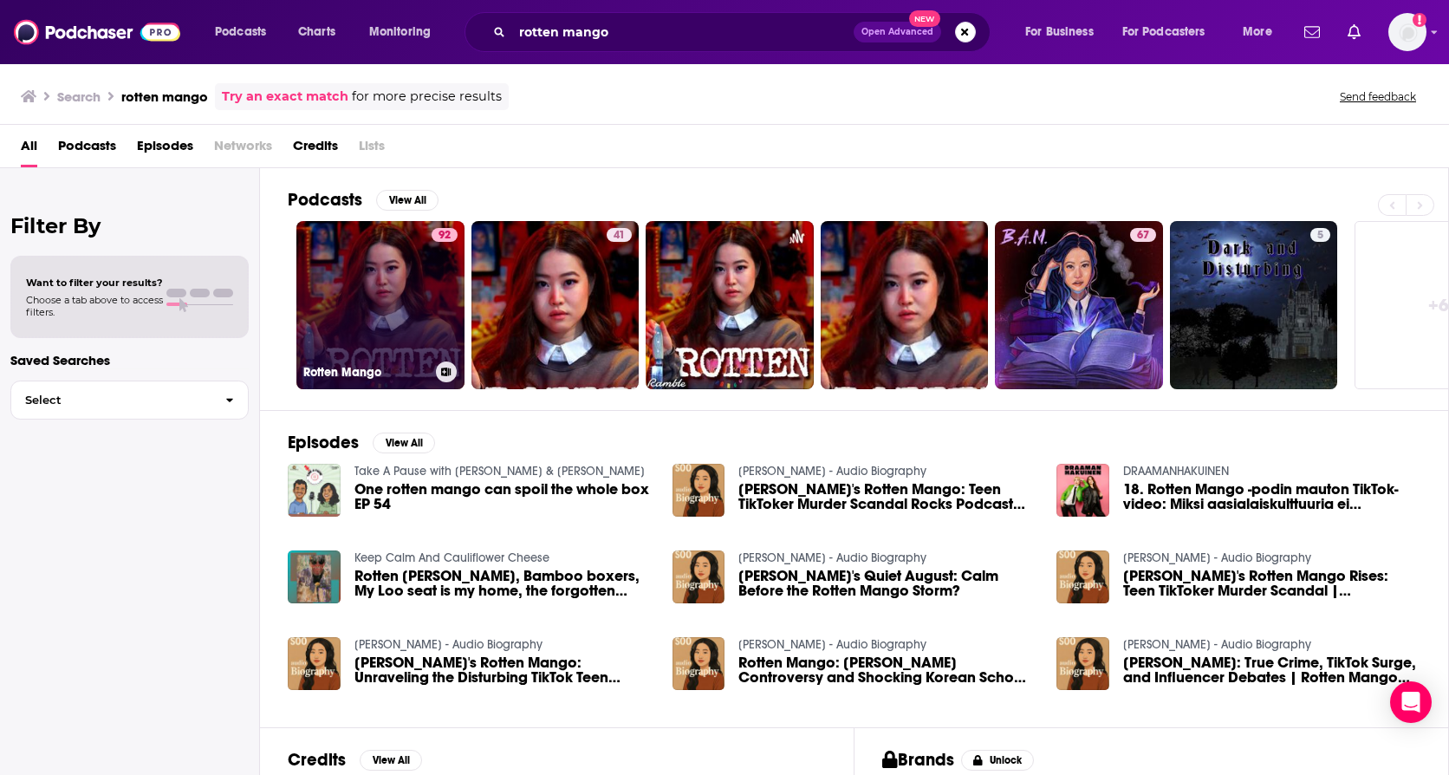
click at [355, 311] on link "92 Rotten Mango" at bounding box center [380, 305] width 168 height 168
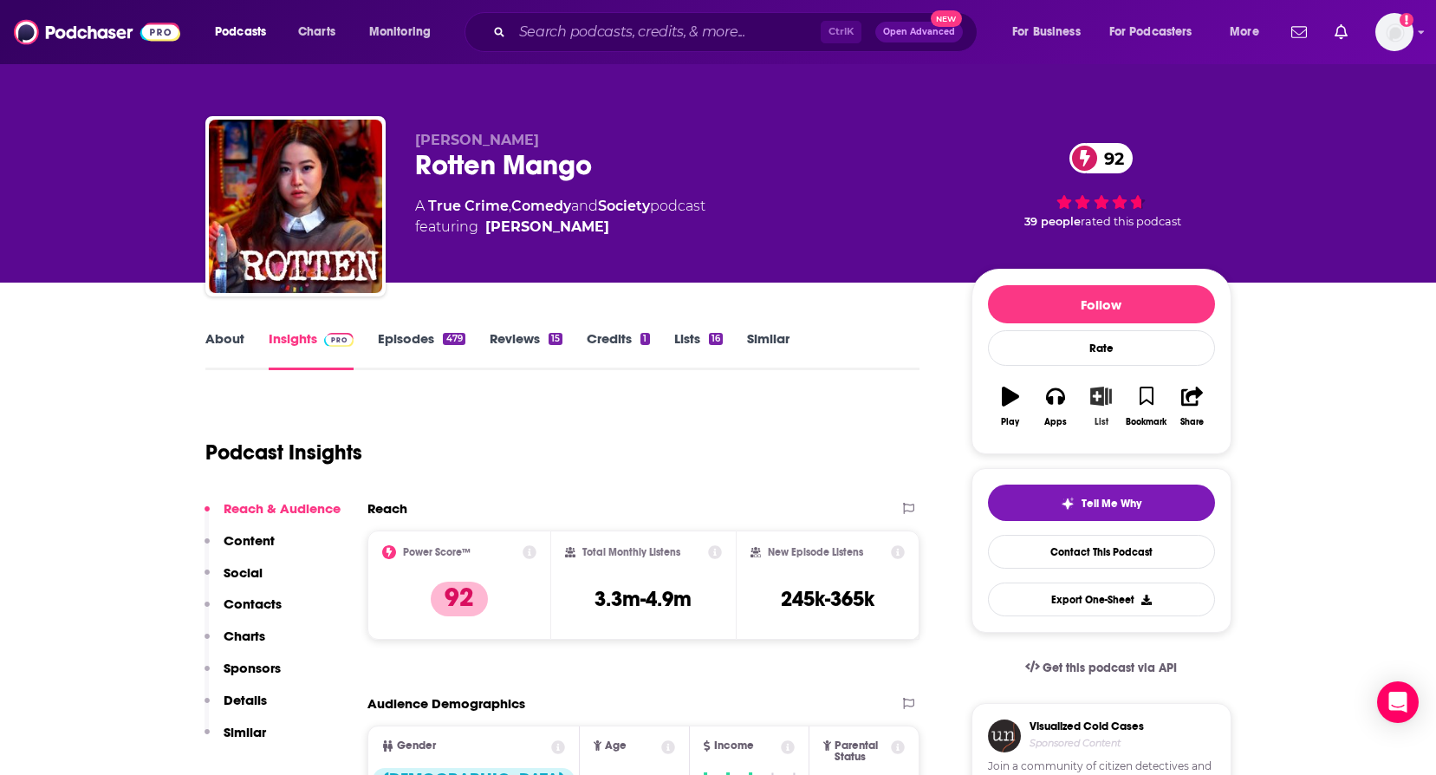
click at [1095, 404] on icon "button" at bounding box center [1101, 396] width 22 height 19
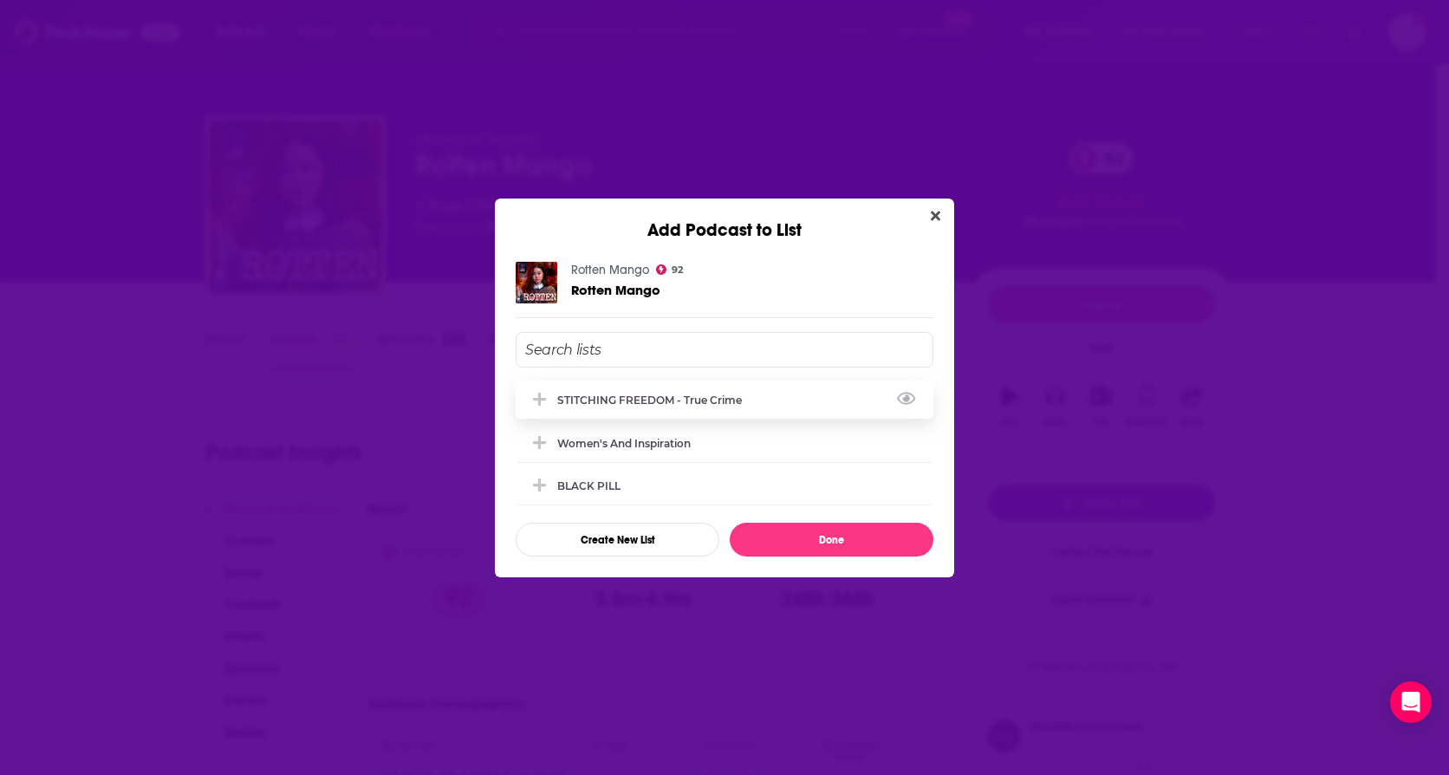
click at [643, 398] on div "STITCHING FREEDOM - True Crime" at bounding box center [654, 399] width 195 height 13
click at [928, 213] on button "Close" at bounding box center [935, 216] width 23 height 22
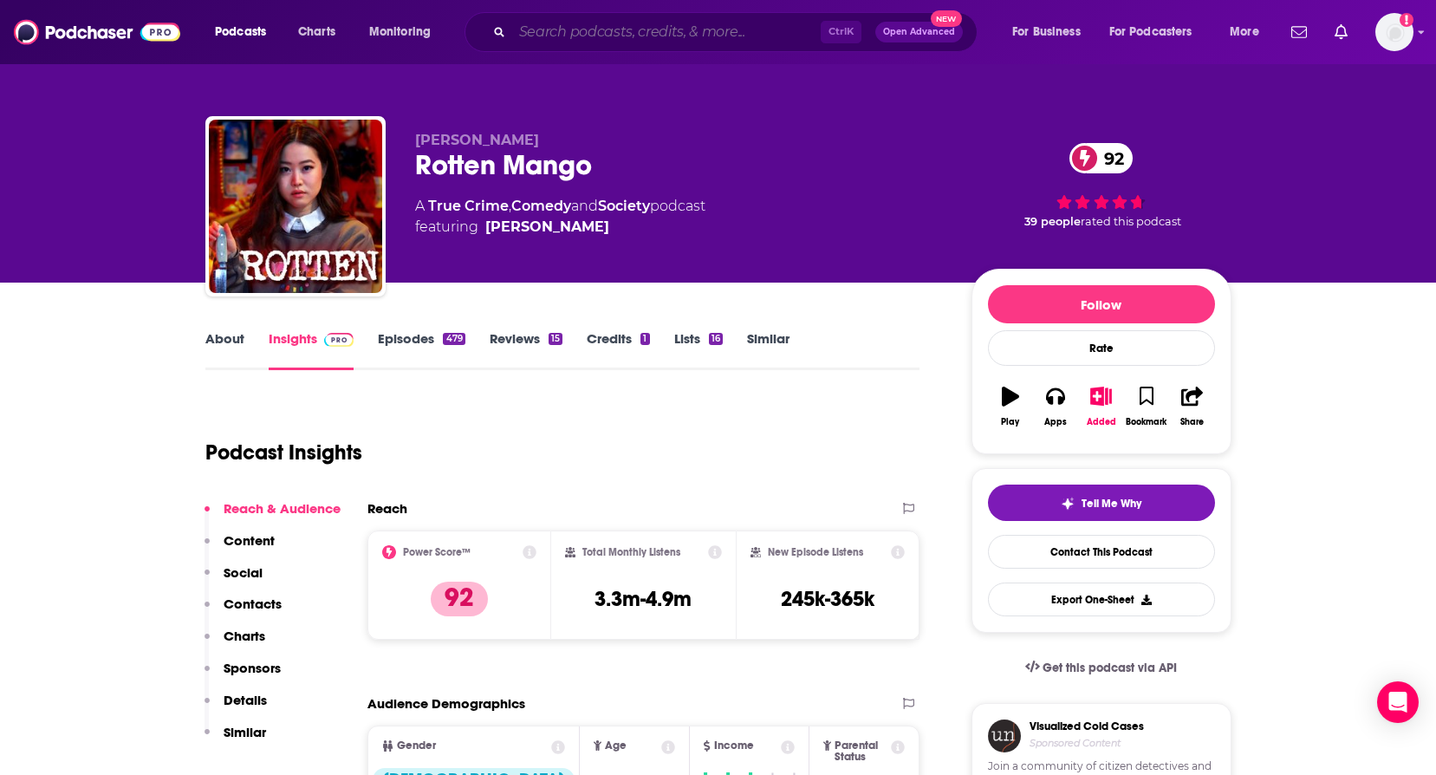
click at [543, 36] on input "Search podcasts, credits, & more..." at bounding box center [666, 32] width 309 height 28
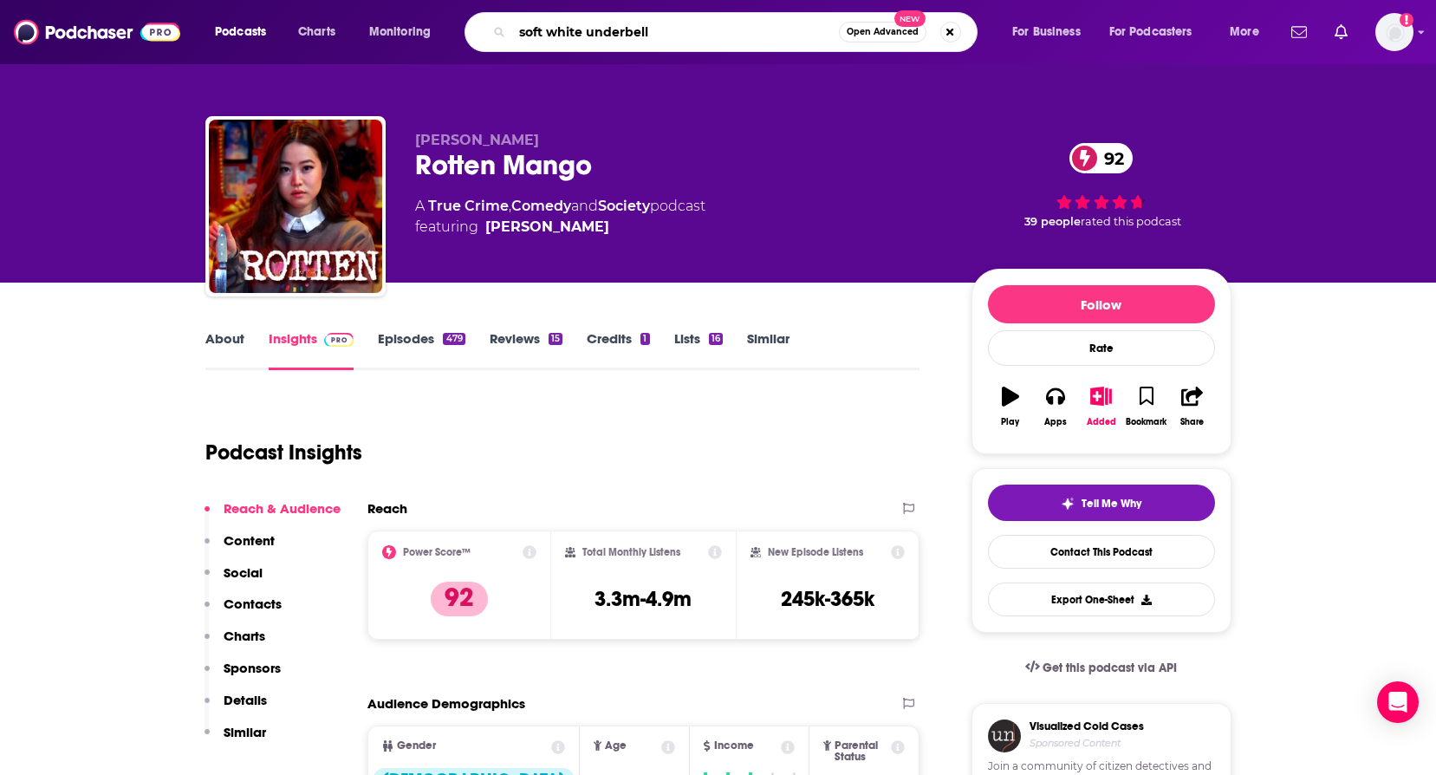
type input "soft white underbelly"
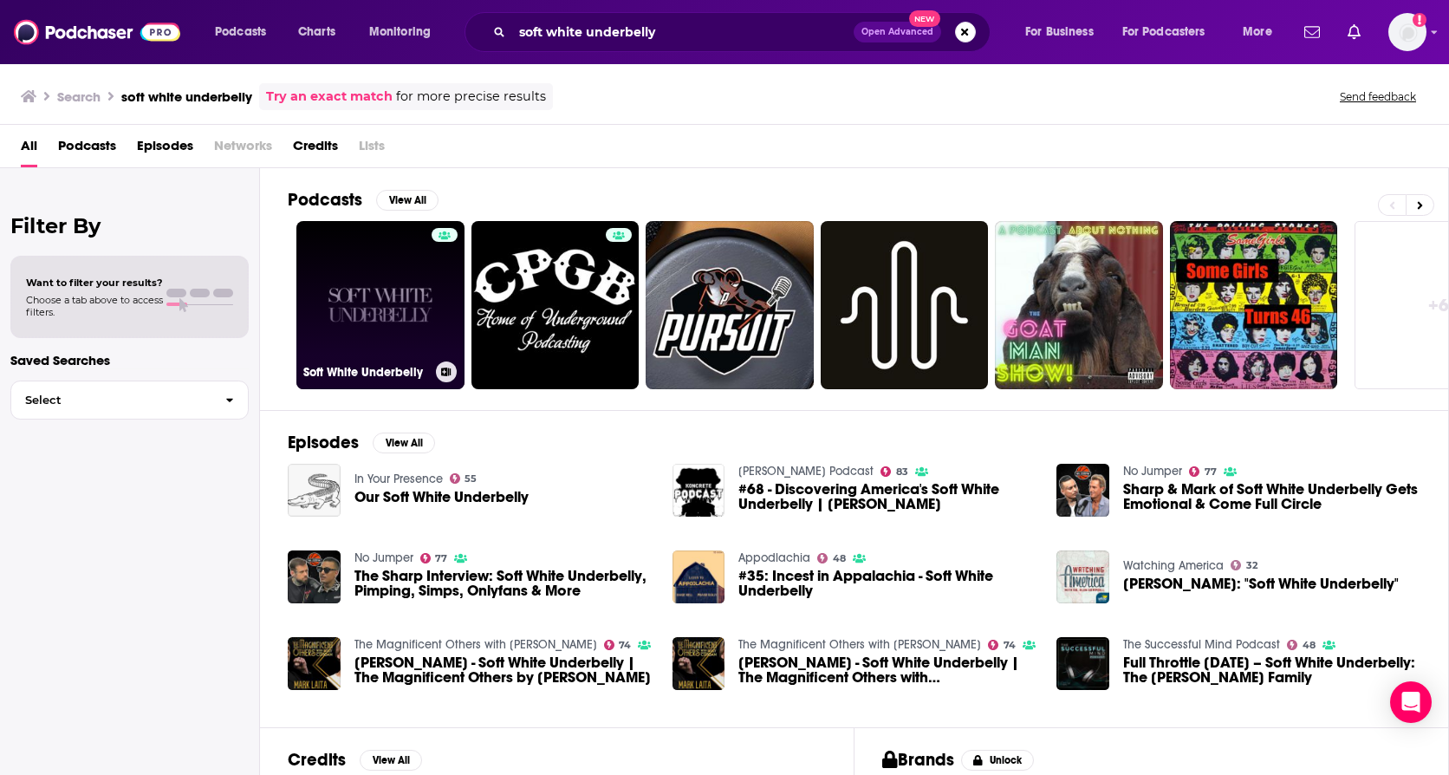
click at [426, 288] on link "Soft White Underbelly" at bounding box center [380, 305] width 168 height 168
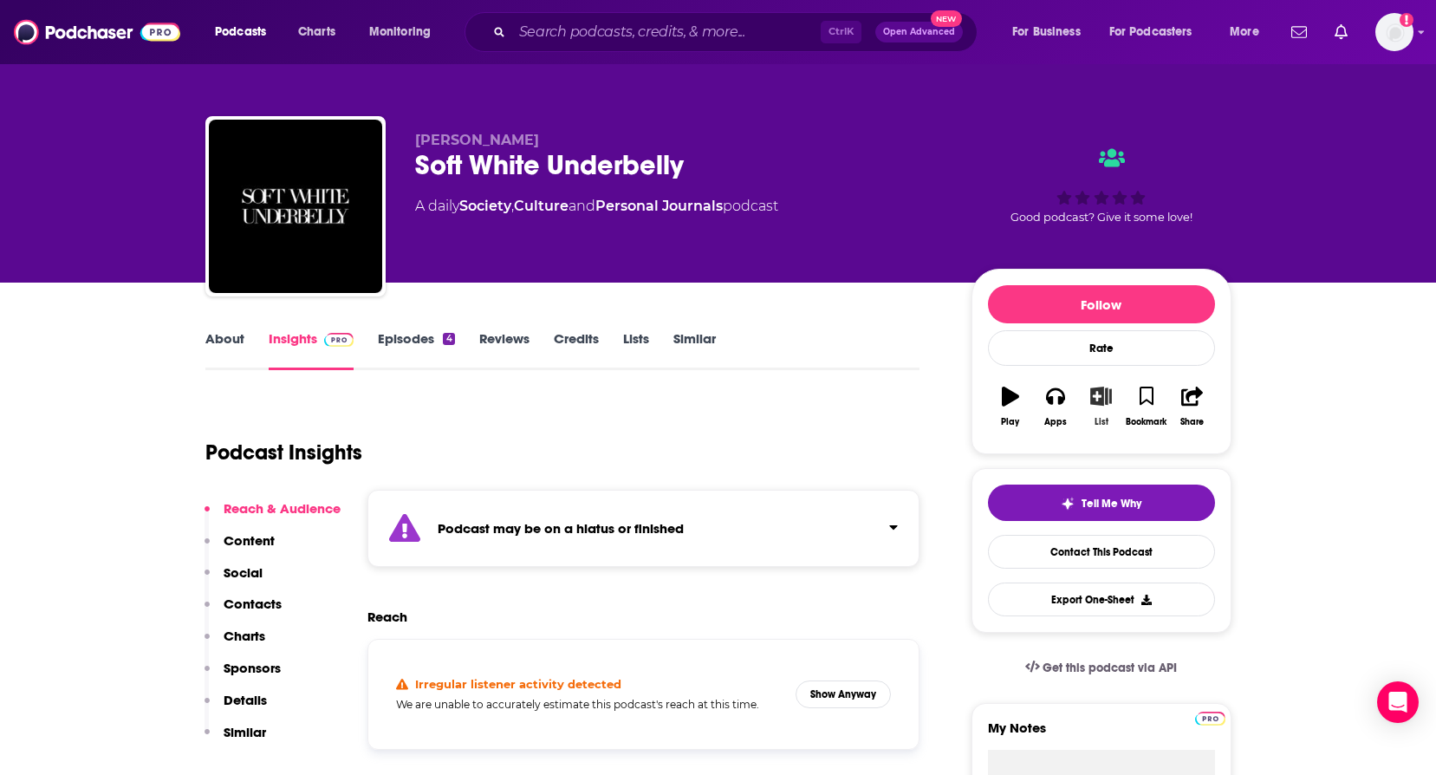
click at [1096, 394] on icon "button" at bounding box center [1101, 396] width 22 height 19
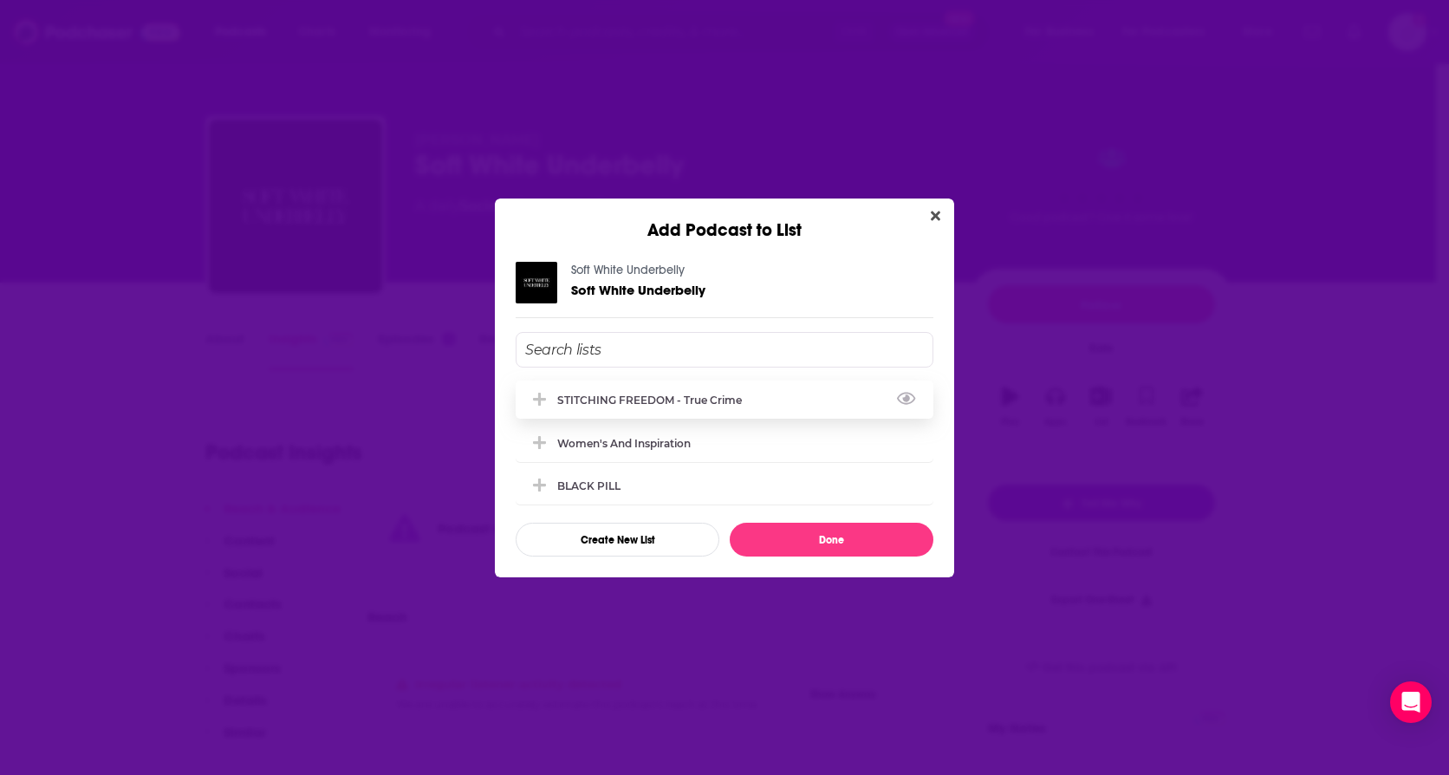
click at [639, 391] on div "STITCHING FREEDOM - True Crime" at bounding box center [725, 399] width 418 height 38
click at [815, 547] on button "Done" at bounding box center [832, 540] width 204 height 34
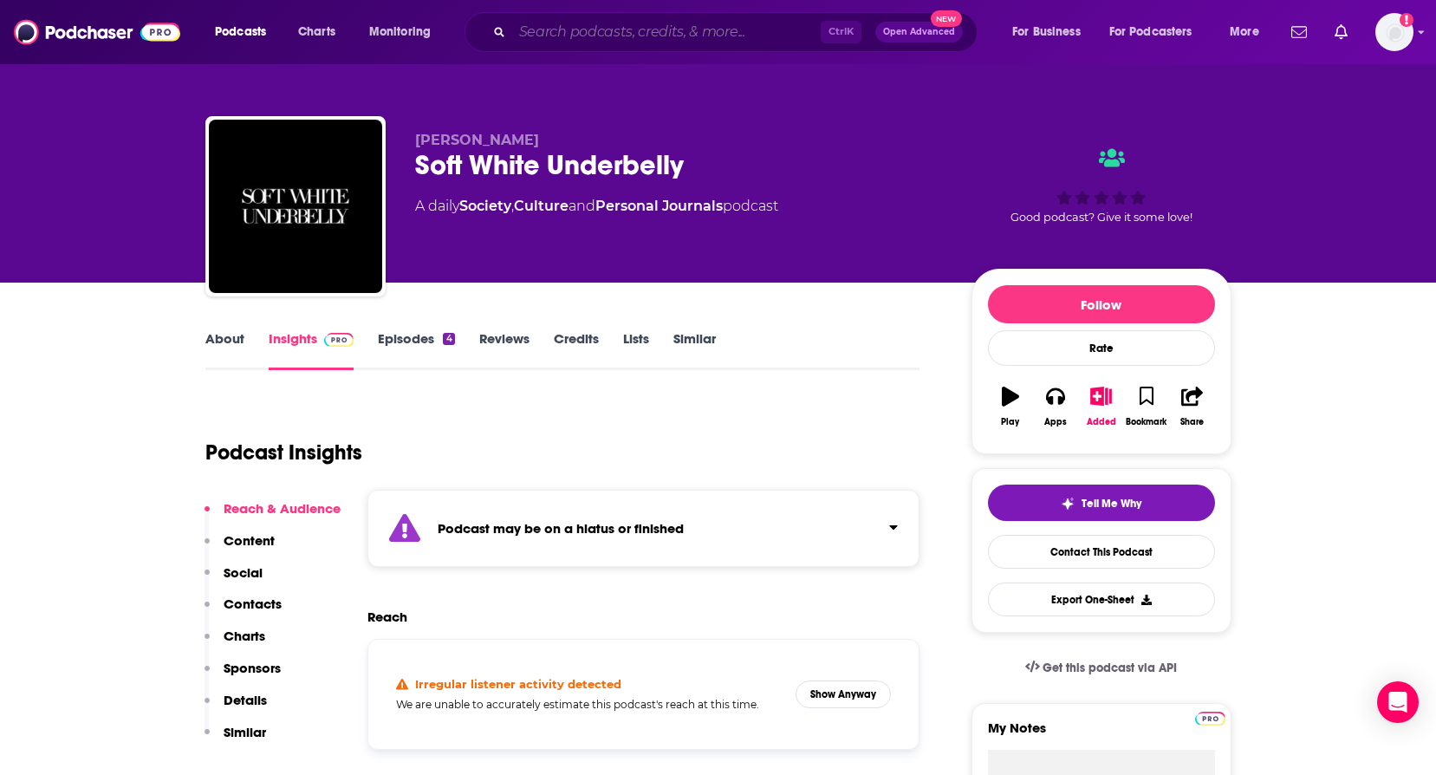
click at [588, 21] on input "Search podcasts, credits, & more..." at bounding box center [666, 32] width 309 height 28
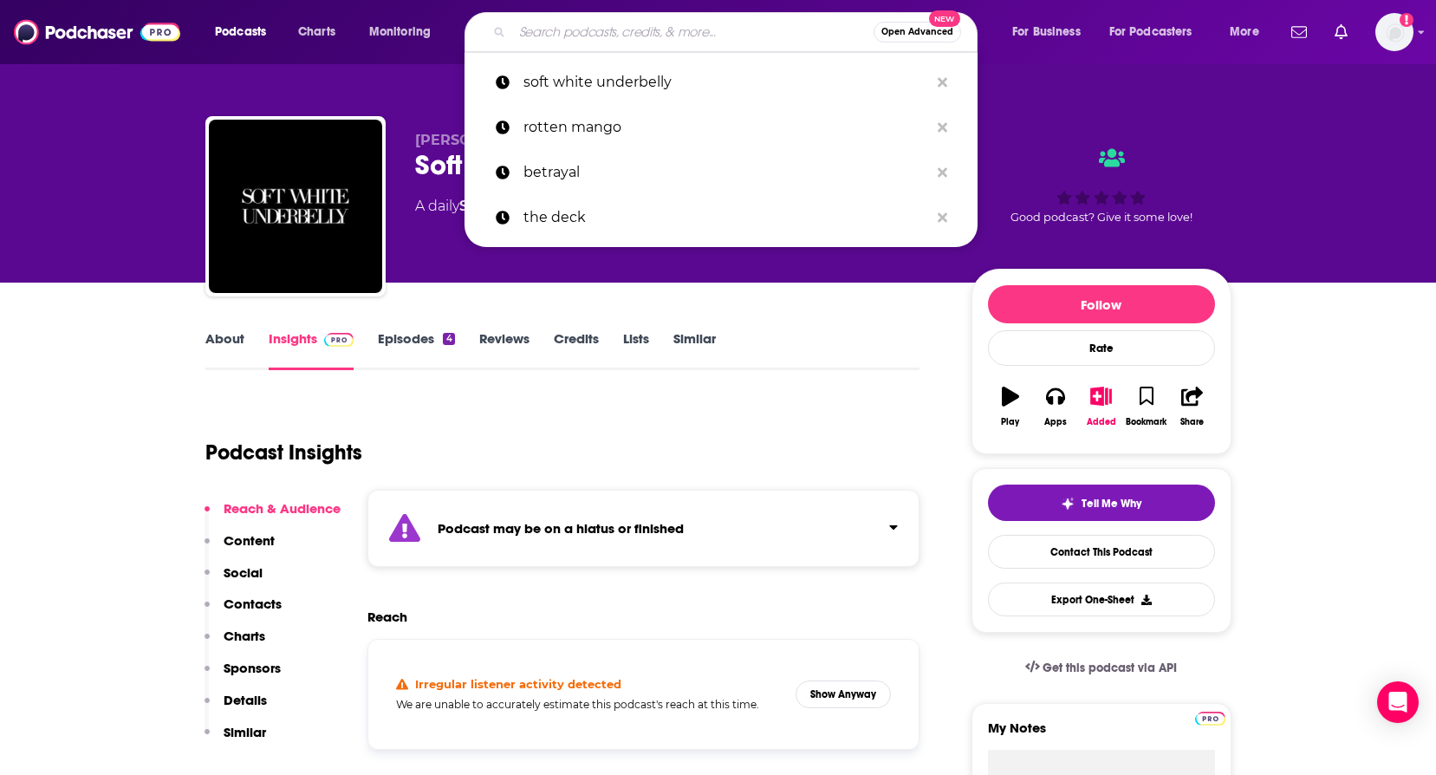
paste input "Dalton Fischer"
type input "Dalton Fischer"
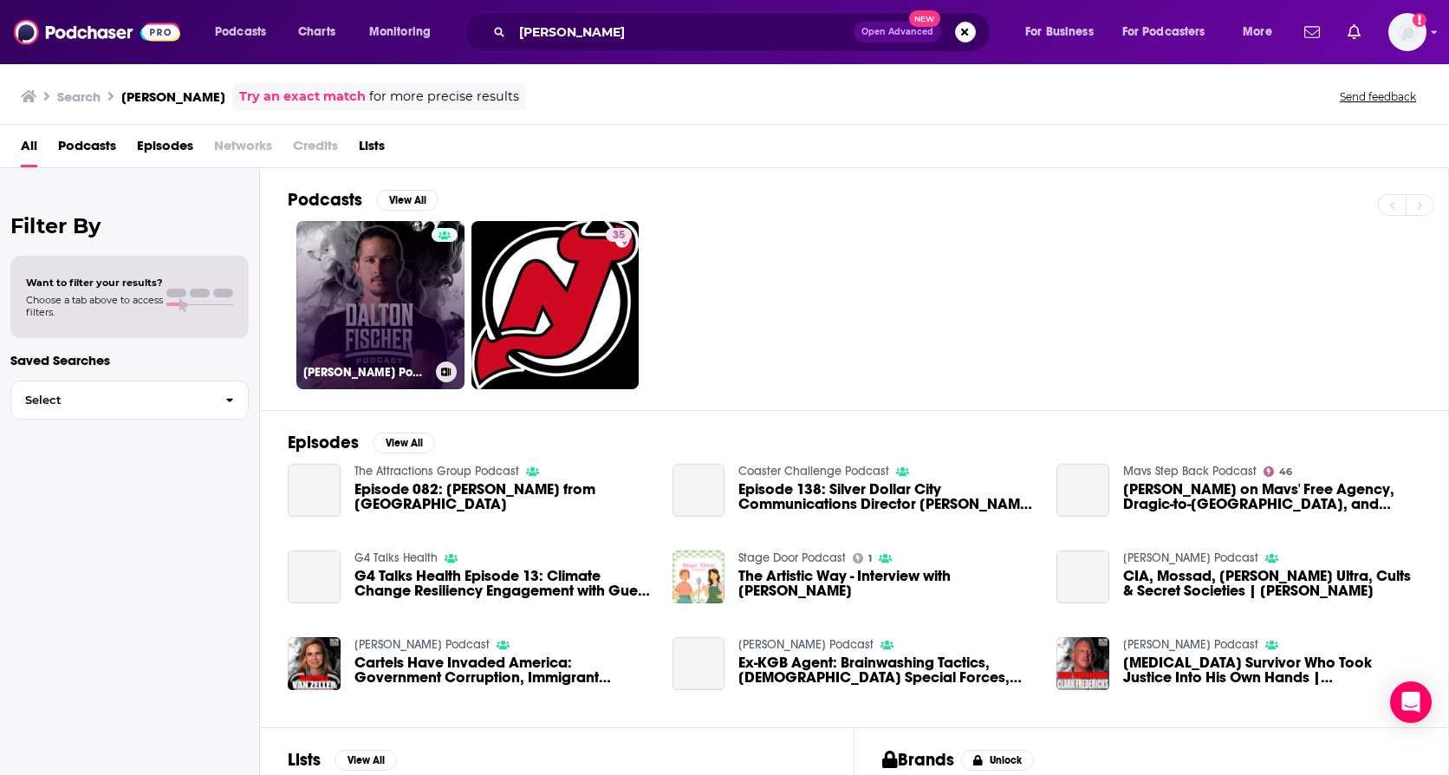
click at [381, 359] on link "Dalton Fischer Podcast" at bounding box center [380, 305] width 168 height 168
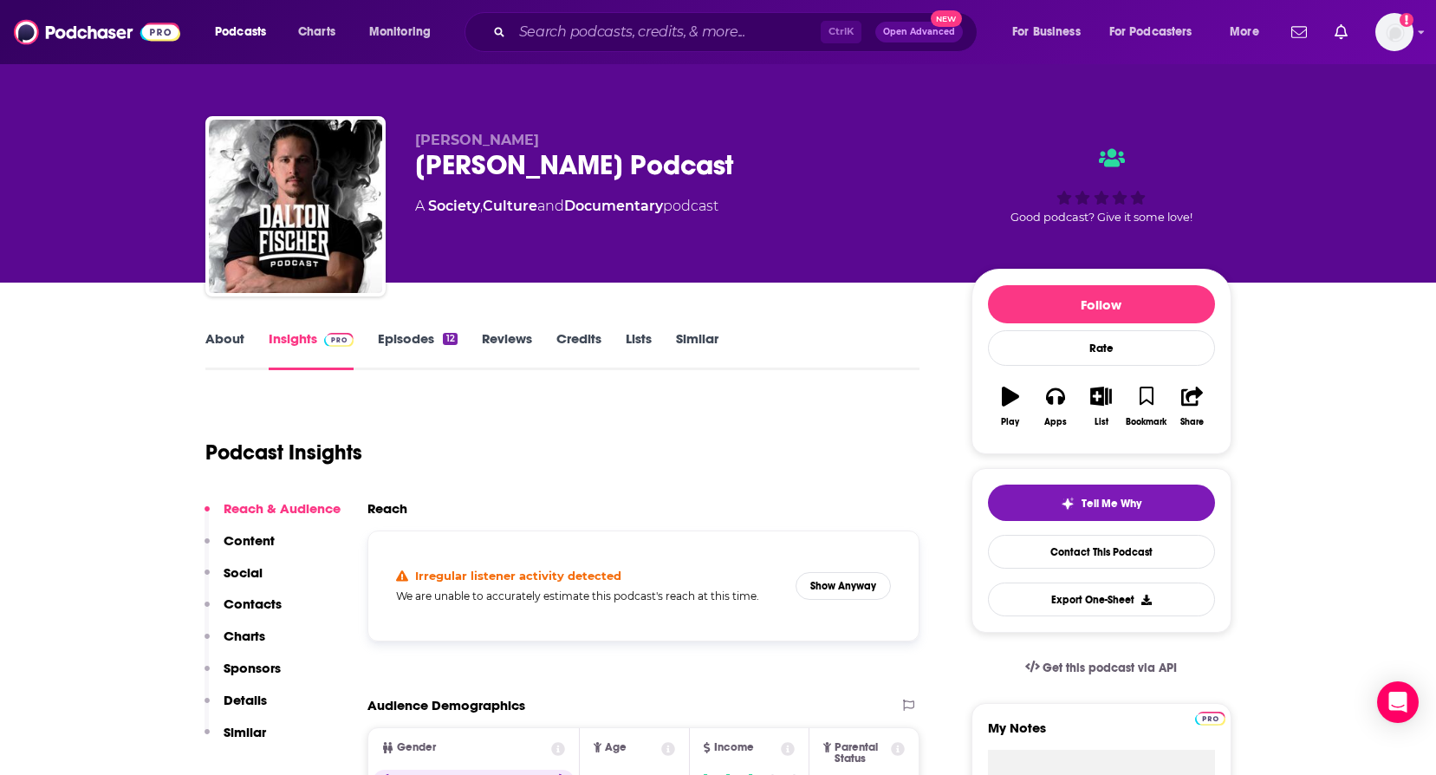
click at [227, 341] on link "About" at bounding box center [224, 350] width 39 height 40
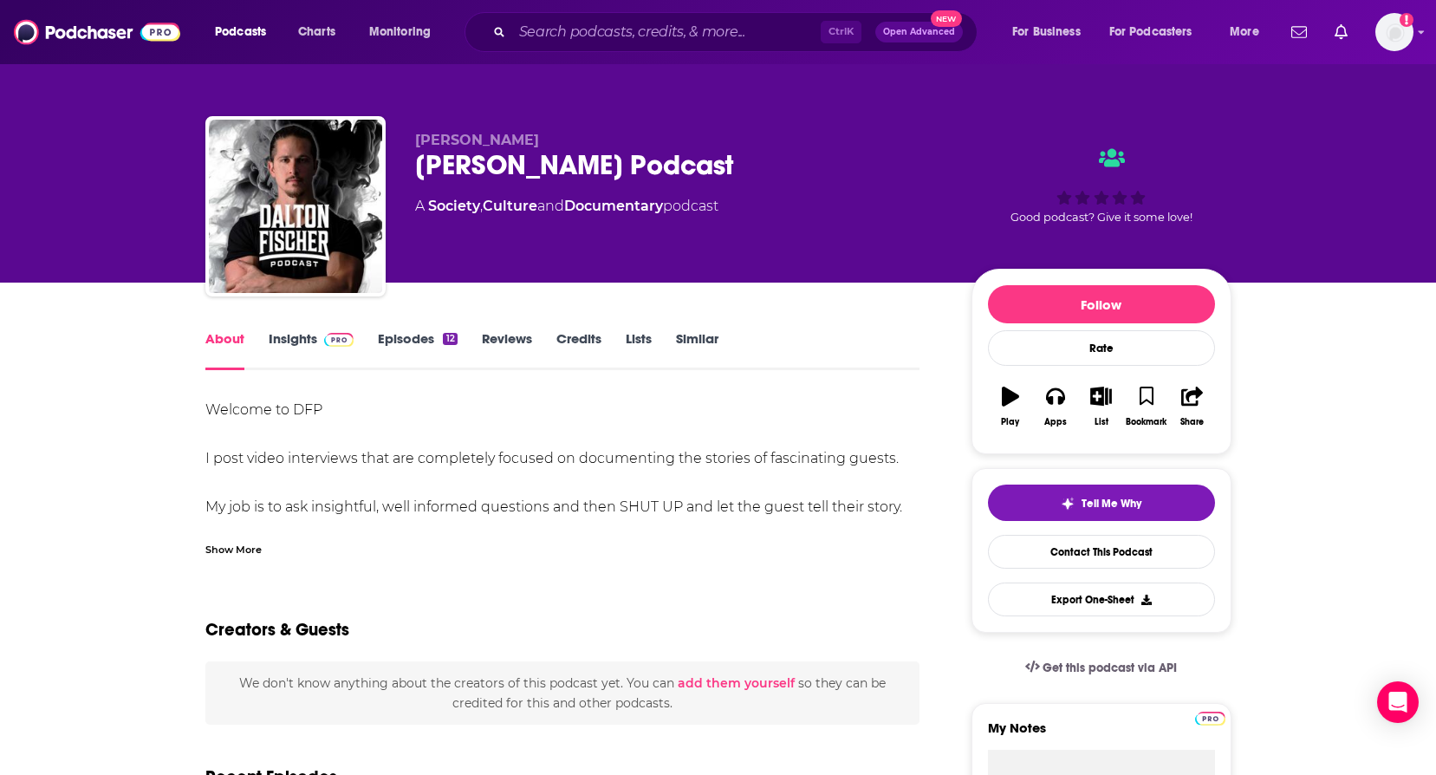
click at [235, 551] on div "Show More" at bounding box center [233, 548] width 56 height 16
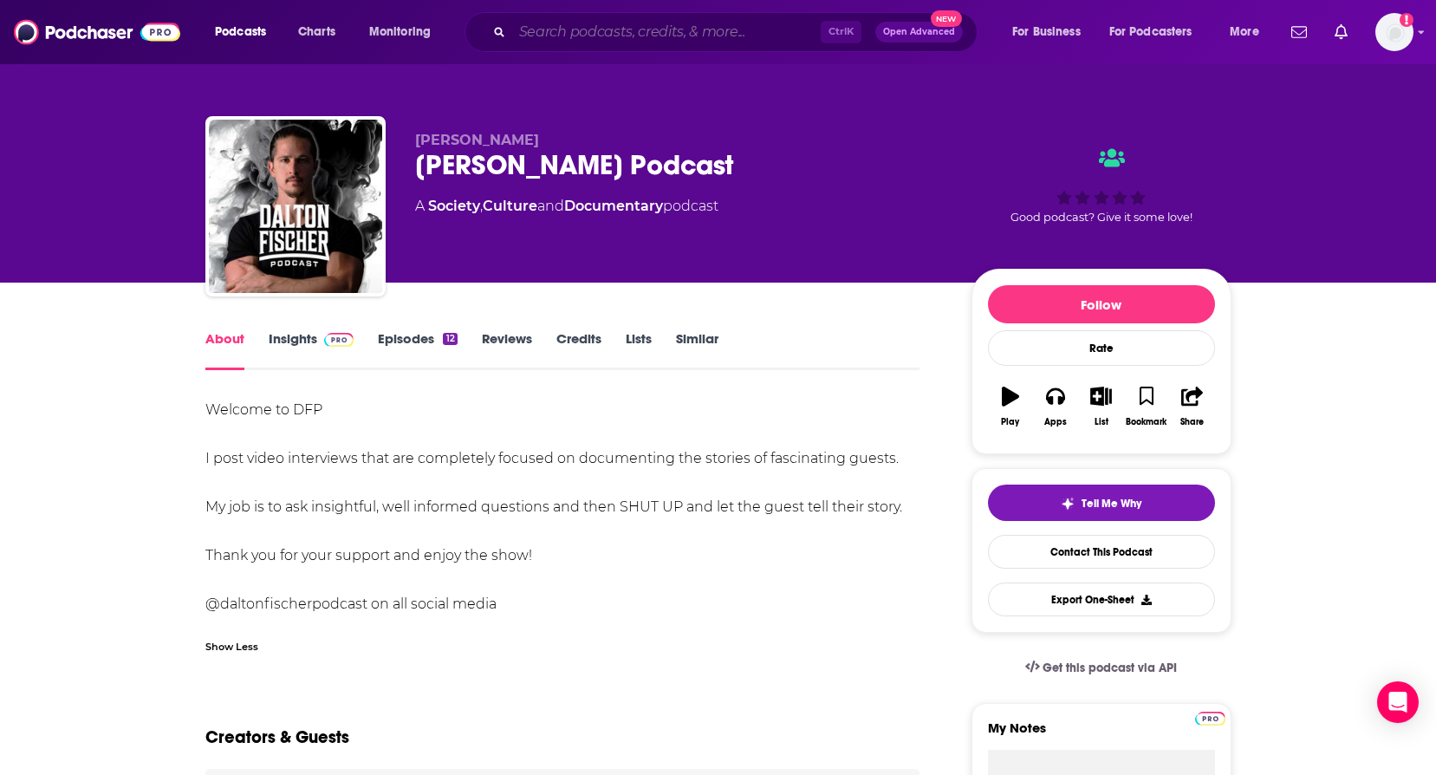
click at [598, 43] on input "Search podcasts, credits, & more..." at bounding box center [666, 32] width 309 height 28
paste input "Deviant: Off Scrip"
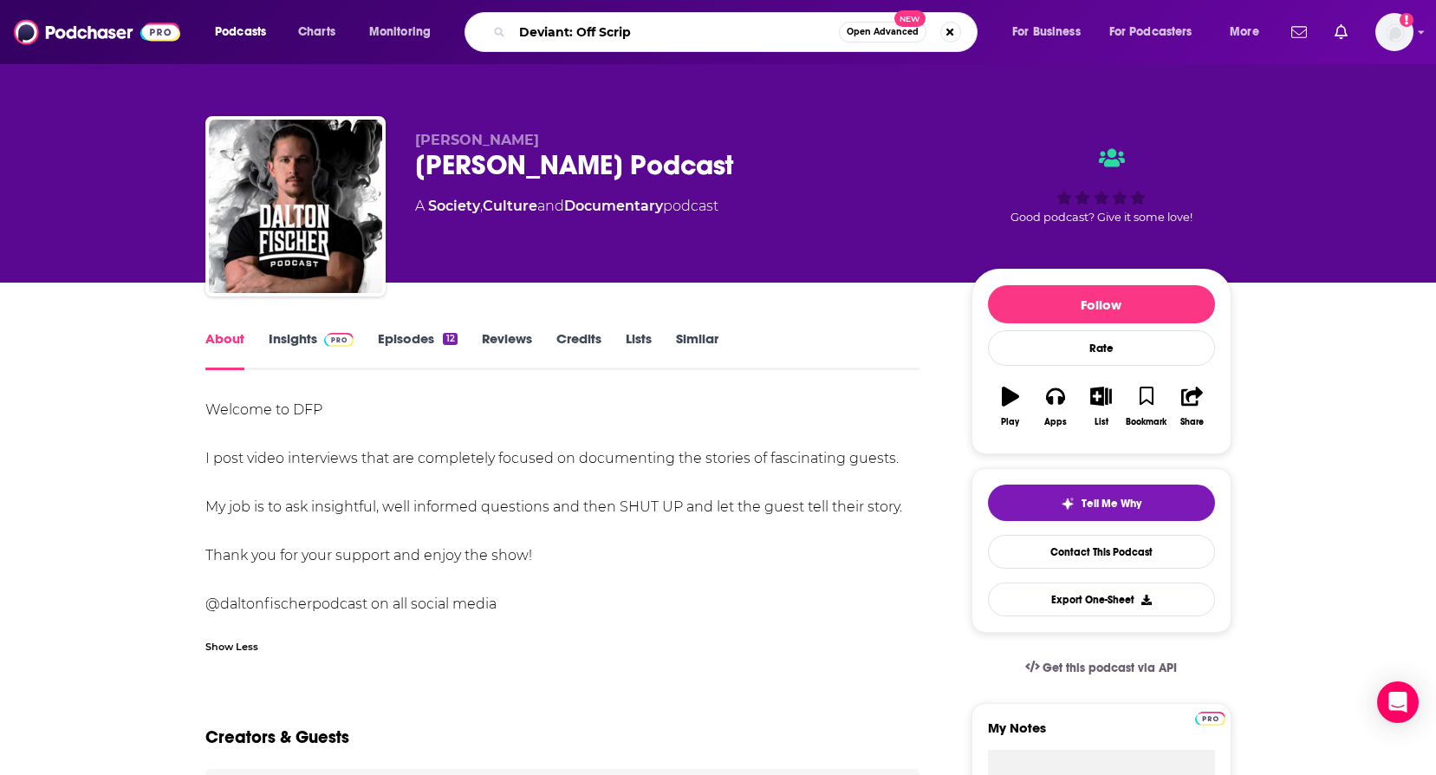
type input "Deviant: Off Script"
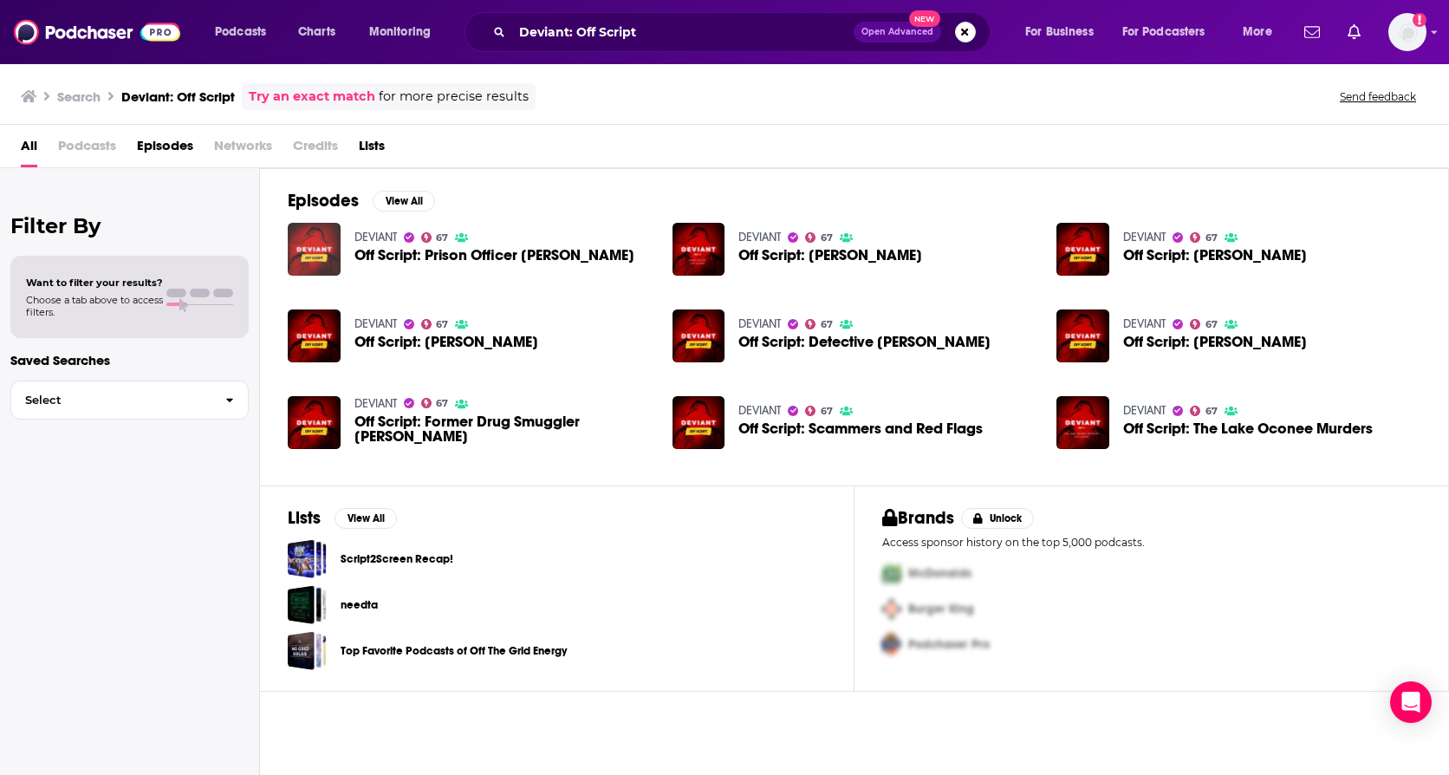
click at [328, 237] on img "Off Script: Prison Officer Mike Cantrell" at bounding box center [314, 249] width 53 height 53
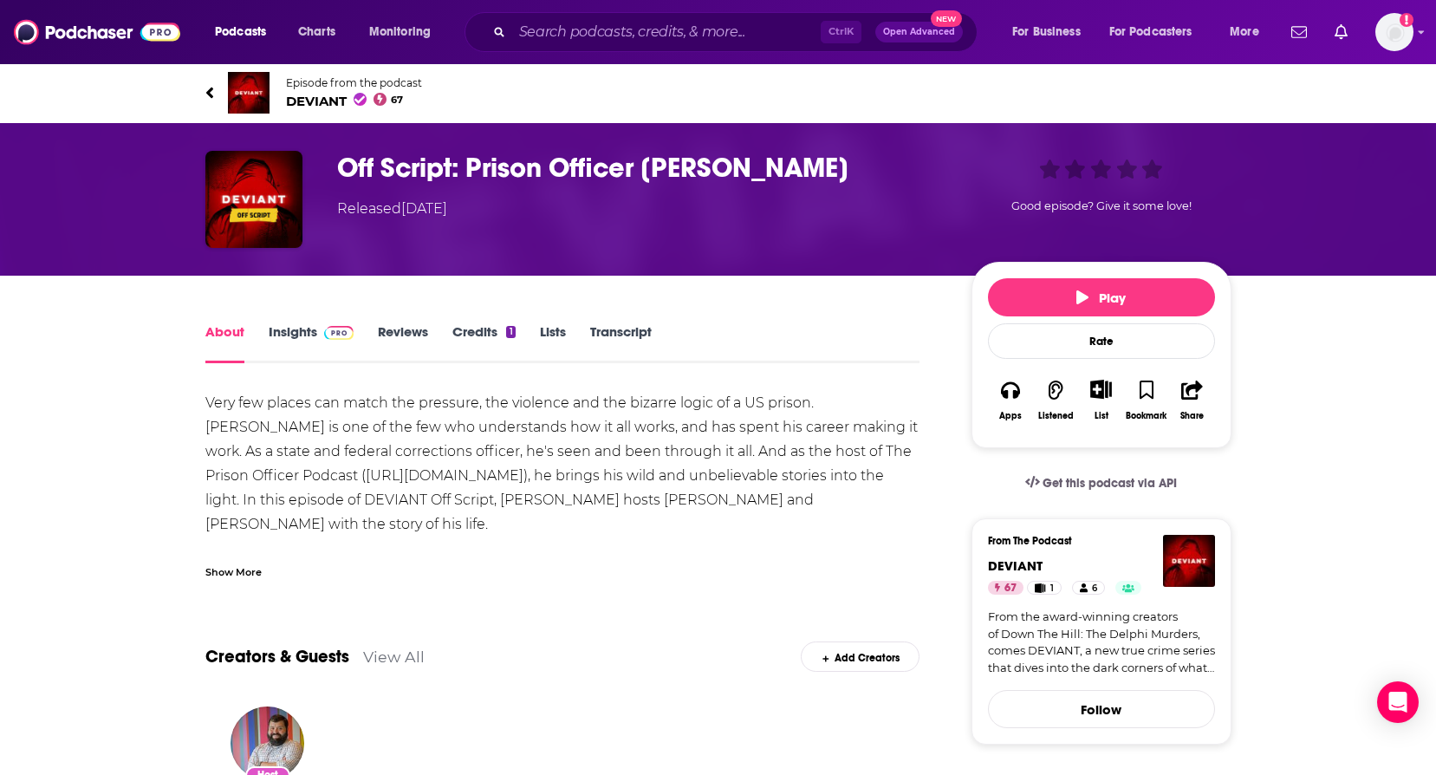
click at [309, 104] on span "DEVIANT 67" at bounding box center [354, 101] width 136 height 16
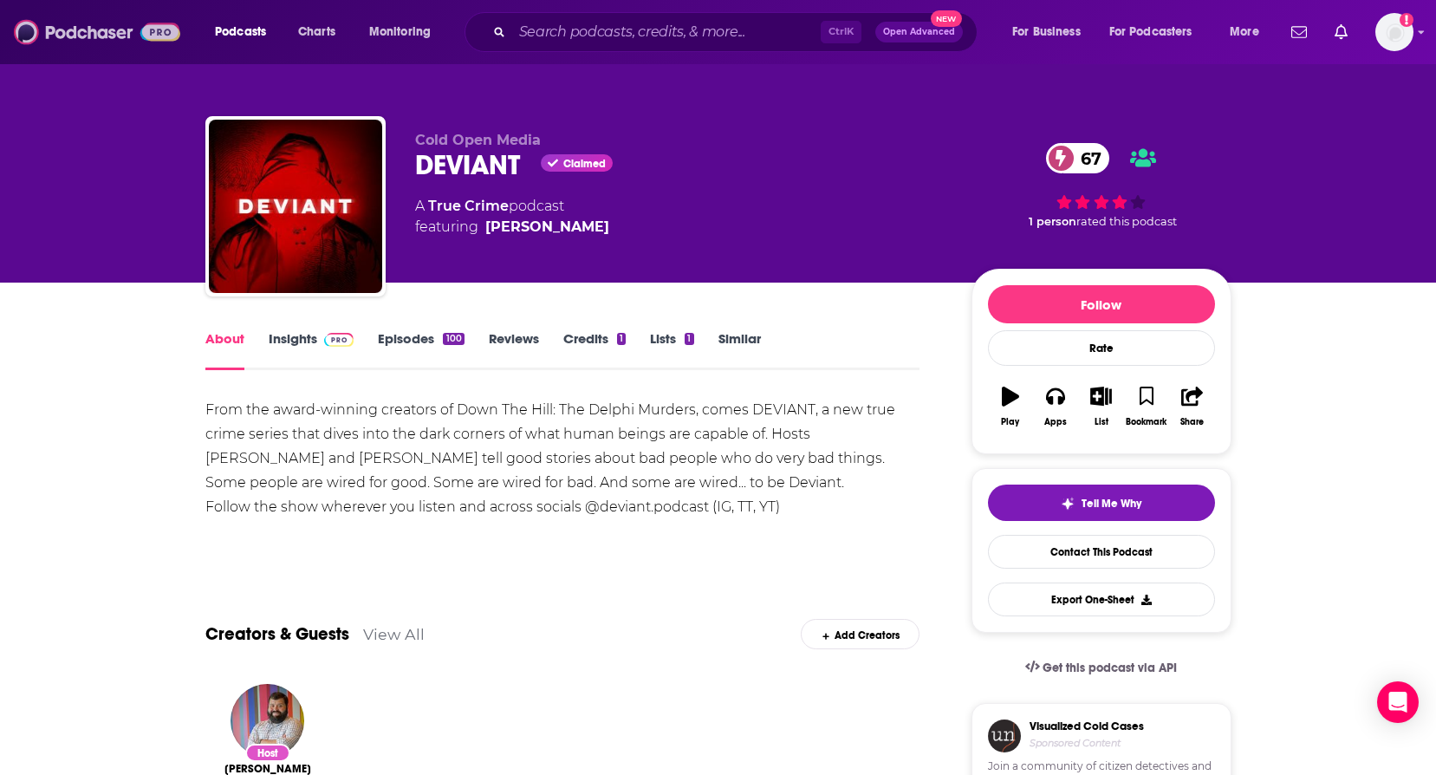
click at [59, 18] on img at bounding box center [97, 32] width 166 height 33
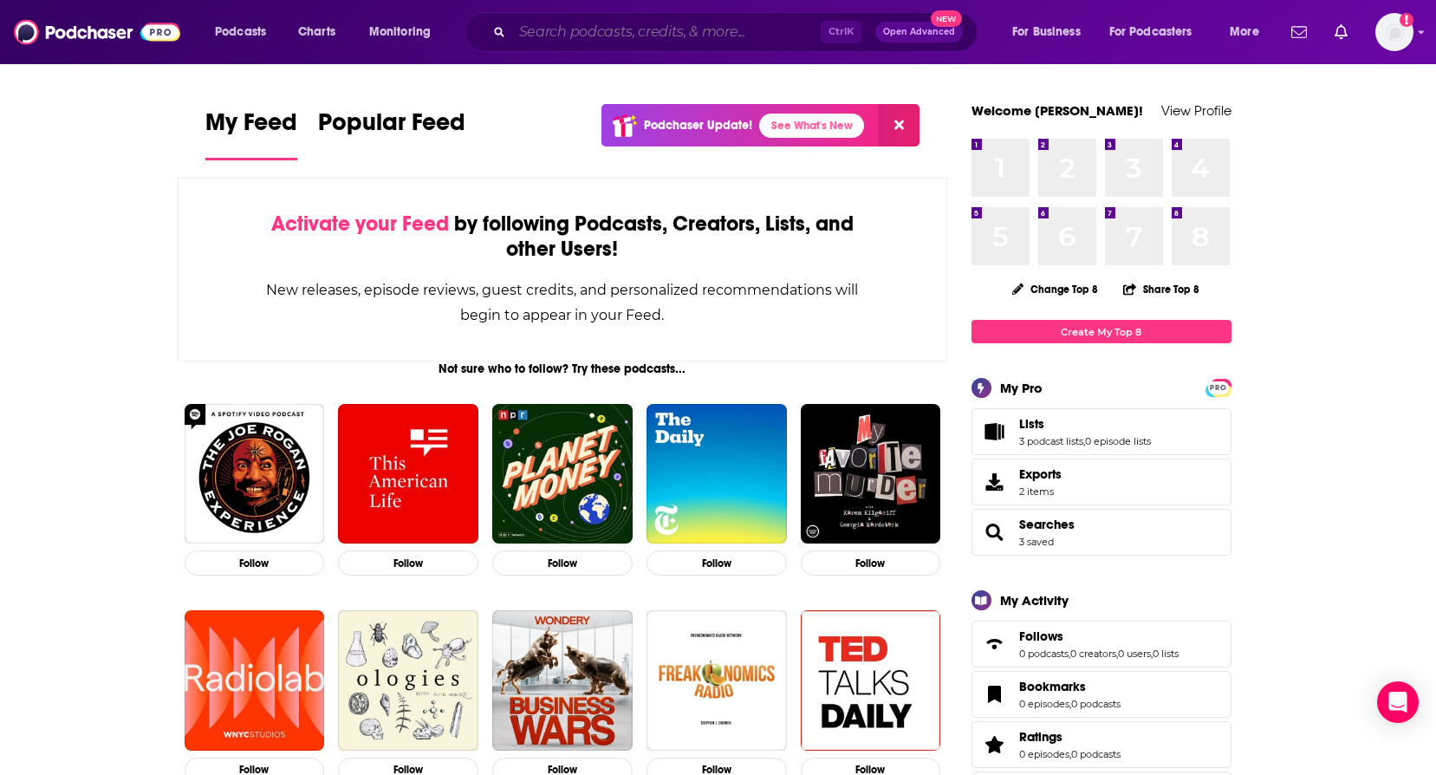
click at [603, 38] on input "Search podcasts, credits, & more..." at bounding box center [666, 32] width 309 height 28
paste input "• Fifteen: Inside the Daniel Marsh Murders"
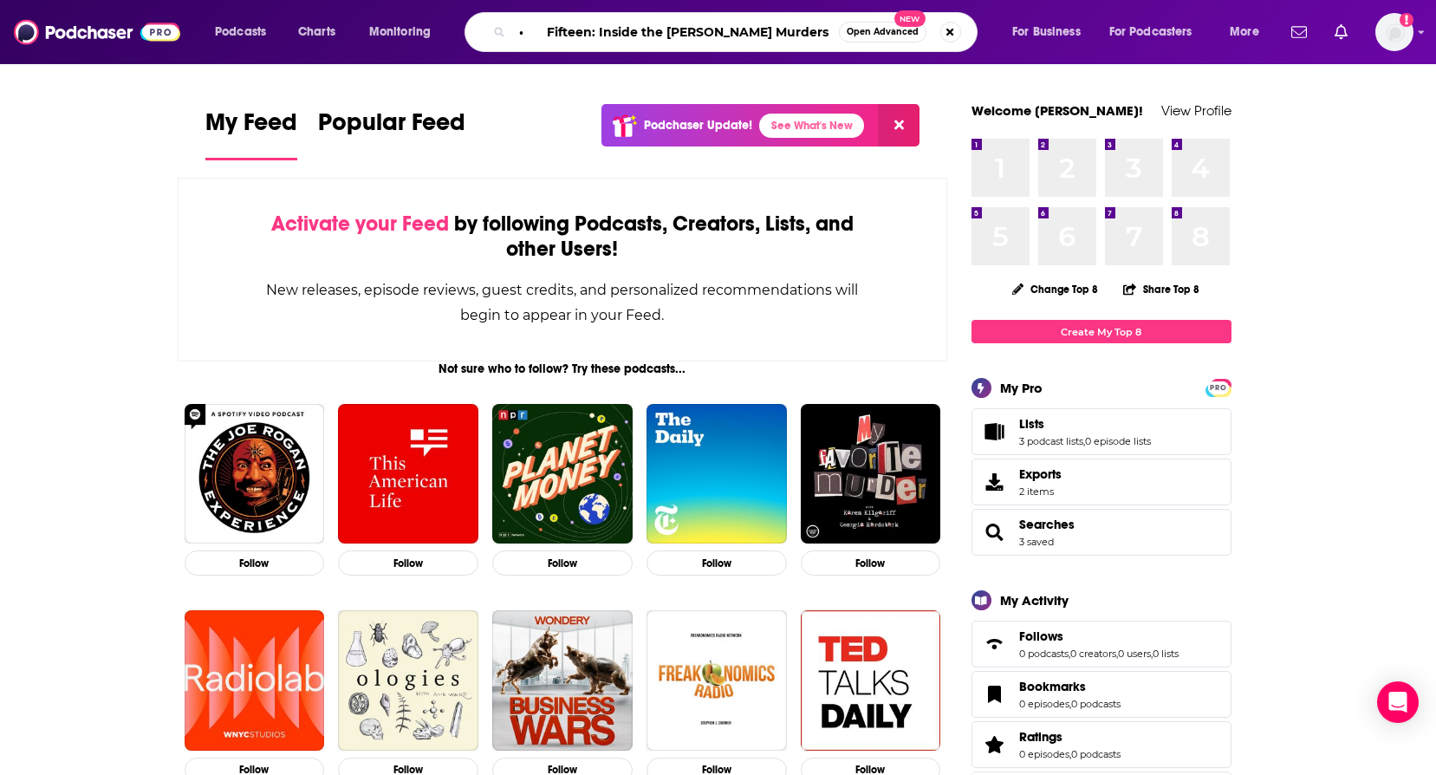
drag, startPoint x: 545, startPoint y: 34, endPoint x: 400, endPoint y: 34, distance: 145.6
click at [400, 34] on div "Podcasts Charts Monitoring • Fifteen: Inside the Daniel Marsh Murders Open Adva…" at bounding box center [739, 32] width 1073 height 40
type input "Fifteen: Inside the [PERSON_NAME] Murders"
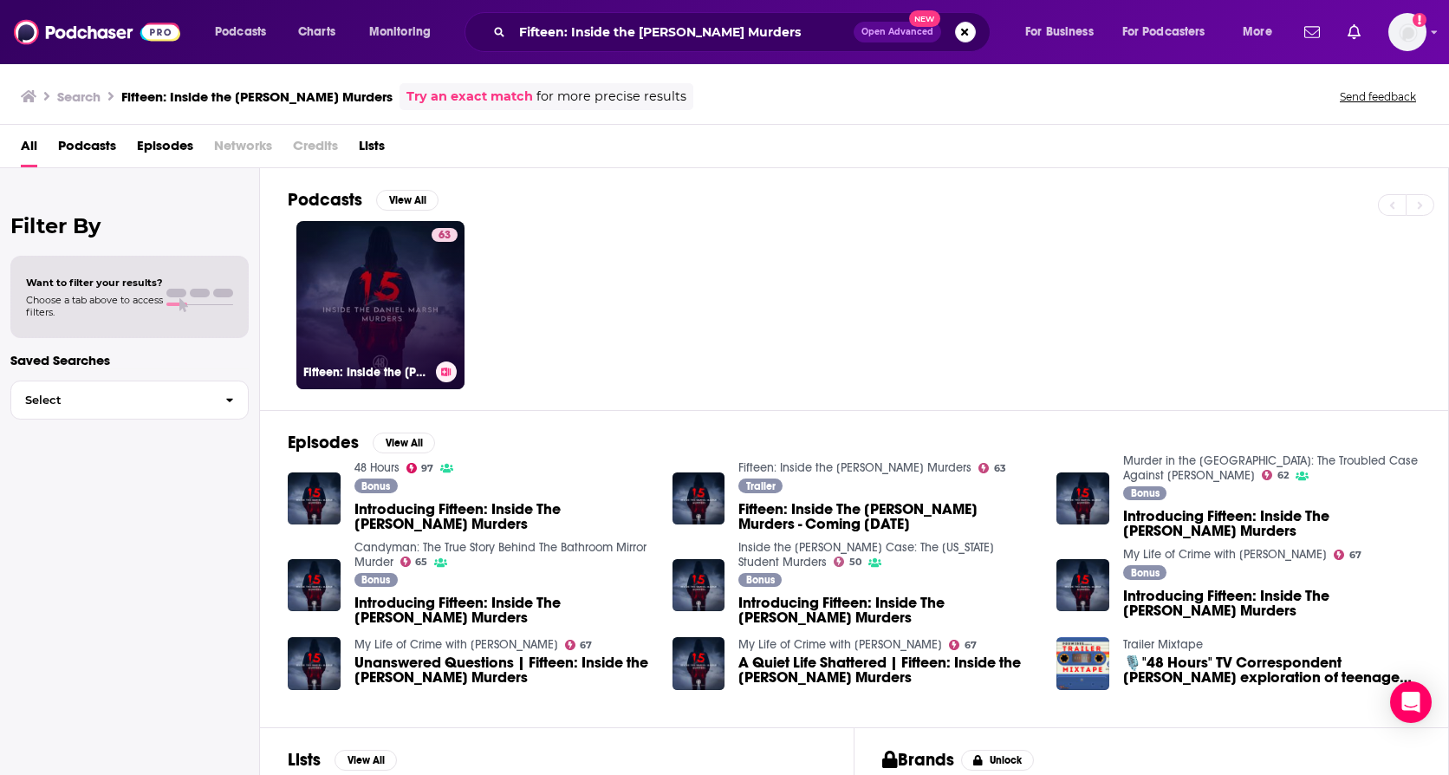
click at [393, 309] on link "63 Fifteen: Inside the [PERSON_NAME] Murders" at bounding box center [380, 305] width 168 height 168
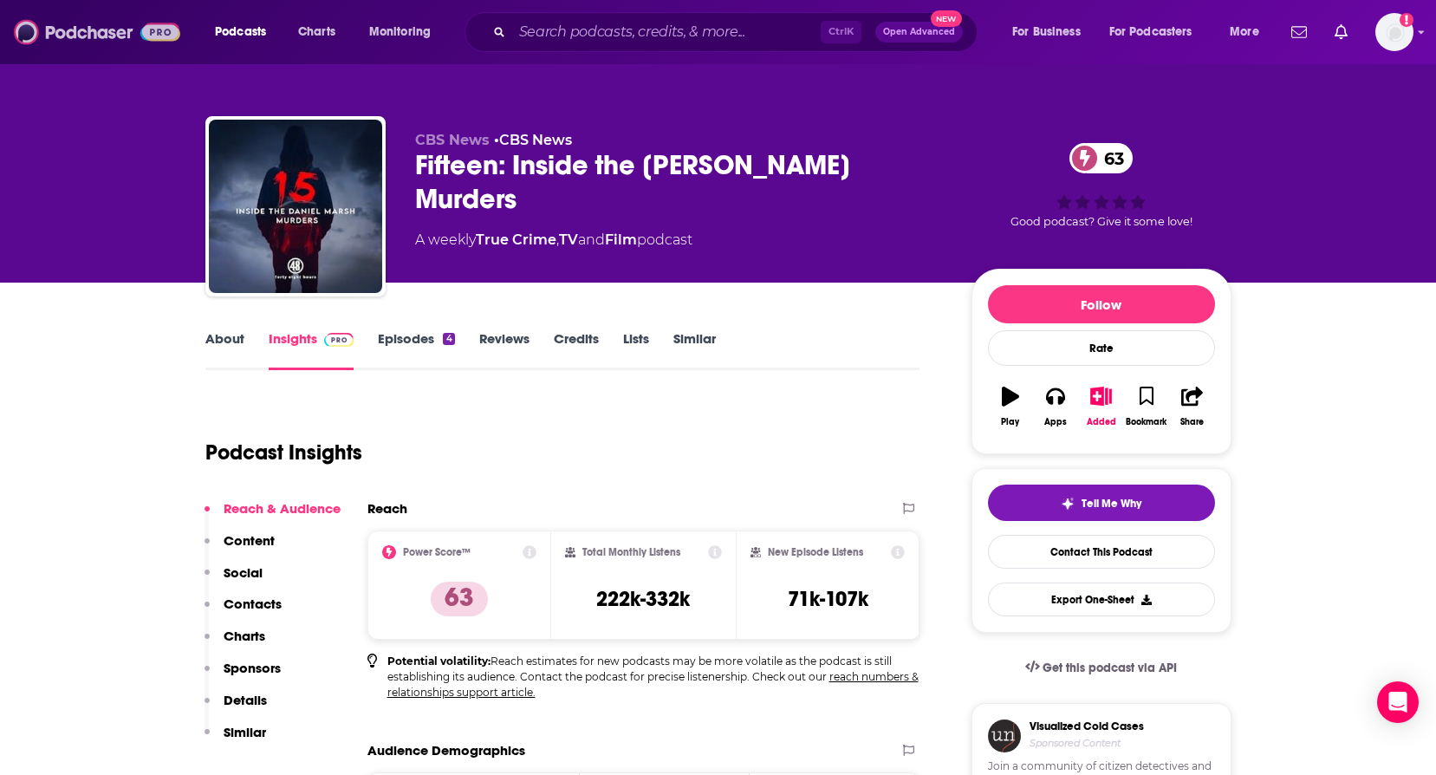
click at [50, 23] on img at bounding box center [97, 32] width 166 height 33
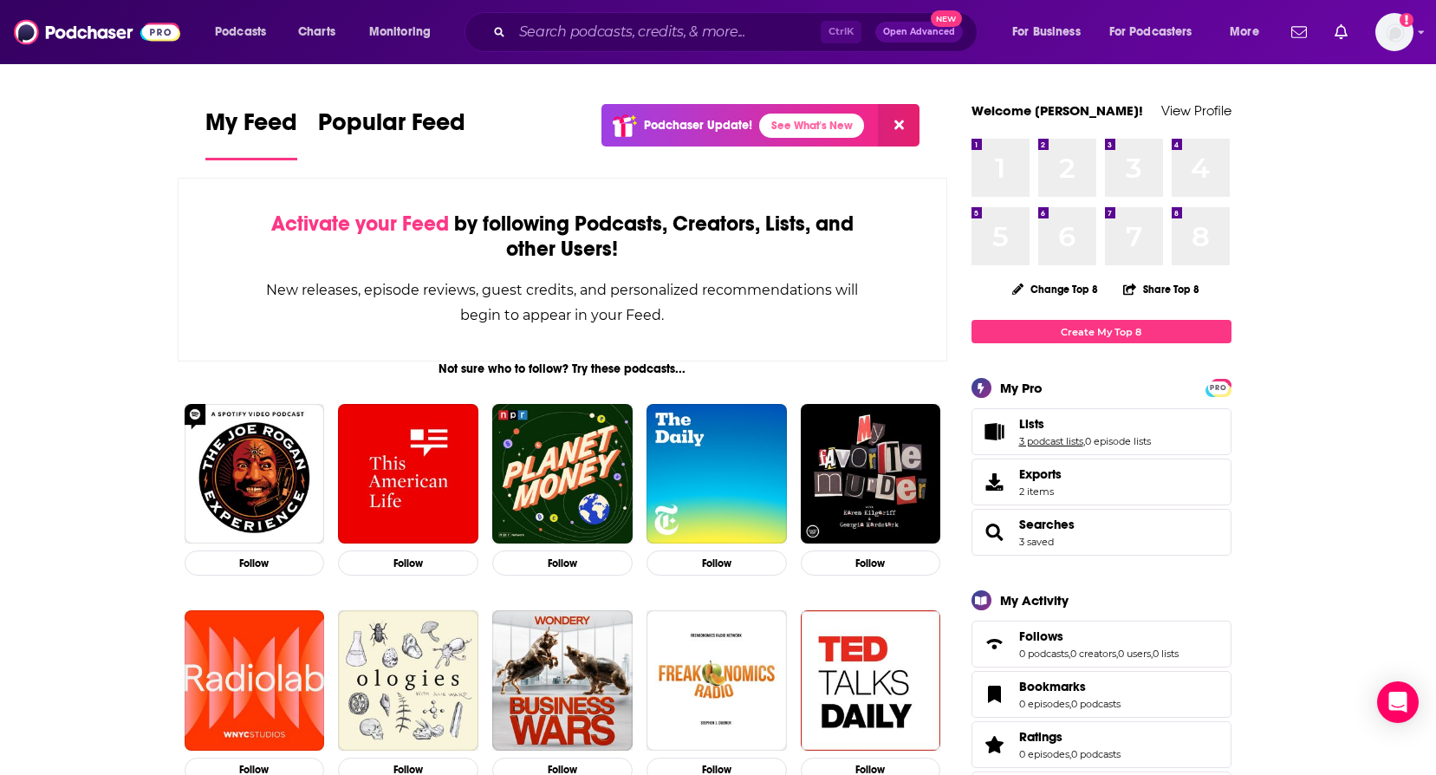
click at [1020, 443] on link "3 podcast lists" at bounding box center [1051, 441] width 64 height 12
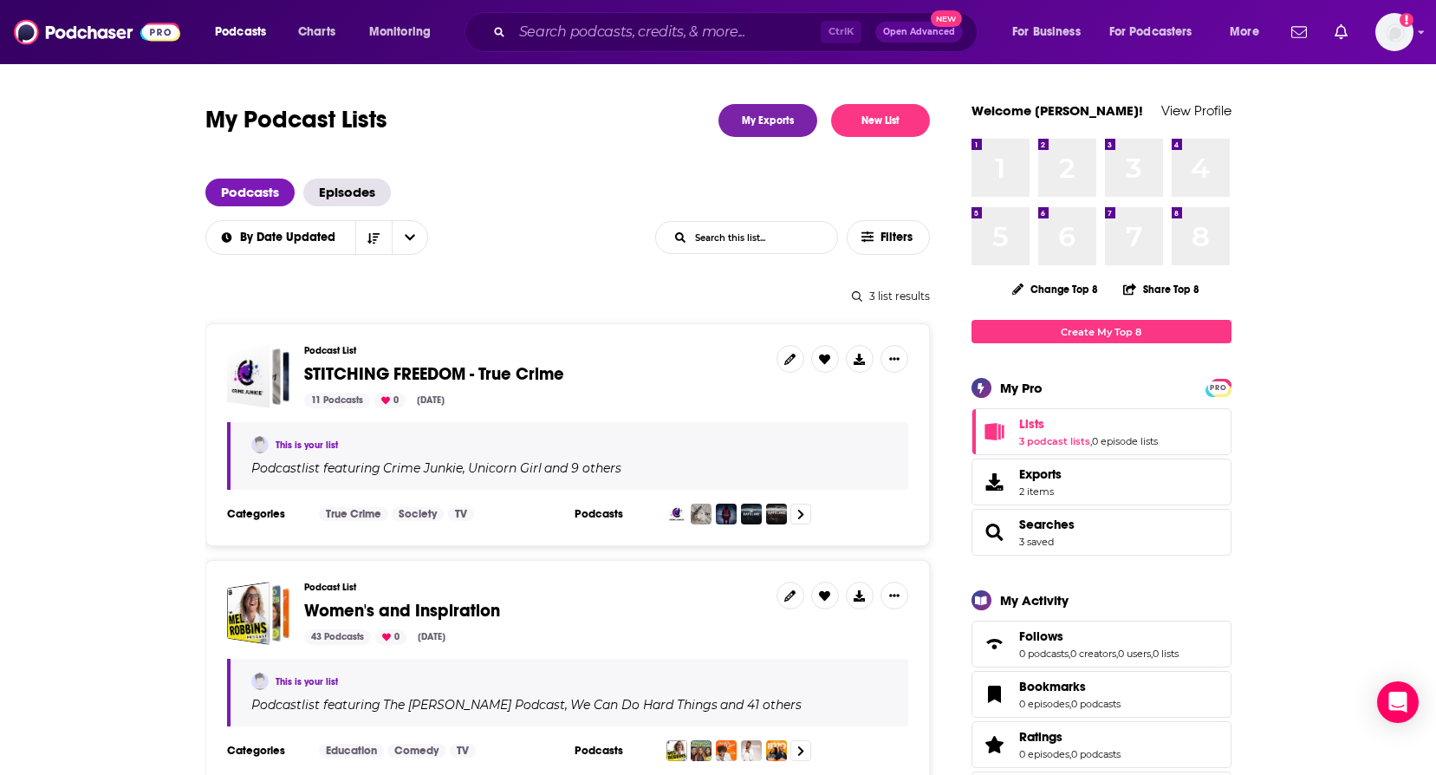
click at [336, 366] on span "STITCHING FREEDOM - True Crime" at bounding box center [434, 374] width 260 height 22
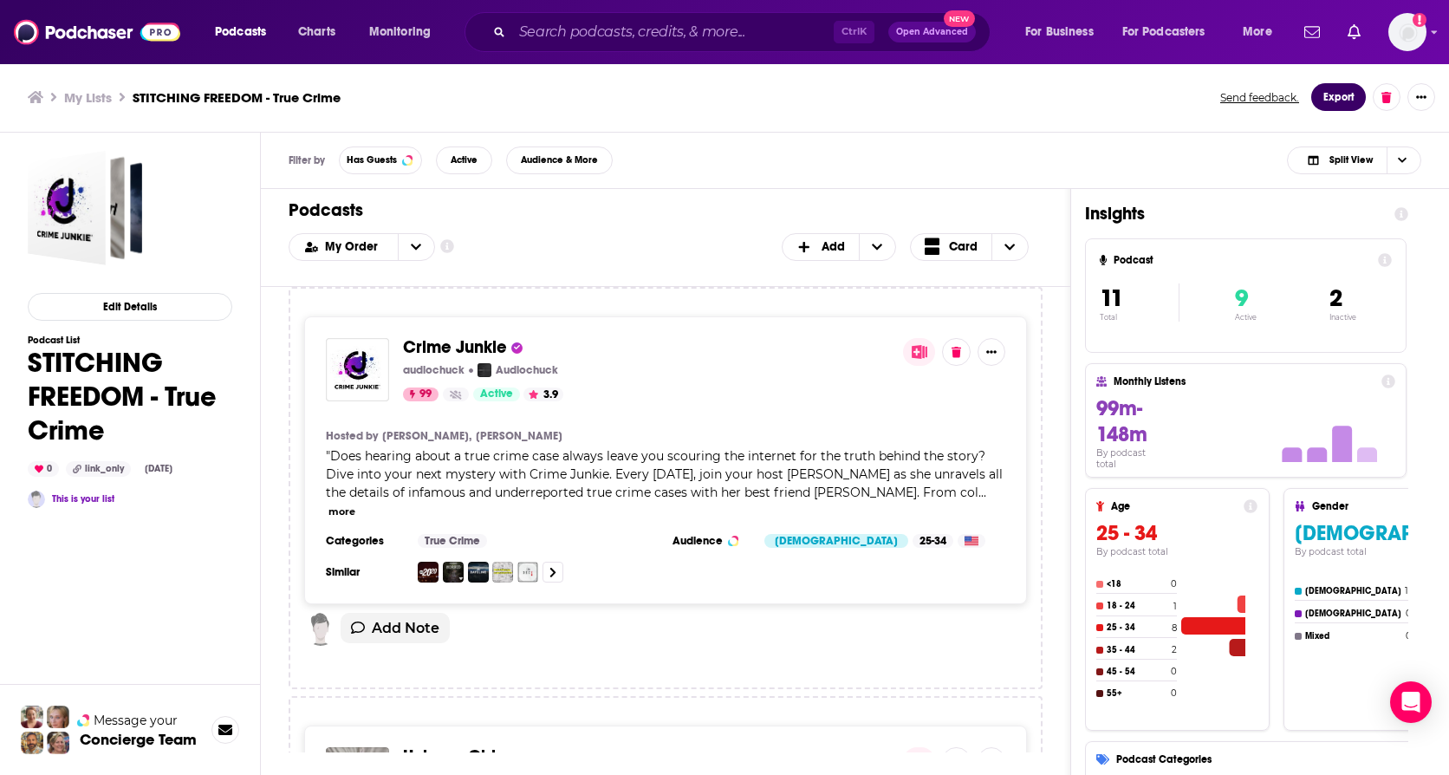
click at [1324, 96] on button "Export" at bounding box center [1338, 97] width 55 height 28
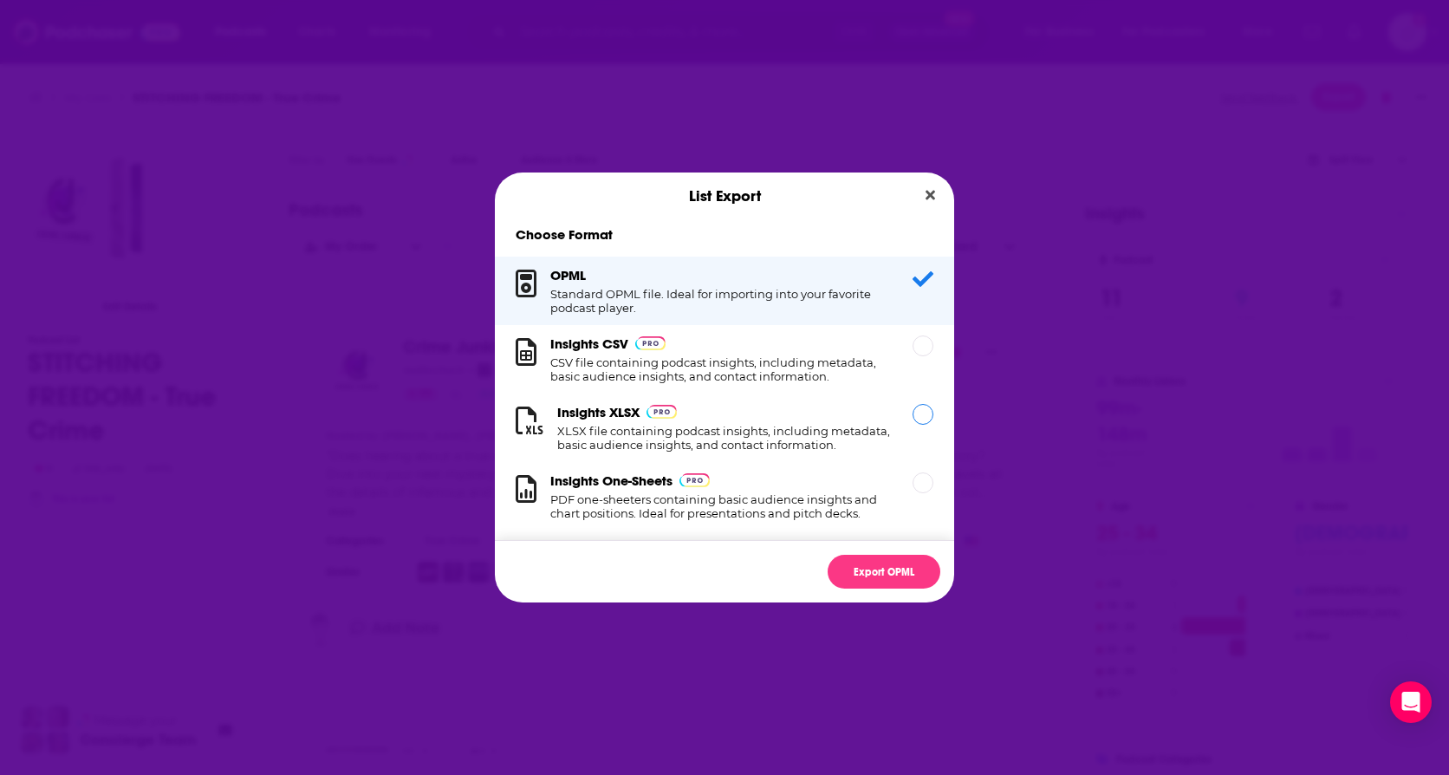
click at [764, 431] on h1 "XLSX file containing podcast insights, including metadata, basic audience insig…" at bounding box center [724, 438] width 335 height 28
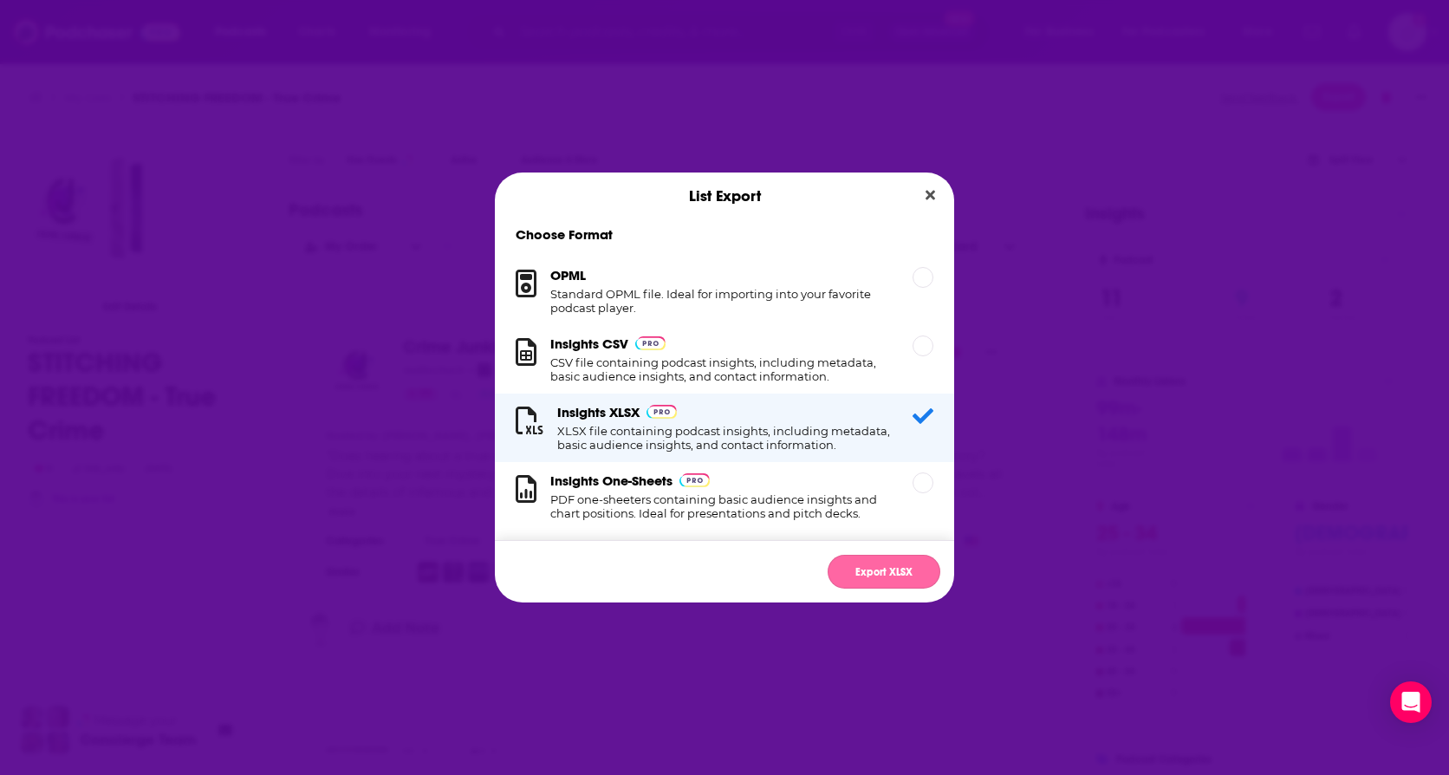
click at [881, 567] on button "Export XLSX" at bounding box center [884, 572] width 113 height 34
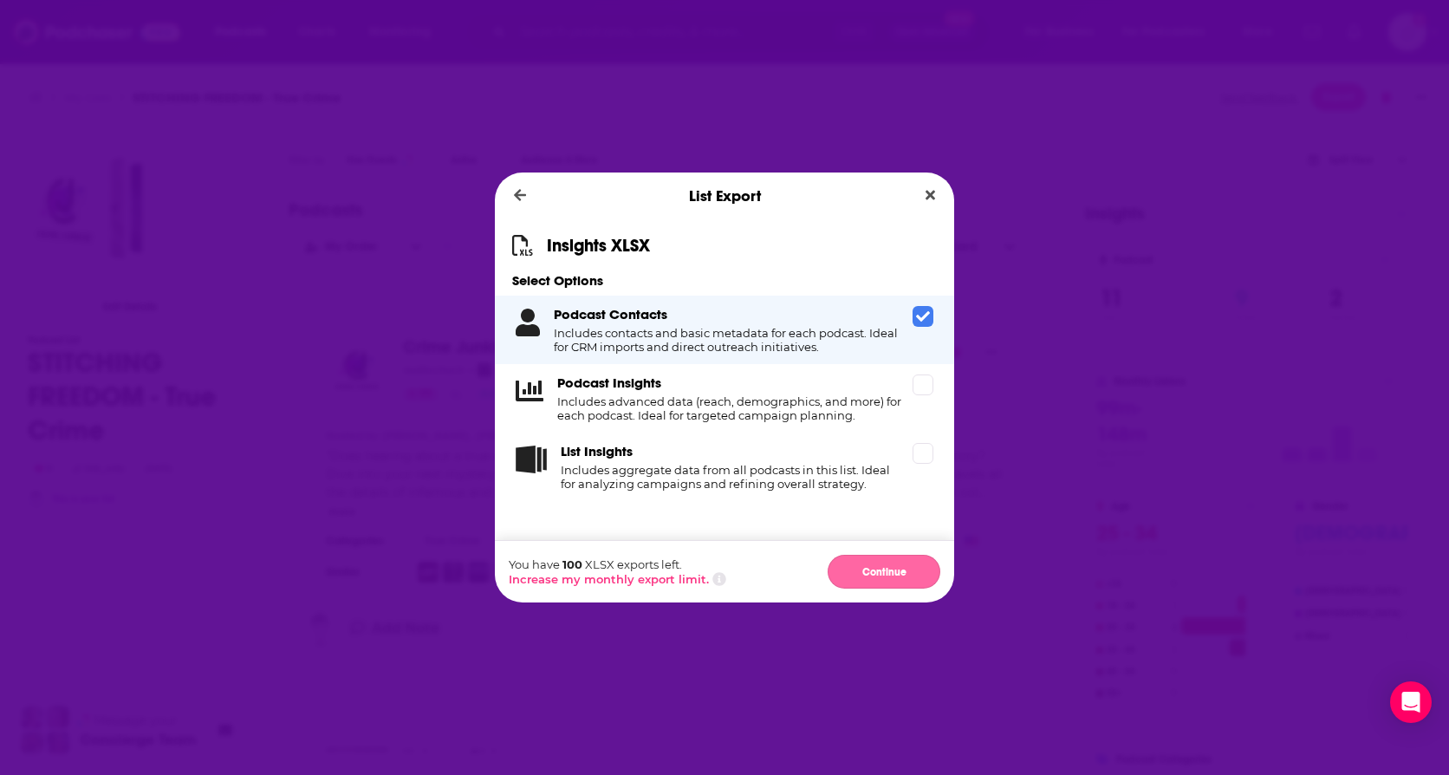
click at [900, 569] on button "Continue" at bounding box center [884, 572] width 113 height 34
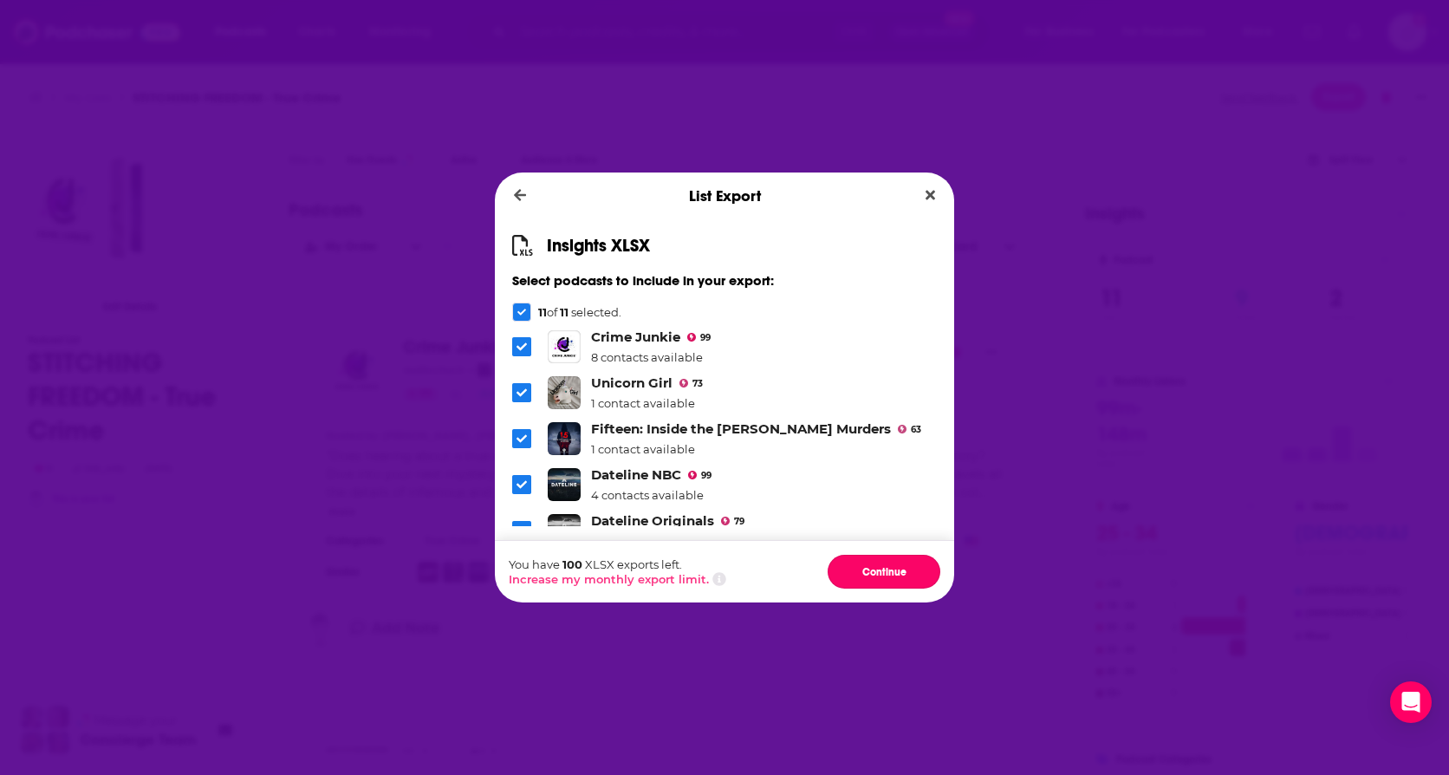
click at [900, 569] on button "Continue" at bounding box center [884, 572] width 113 height 34
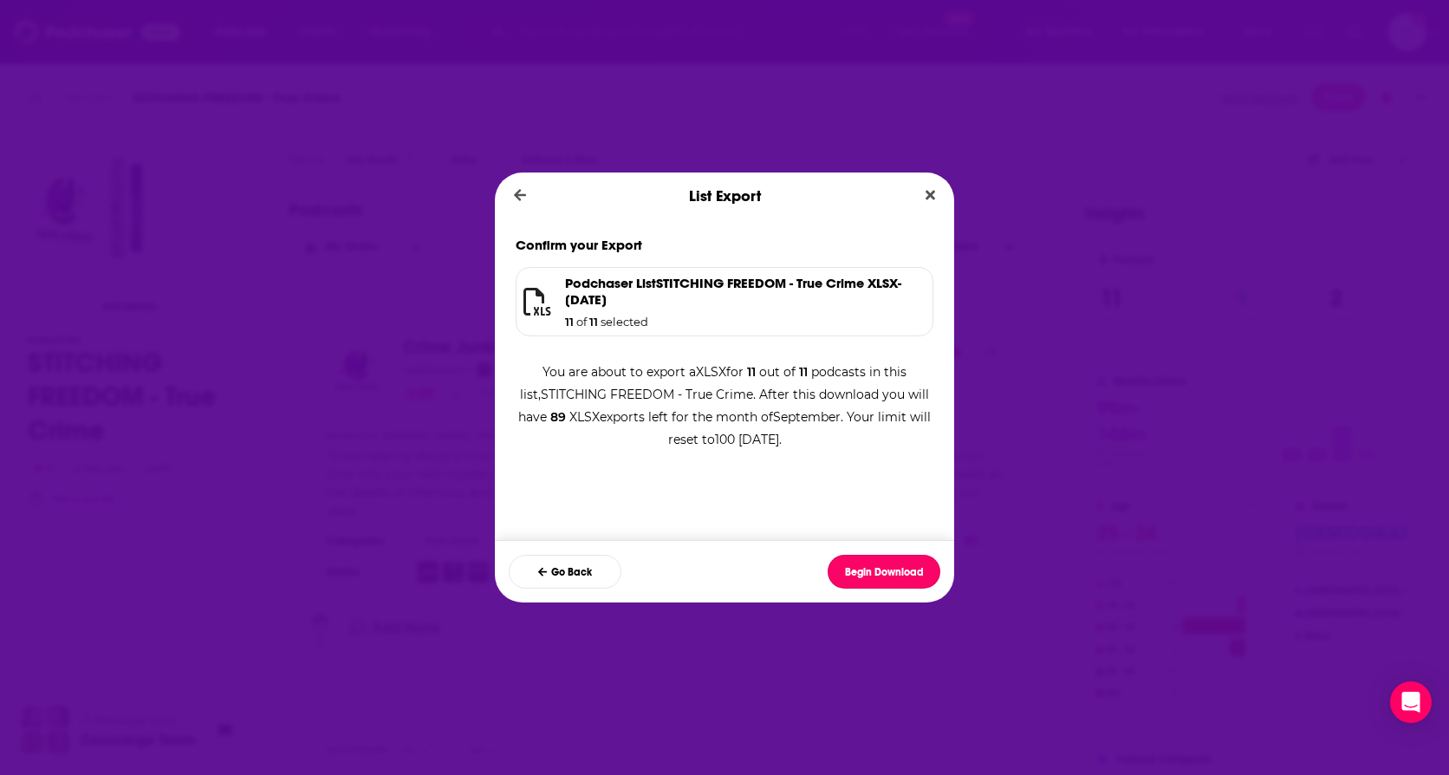
click at [900, 569] on button "Begin Download" at bounding box center [884, 572] width 113 height 34
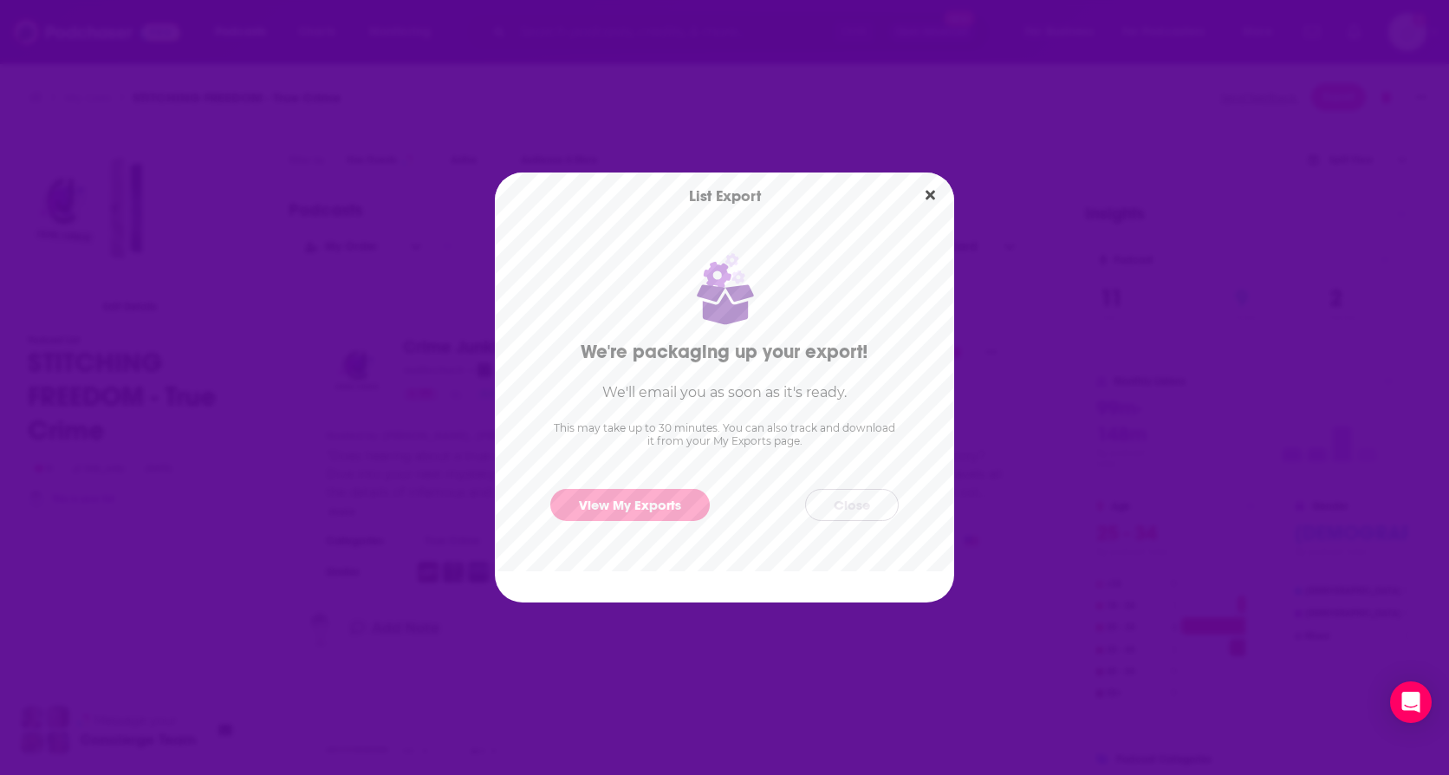
click at [839, 504] on button "Close" at bounding box center [852, 505] width 94 height 32
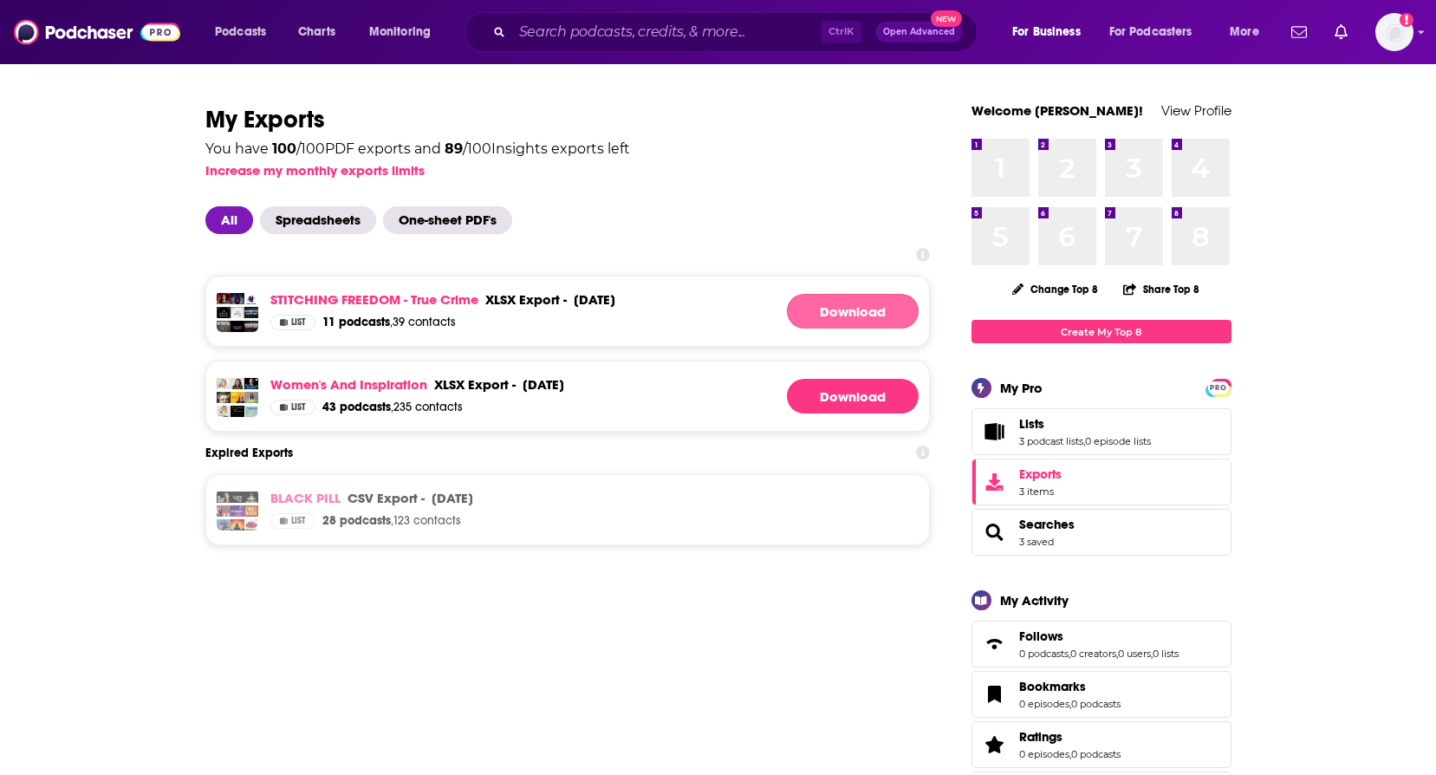
click at [860, 308] on link "Download" at bounding box center [853, 311] width 132 height 35
click at [653, 12] on div "Ctrl K Open Advanced New" at bounding box center [721, 32] width 513 height 40
click at [653, 24] on input "Search podcasts, credits, & more..." at bounding box center [666, 32] width 309 height 28
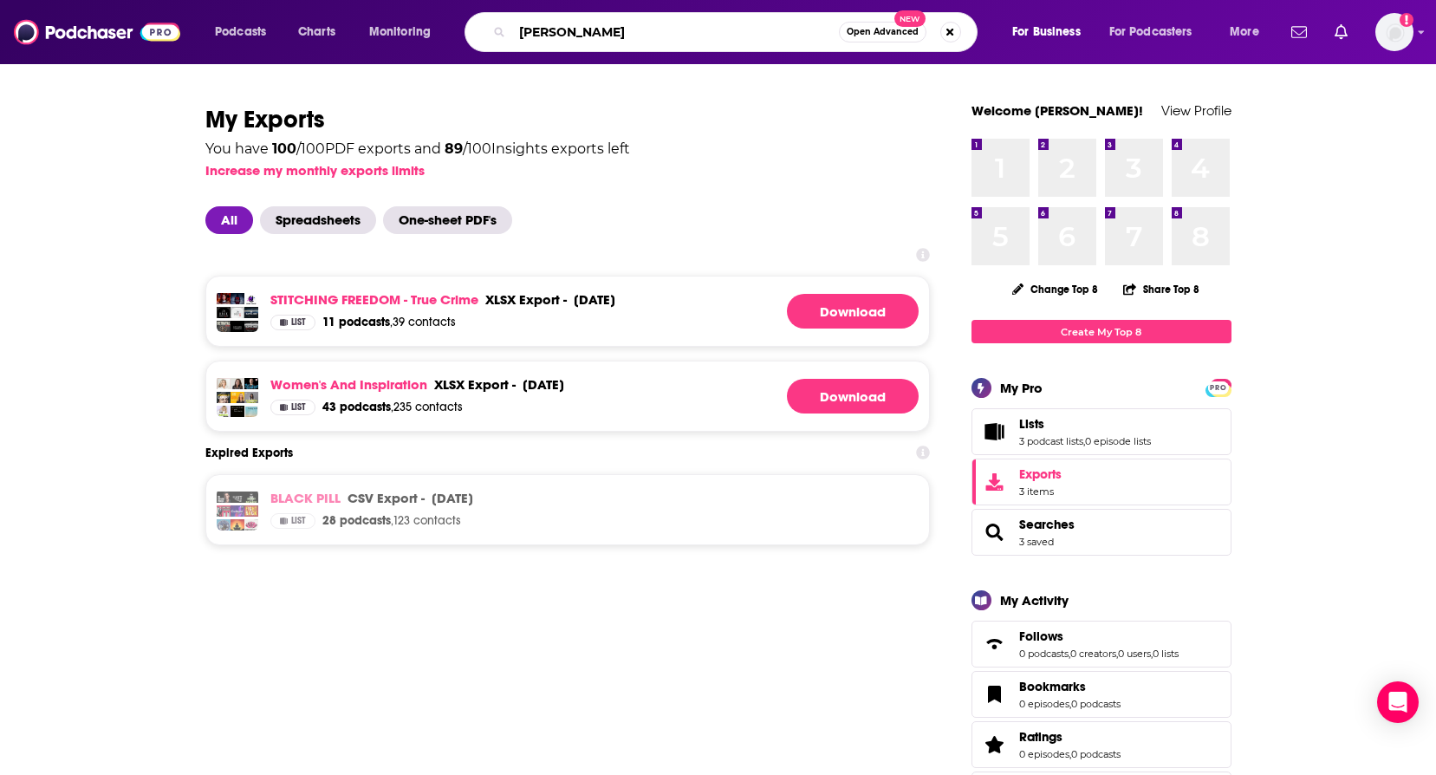
type input "theo von"
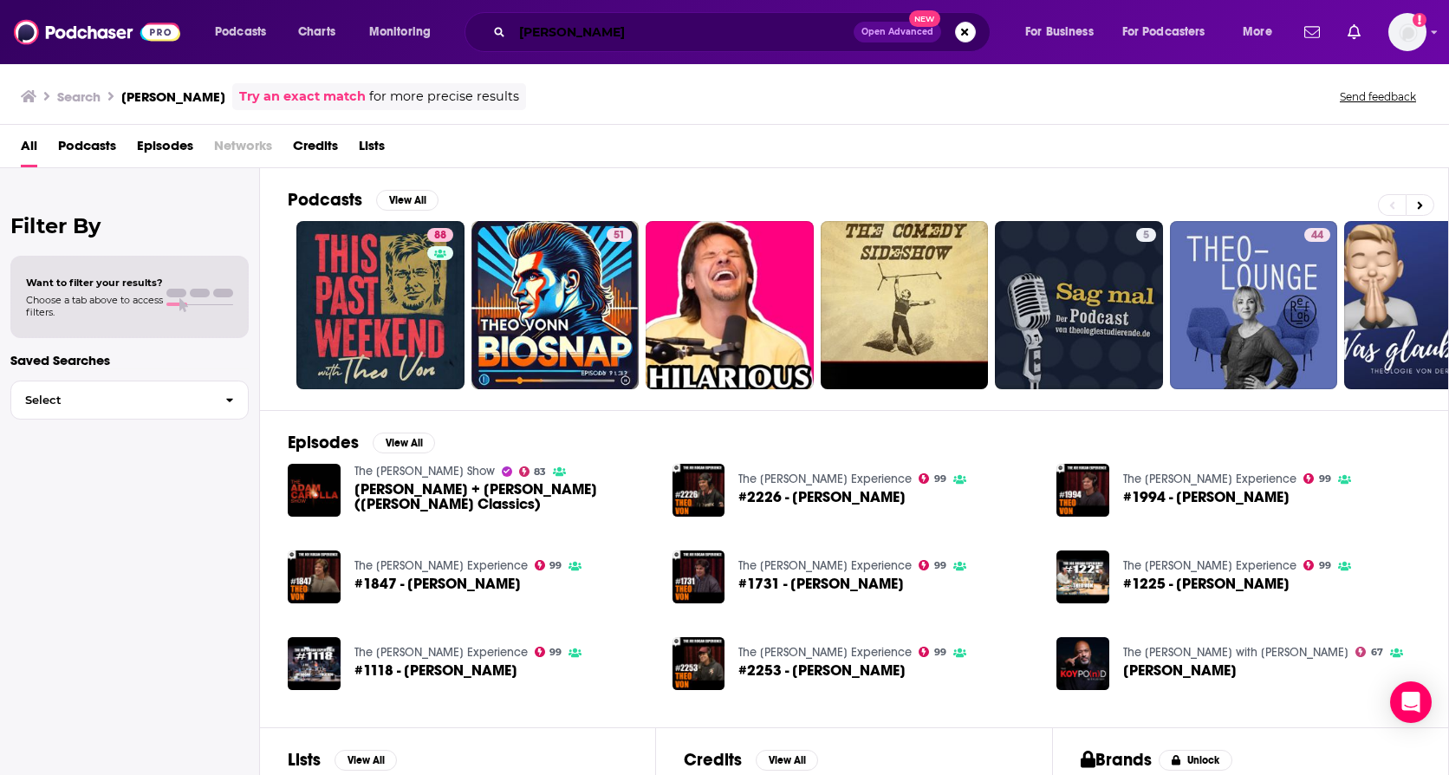
click at [623, 39] on input "theo von" at bounding box center [682, 32] width 341 height 28
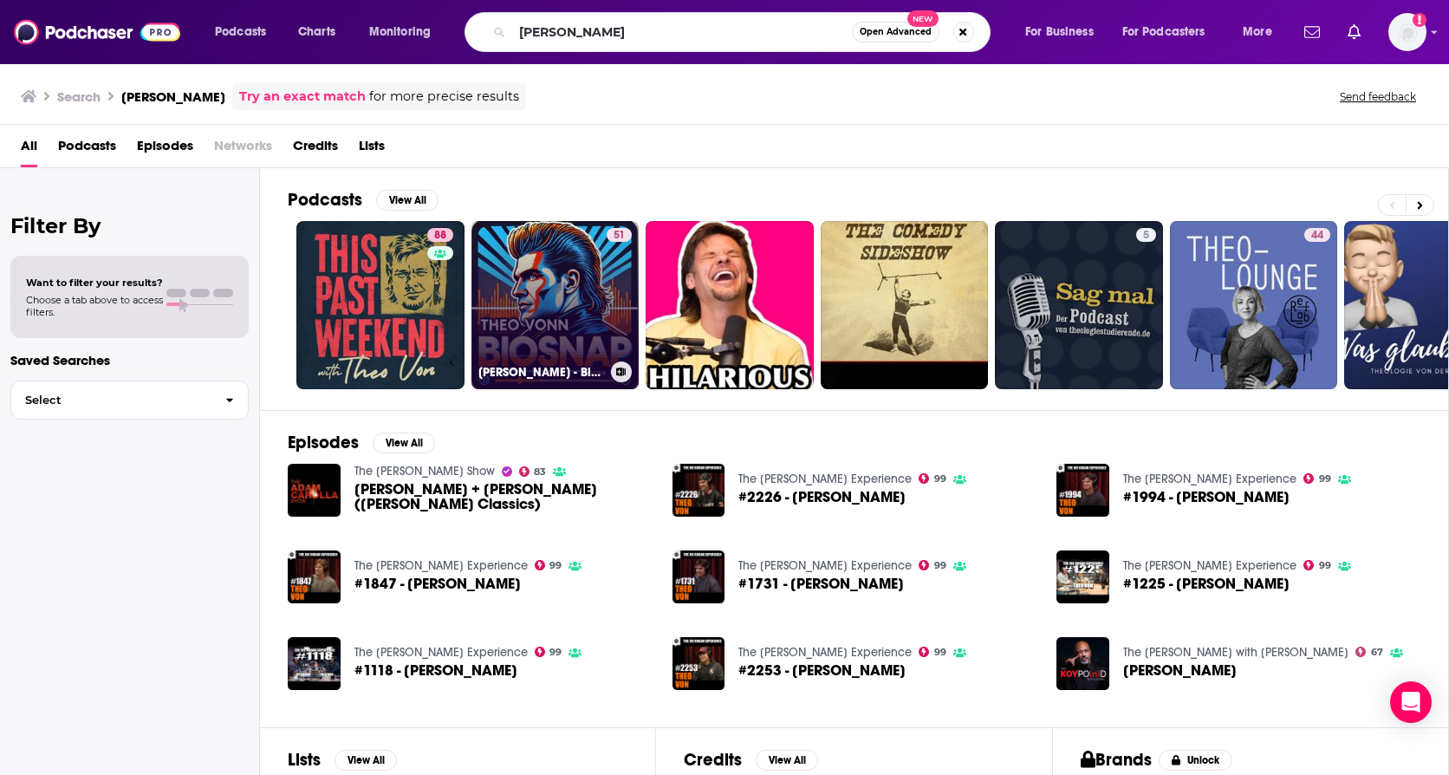
click at [593, 335] on link "51 Theo Vonn - BioSnap living biography" at bounding box center [555, 305] width 168 height 168
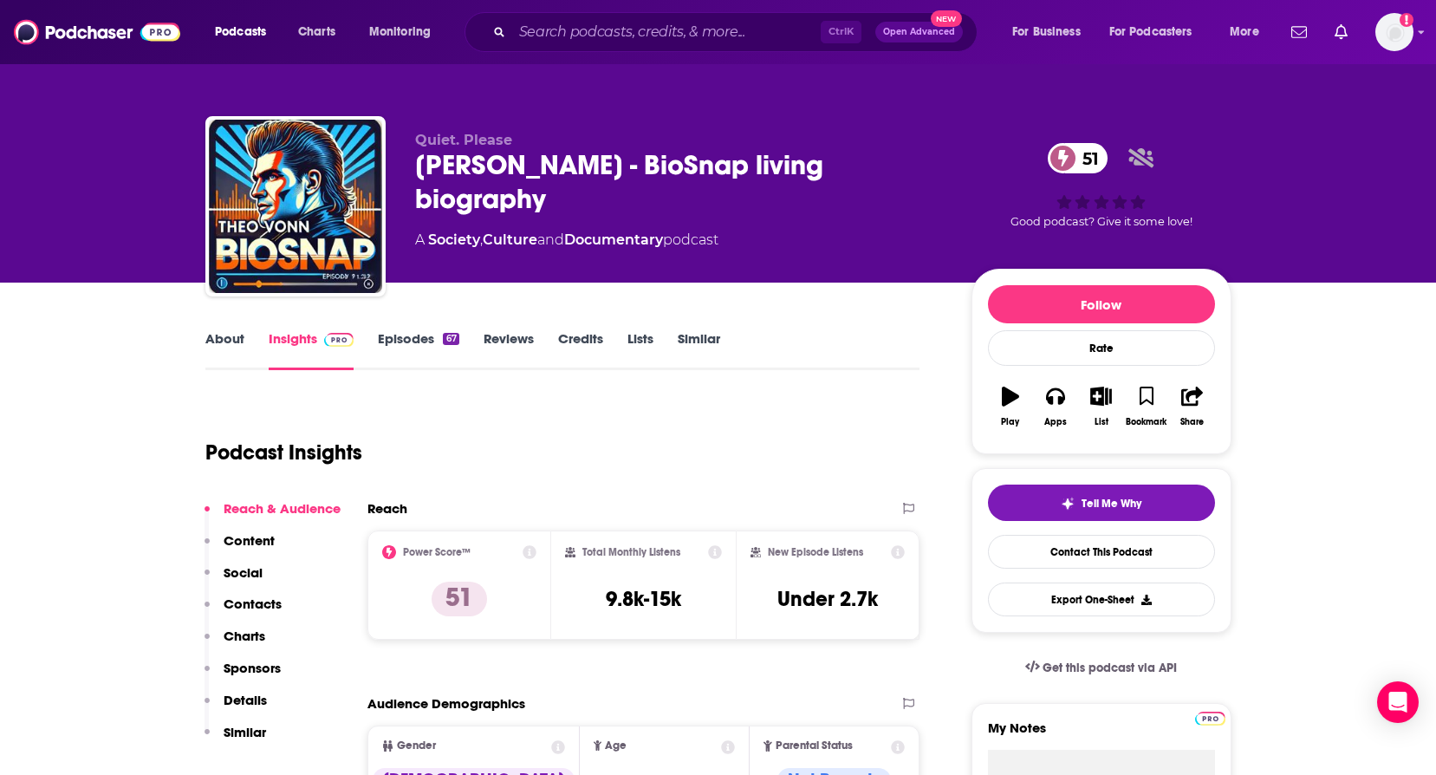
click at [217, 345] on link "About" at bounding box center [224, 350] width 39 height 40
drag, startPoint x: 41, startPoint y: 2, endPoint x: 21, endPoint y: 542, distance: 540.3
